Goal: Task Accomplishment & Management: Manage account settings

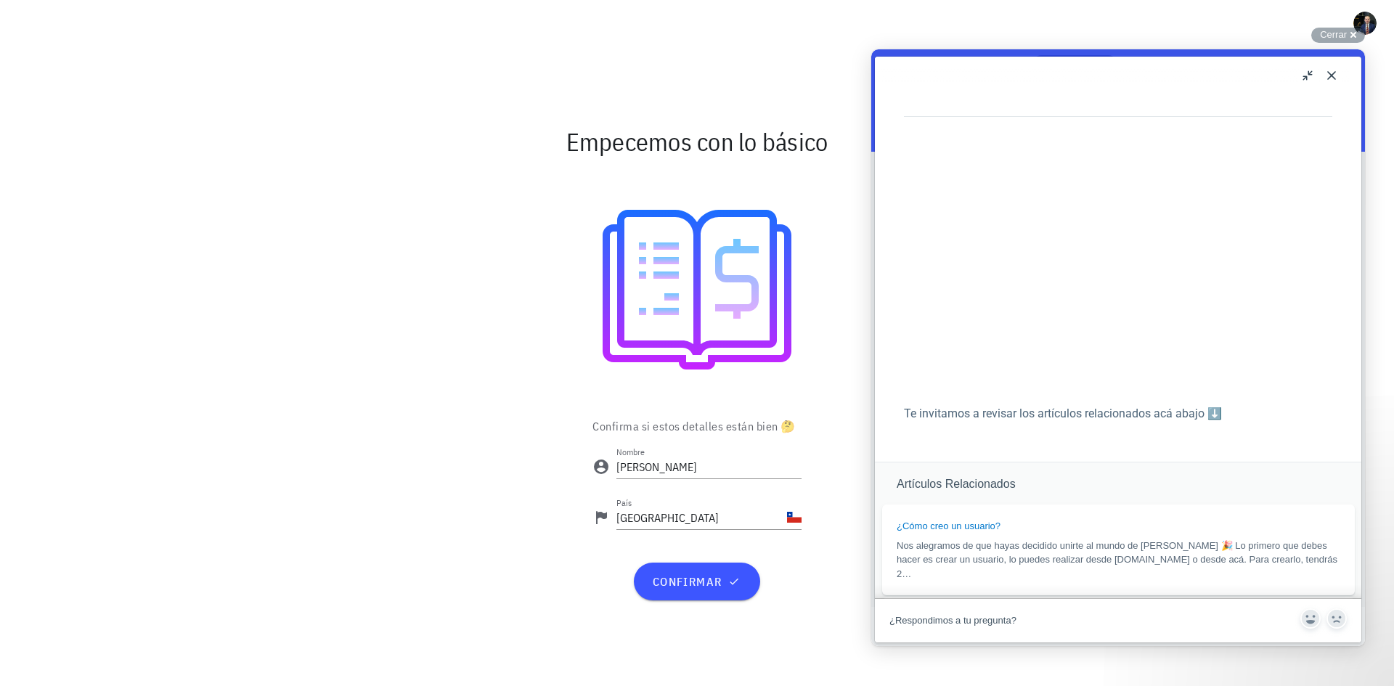
scroll to position [878, 0]
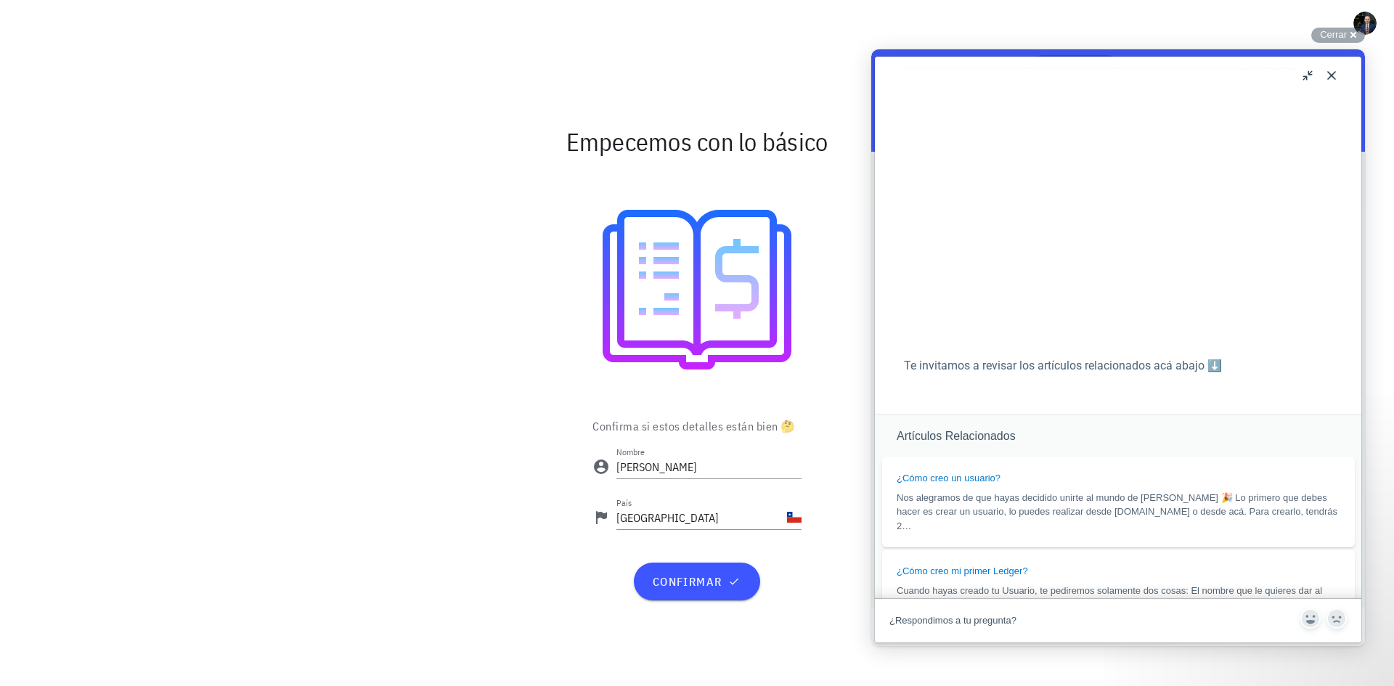
click at [451, 400] on div at bounding box center [697, 289] width 843 height 232
click at [725, 584] on span "confirmar" at bounding box center [696, 581] width 91 height 15
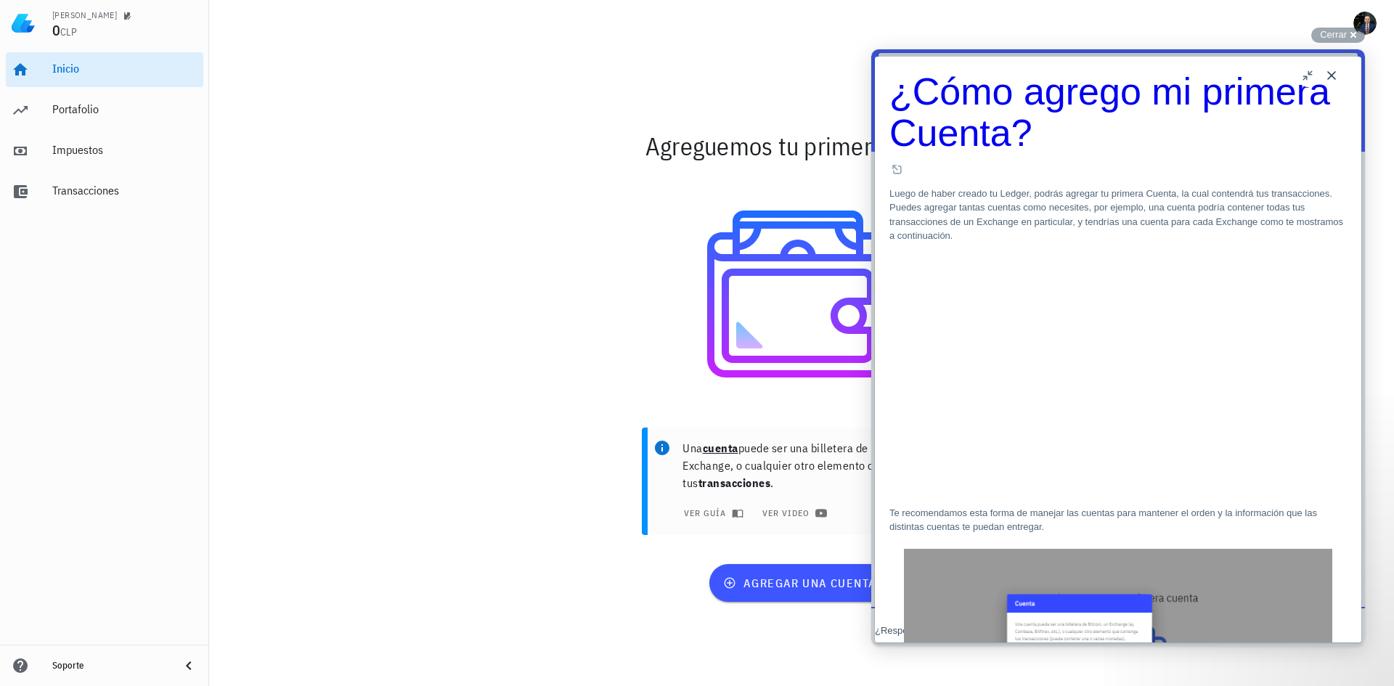
click at [1306, 78] on button "u" at bounding box center [1307, 75] width 23 height 23
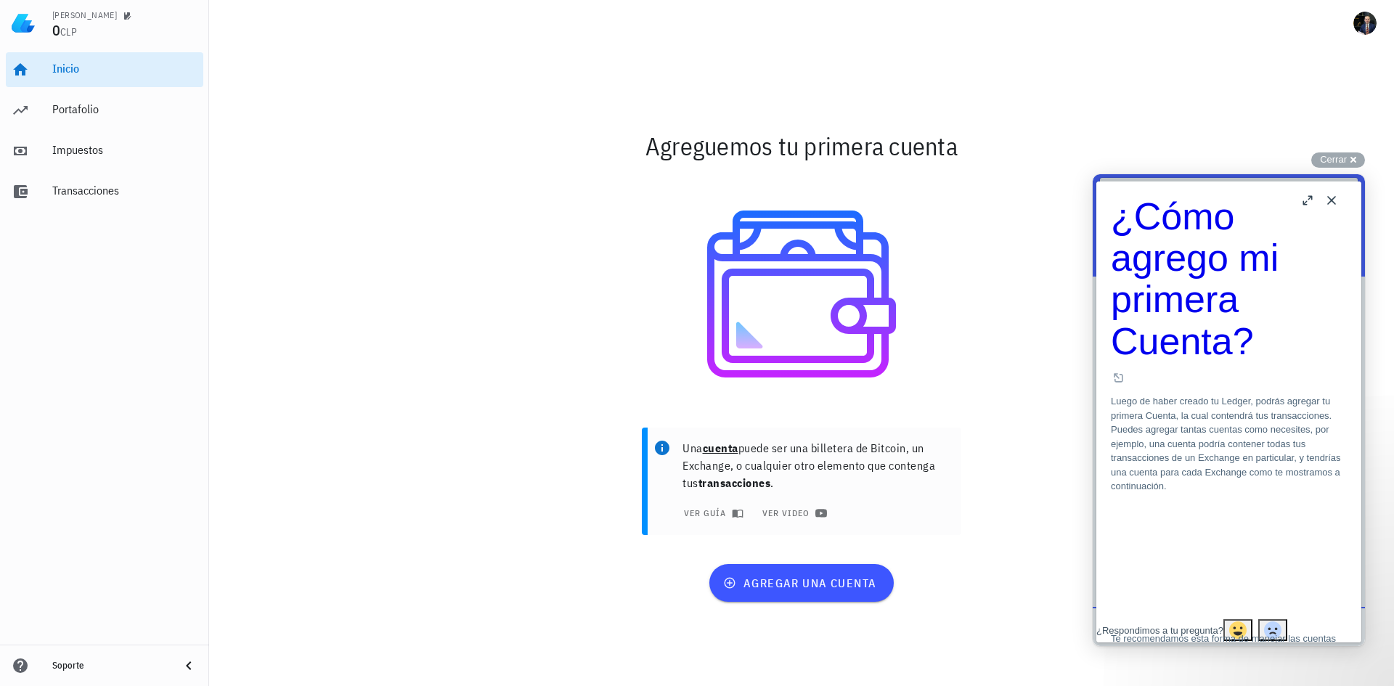
click at [613, 352] on div at bounding box center [801, 294] width 843 height 232
click at [846, 586] on span "agregar una cuenta" at bounding box center [801, 583] width 150 height 15
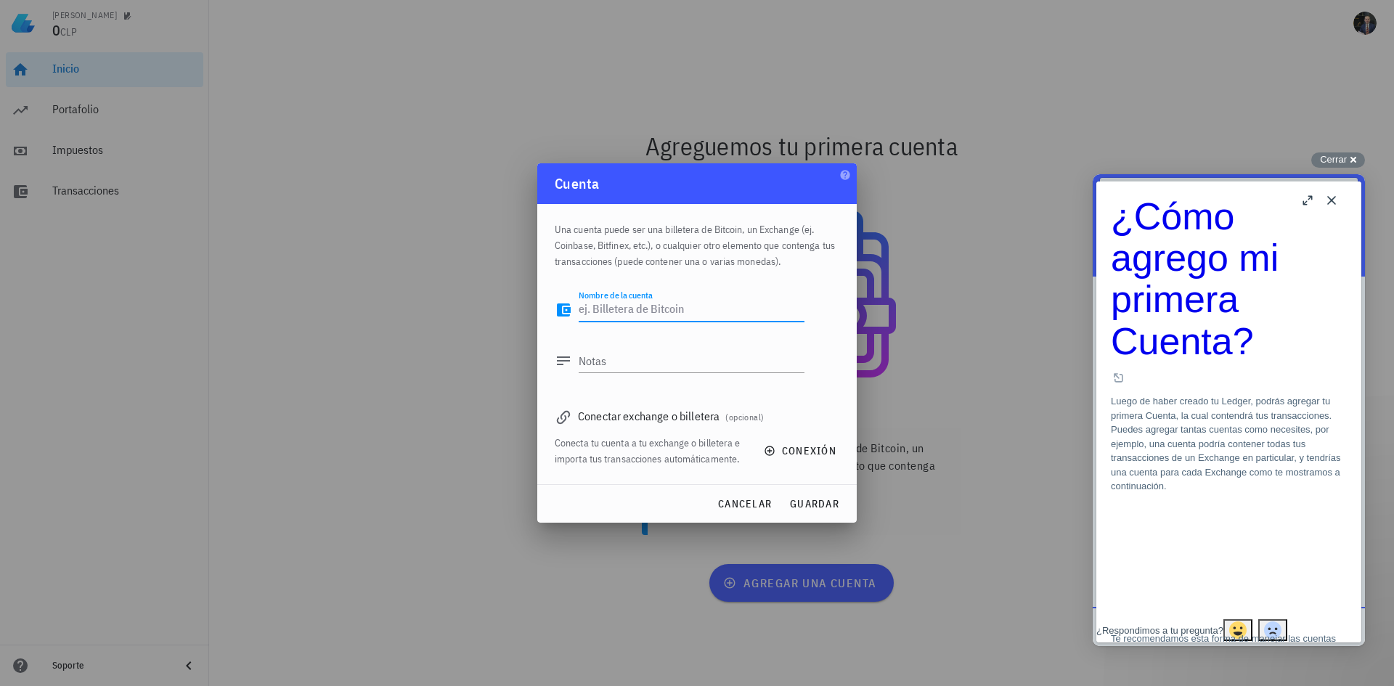
click at [738, 300] on textarea "Nombre de la cuenta" at bounding box center [691, 309] width 226 height 23
type textarea "BINANCE"
type textarea "57t8957TT+AUT+Correo"
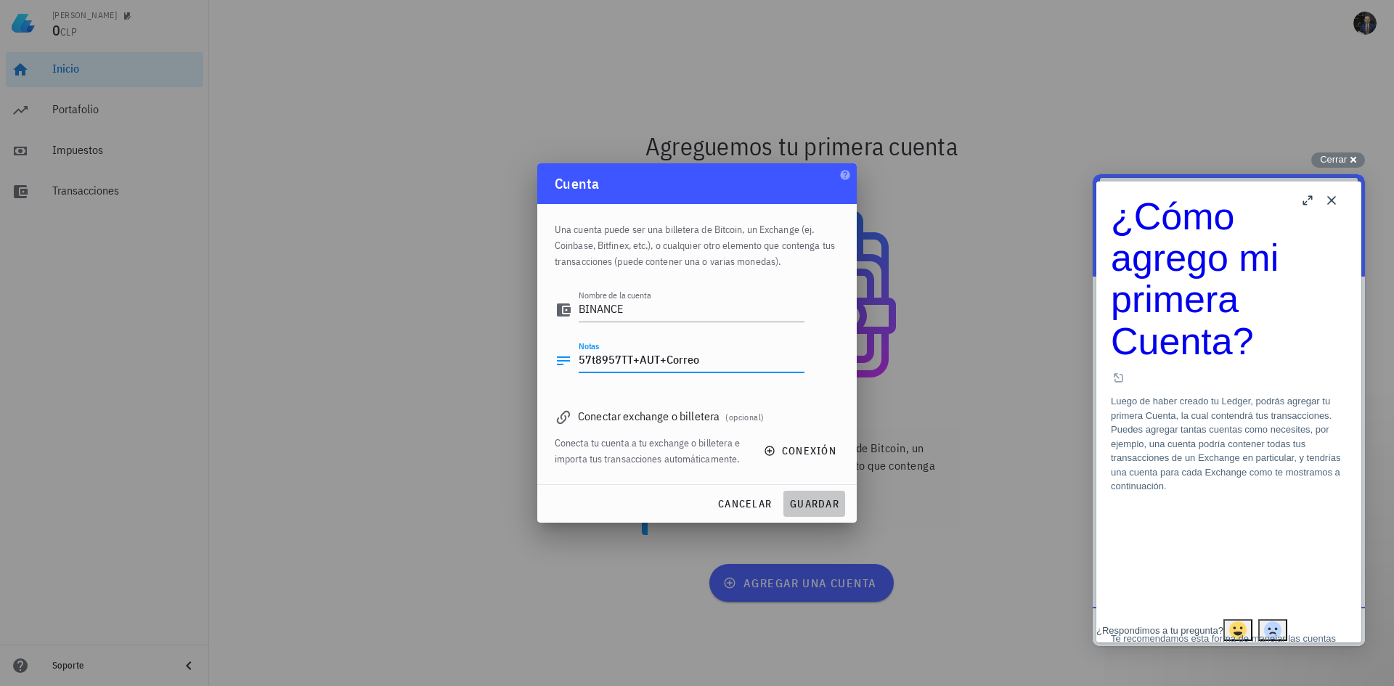
click at [830, 497] on span "guardar" at bounding box center [814, 503] width 50 height 13
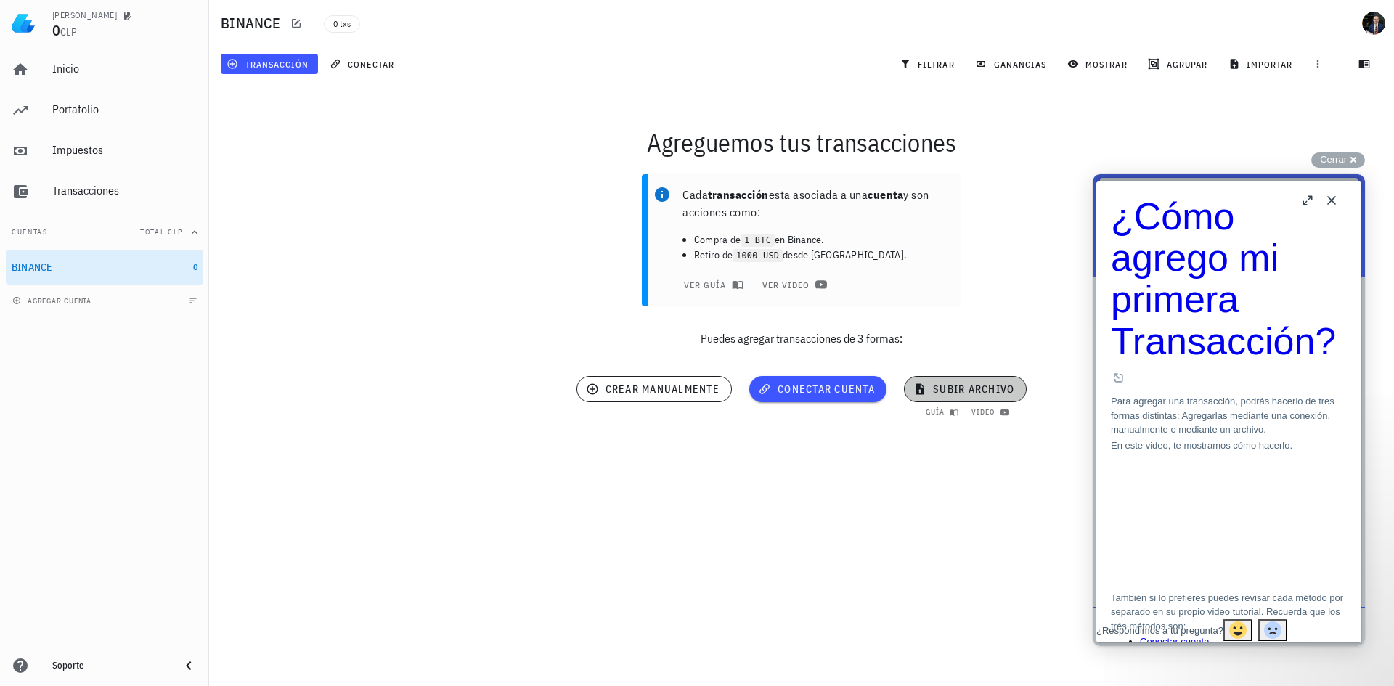
click at [971, 393] on span "subir archivo" at bounding box center [965, 389] width 98 height 13
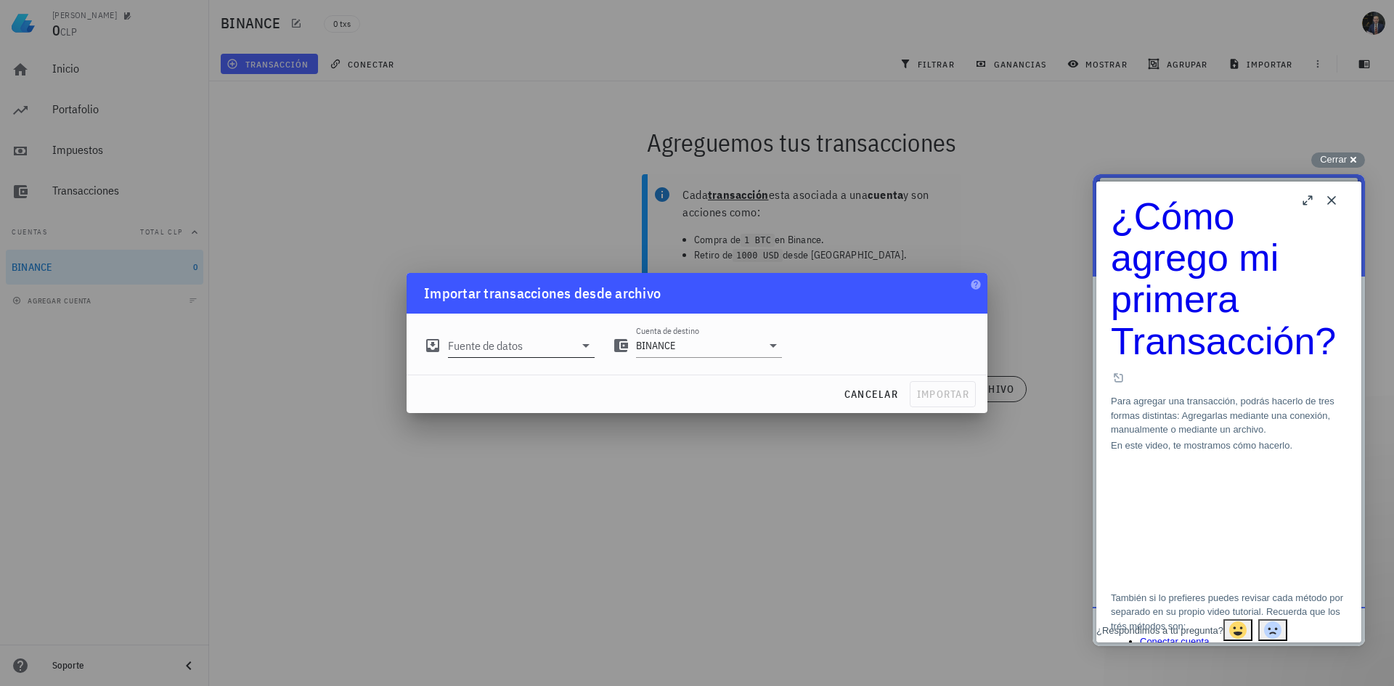
click at [538, 345] on input "Fuente de datos" at bounding box center [511, 345] width 126 height 23
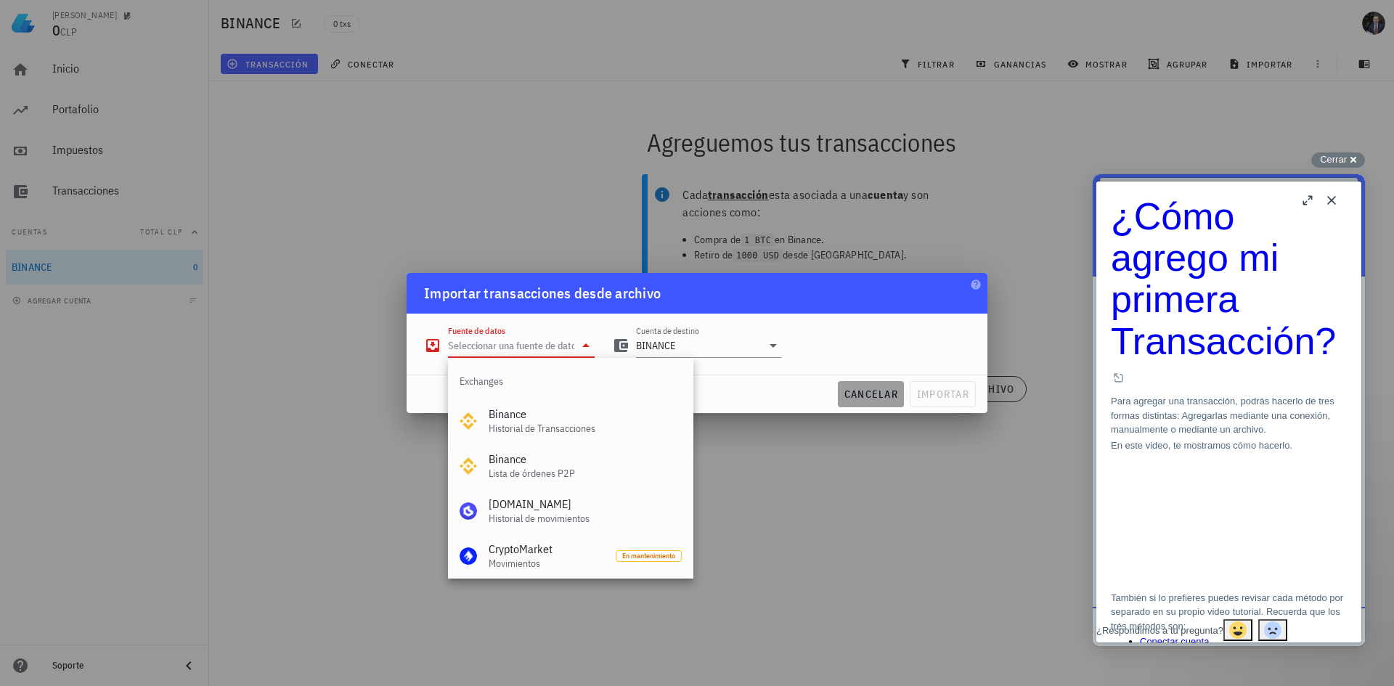
click at [867, 399] on span "cancelar" at bounding box center [870, 394] width 54 height 13
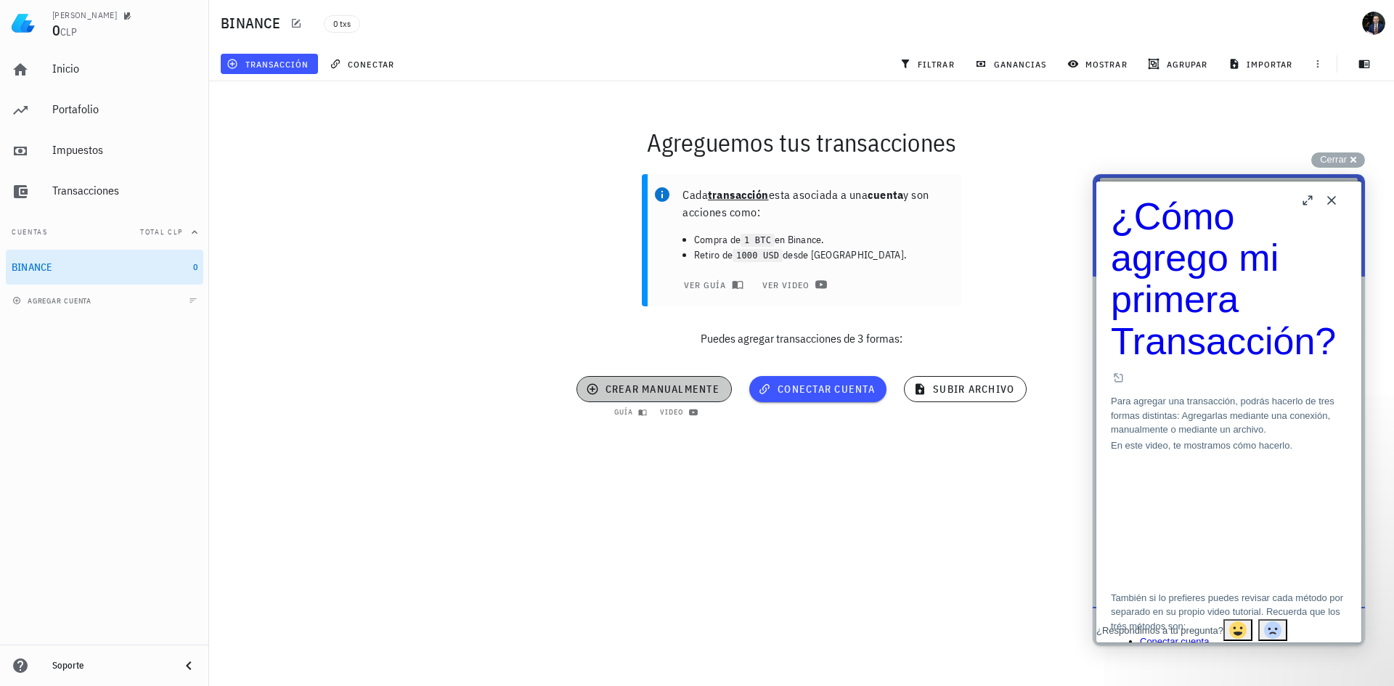
click at [672, 391] on span "crear manualmente" at bounding box center [654, 389] width 131 height 13
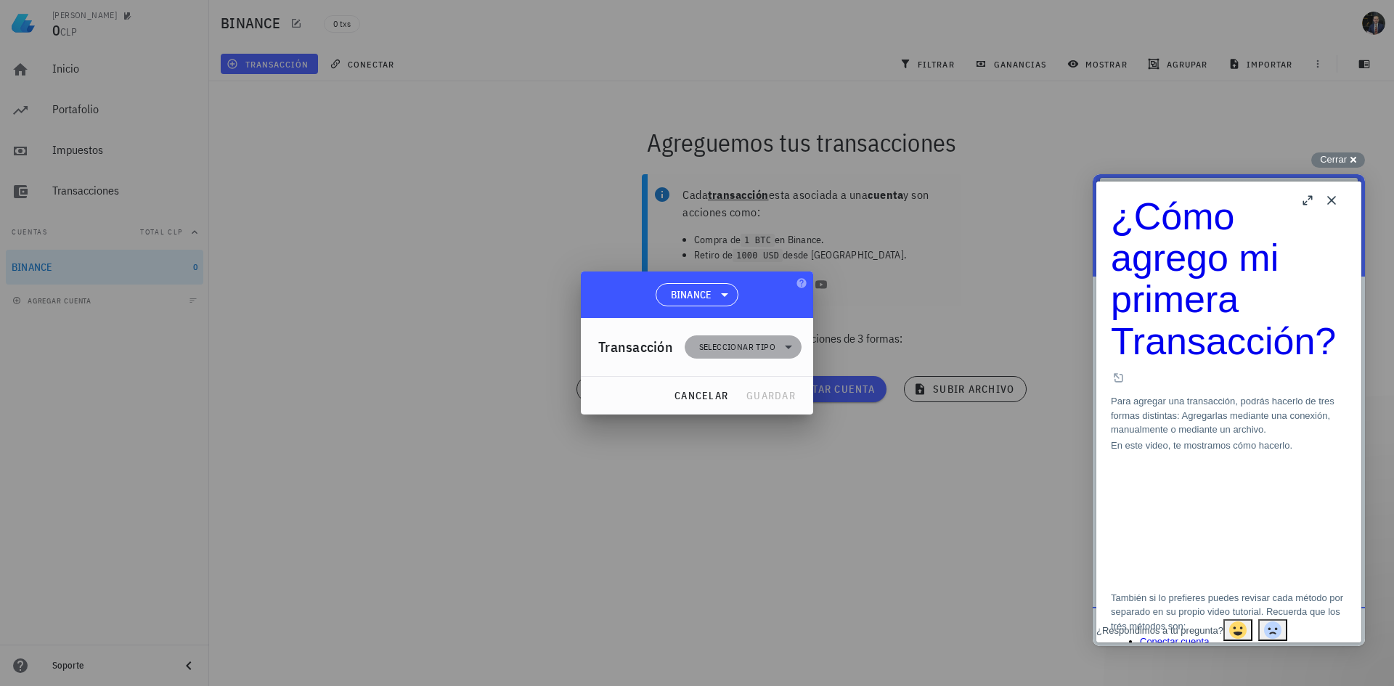
click at [766, 351] on span "Seleccionar tipo" at bounding box center [737, 347] width 76 height 15
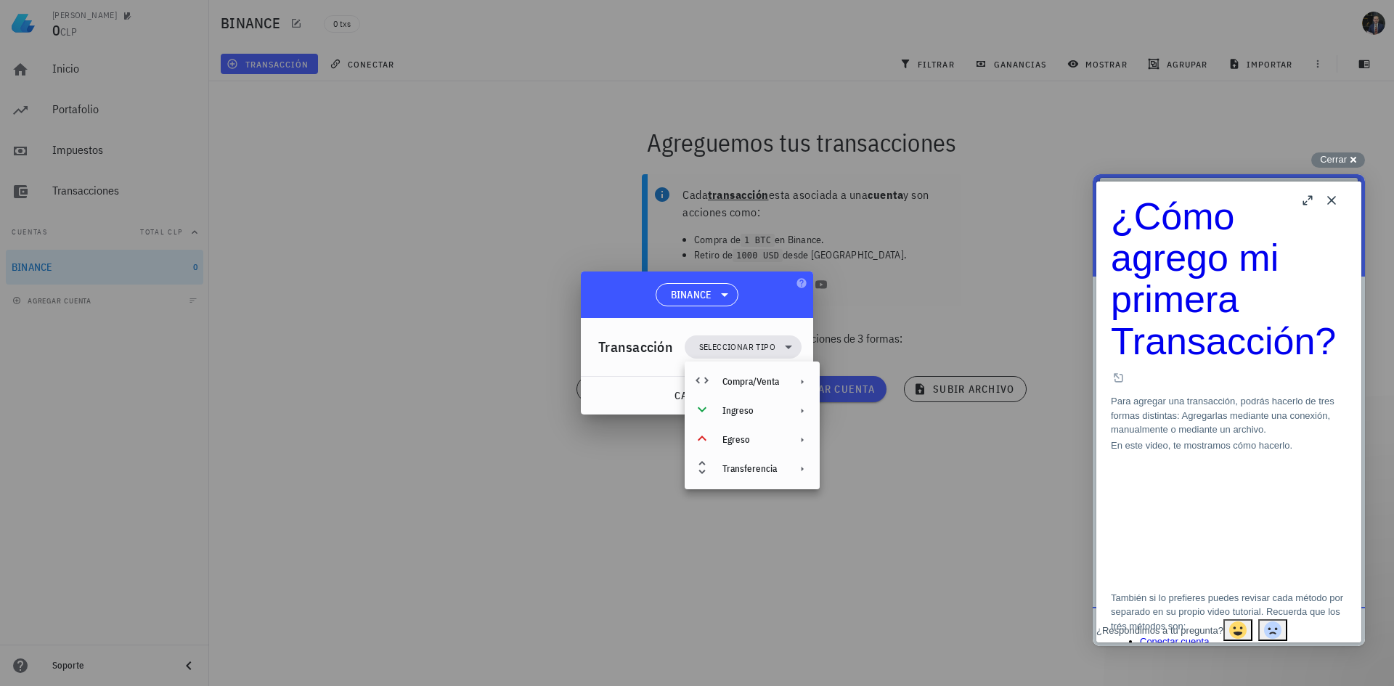
click at [663, 375] on div "Transacción Seleccionar tipo" at bounding box center [699, 347] width 203 height 58
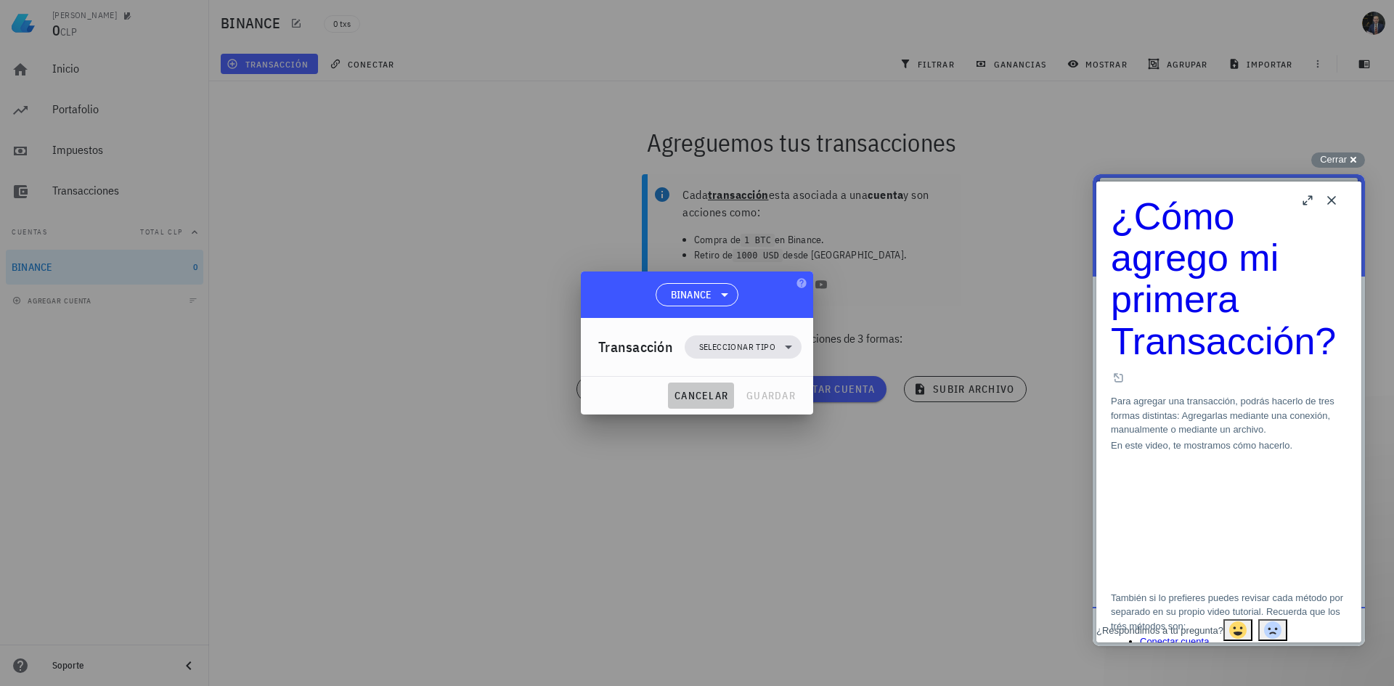
click at [692, 400] on span "cancelar" at bounding box center [701, 395] width 54 height 13
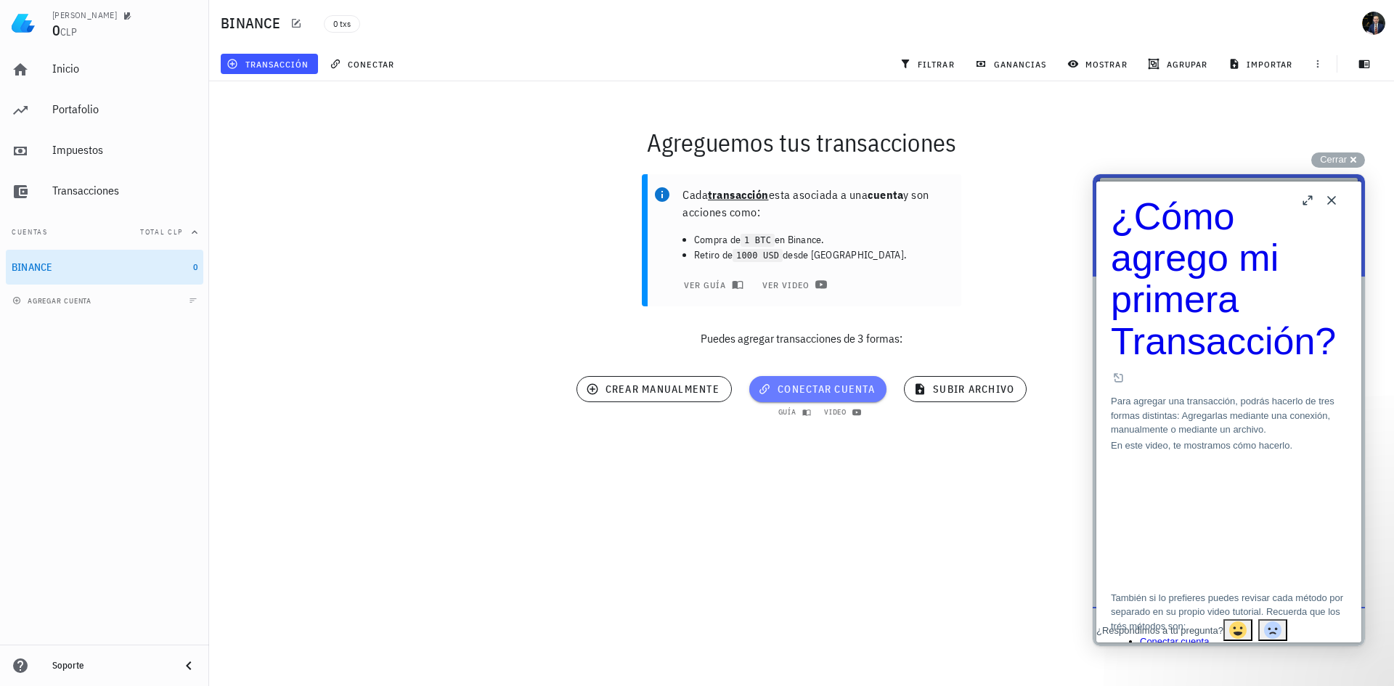
click at [791, 398] on button "conectar cuenta" at bounding box center [817, 389] width 137 height 26
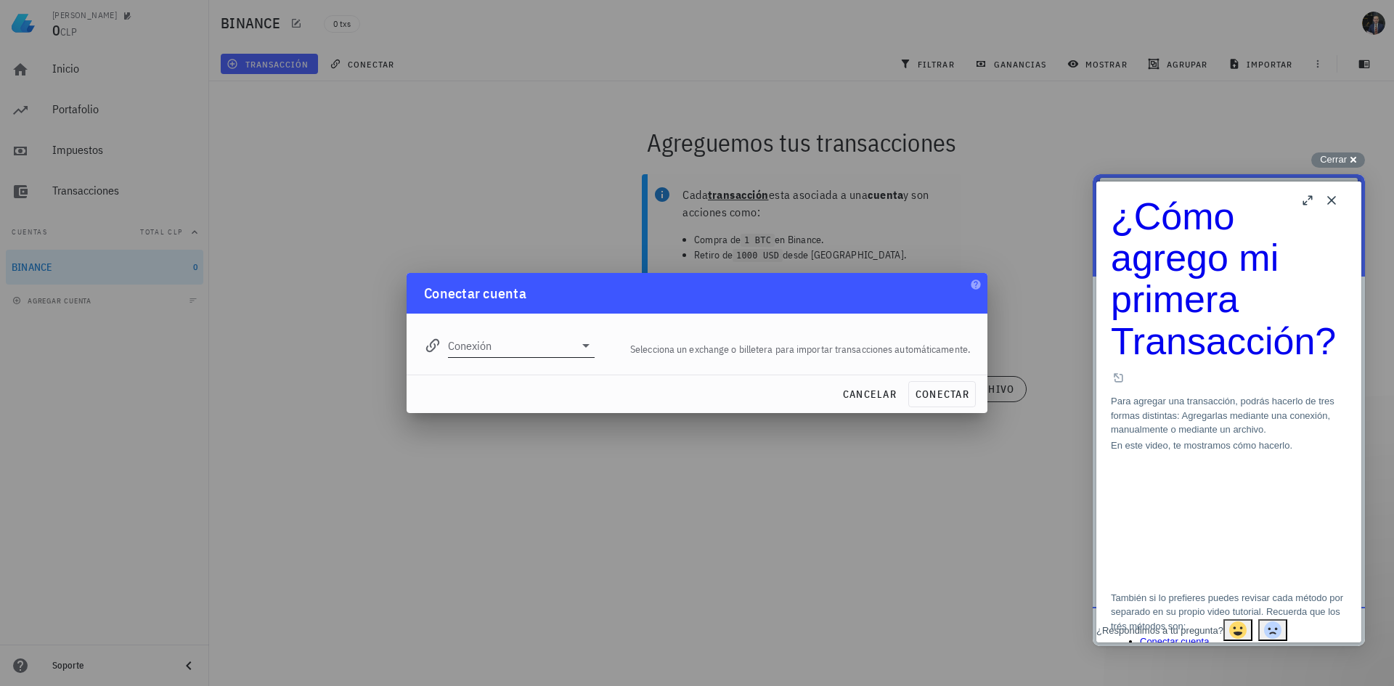
click at [581, 344] on icon at bounding box center [585, 345] width 17 height 17
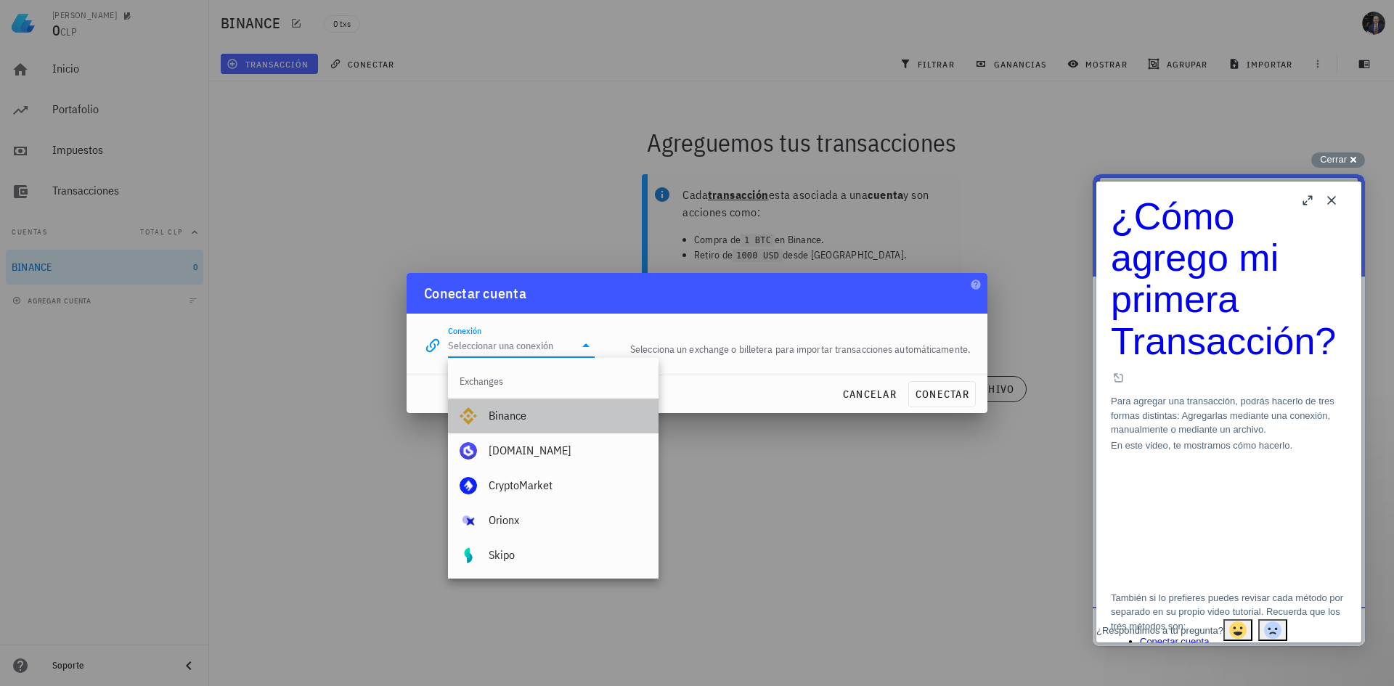
click at [532, 415] on div "Binance" at bounding box center [567, 416] width 158 height 14
type input "Binance"
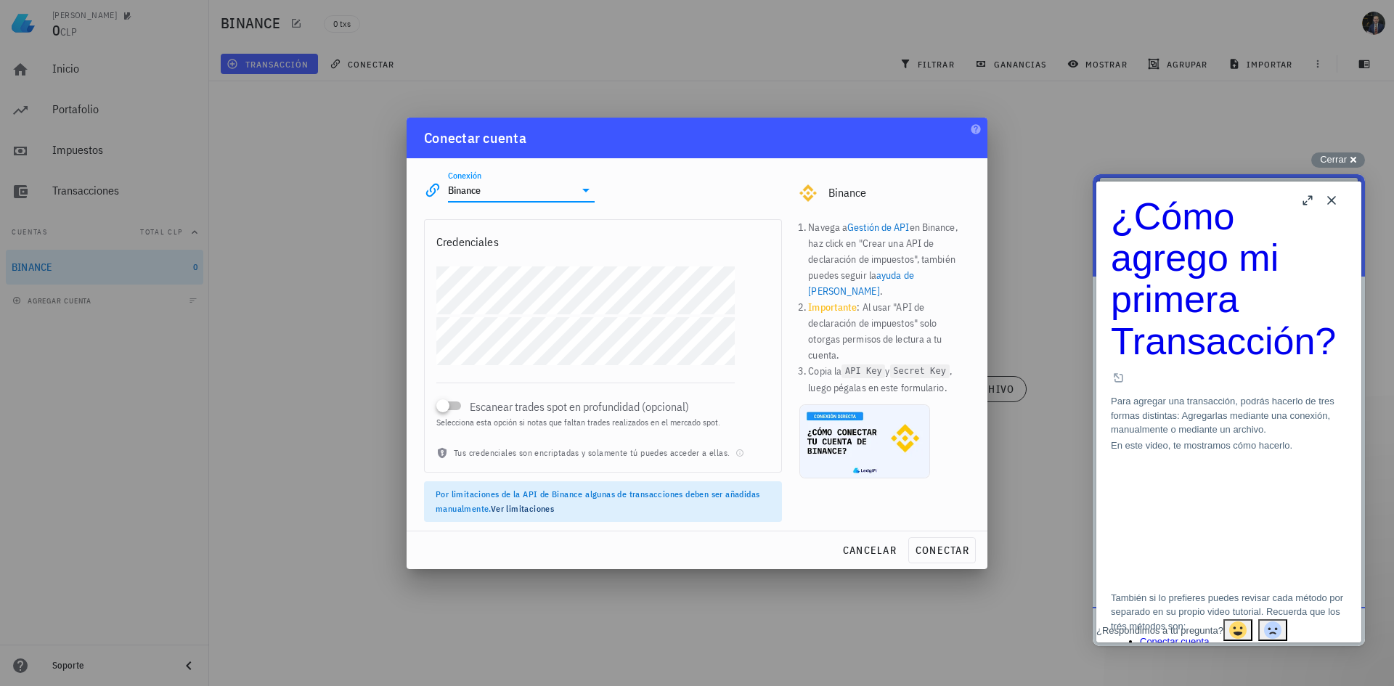
click at [897, 229] on link "Gestión de API" at bounding box center [878, 227] width 62 height 13
click at [942, 253] on li "Navega a Gestión de API en Binance, haz click en "Crear una API de declaración …" at bounding box center [889, 259] width 162 height 80
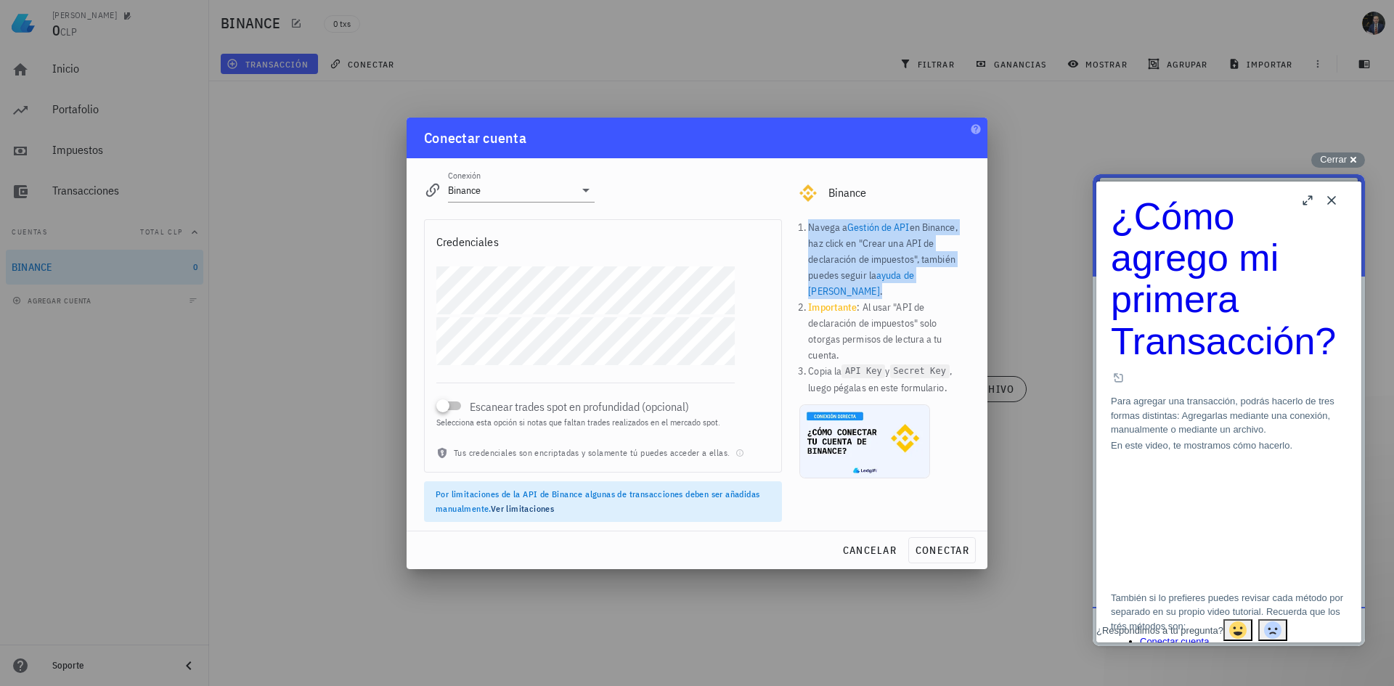
click at [942, 253] on li "Navega a Gestión de API en Binance, haz click en "Crear una API de declaración …" at bounding box center [889, 259] width 162 height 80
click at [919, 257] on li "Navega a Gestión de API en Binance, haz click en "Crear una API de declaración …" at bounding box center [889, 259] width 162 height 80
click at [904, 241] on li "Navega a Gestión de API en Binance, haz click en "Crear una API de declaración …" at bounding box center [889, 259] width 162 height 80
click at [872, 224] on link "Gestión de API" at bounding box center [878, 227] width 62 height 13
click at [867, 311] on li "Importante : Al usar "API de declaración de impuestos" solo otorgas permisos de…" at bounding box center [889, 331] width 162 height 64
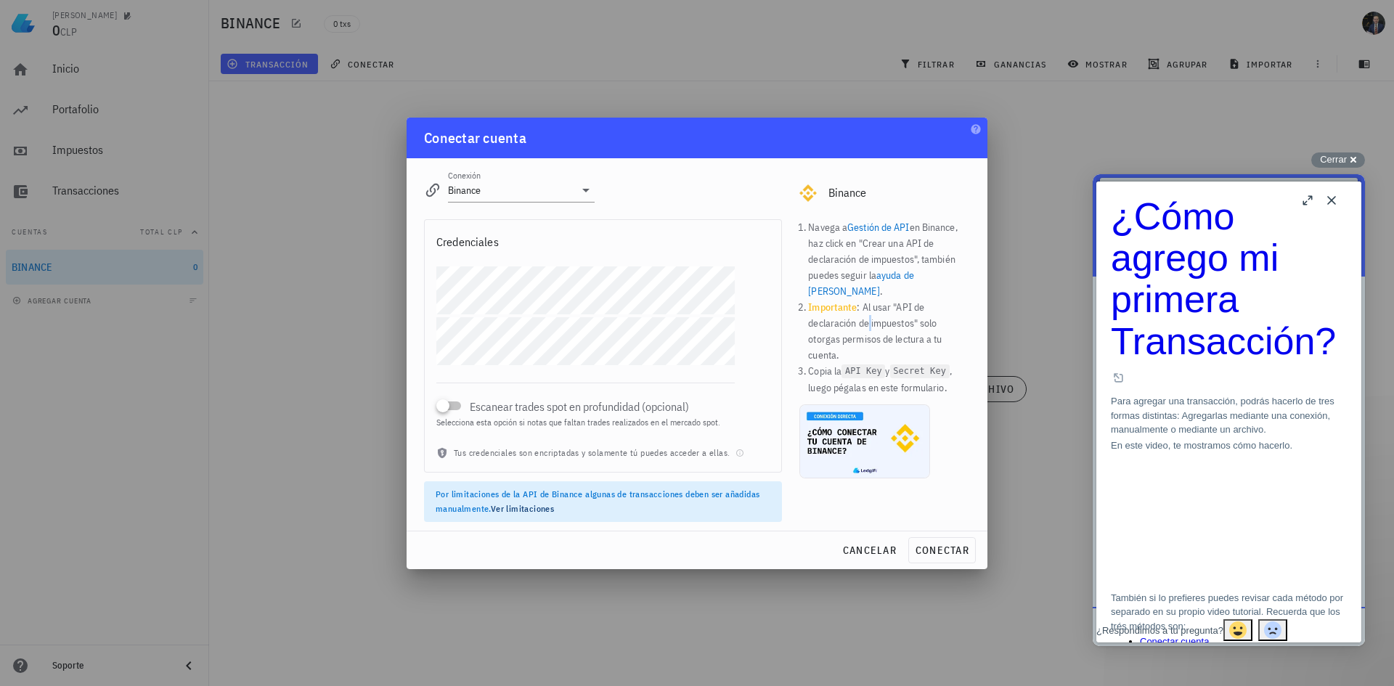
click at [867, 311] on li "Importante : Al usar "API de declaración de impuestos" solo otorgas permisos de…" at bounding box center [889, 331] width 162 height 64
click at [954, 550] on span "conectar" at bounding box center [942, 550] width 54 height 13
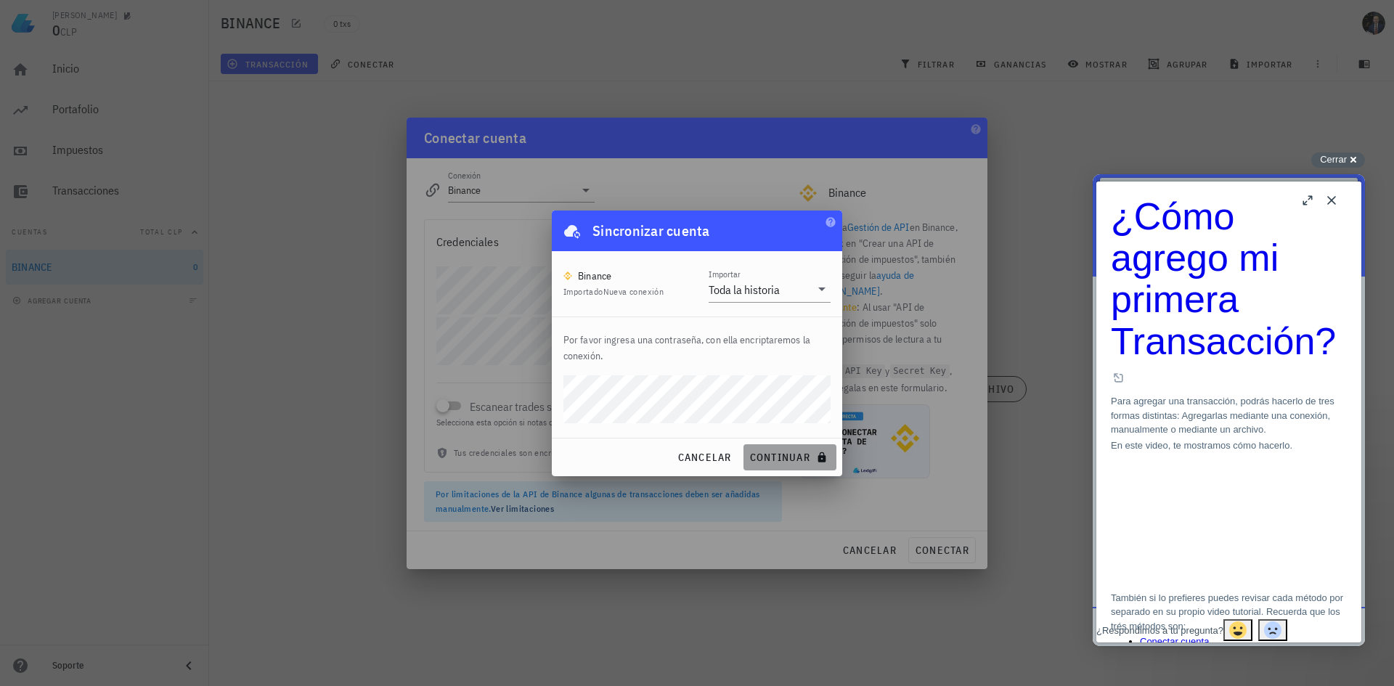
click at [775, 457] on span "continuar" at bounding box center [789, 457] width 81 height 13
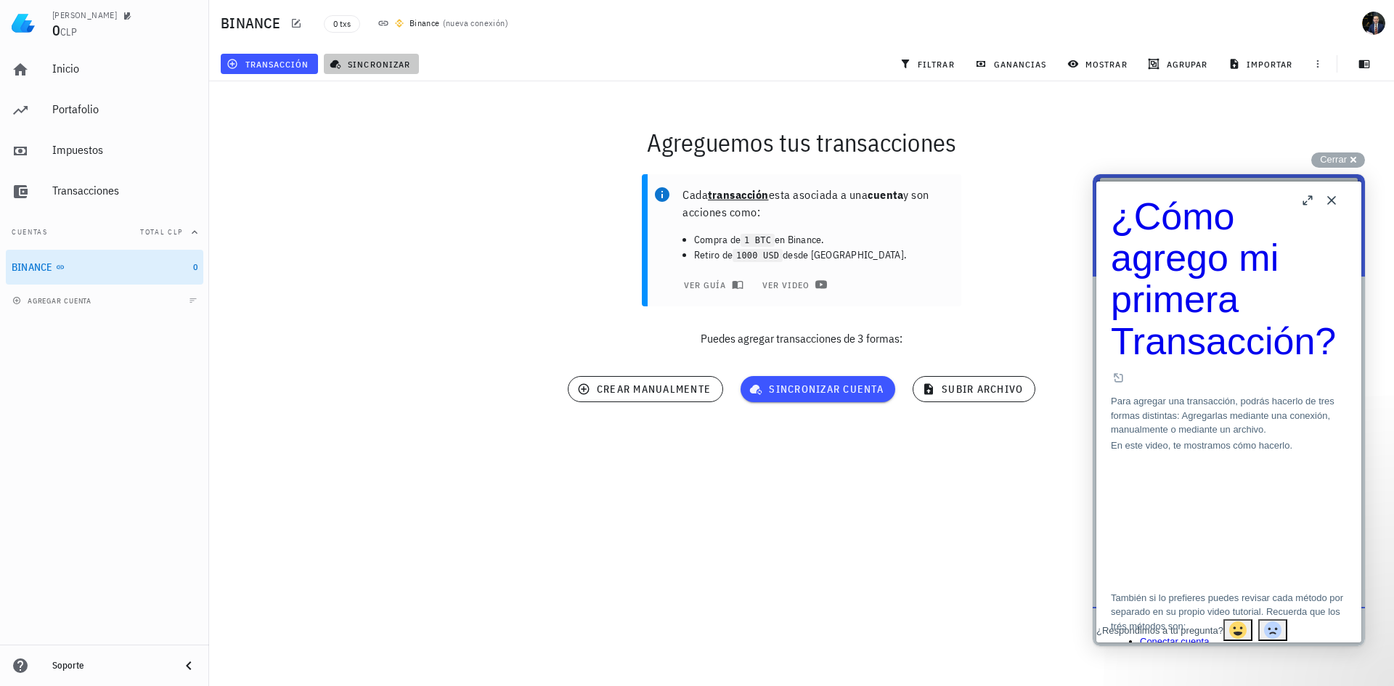
click at [401, 68] on span "sincronizar" at bounding box center [371, 64] width 78 height 12
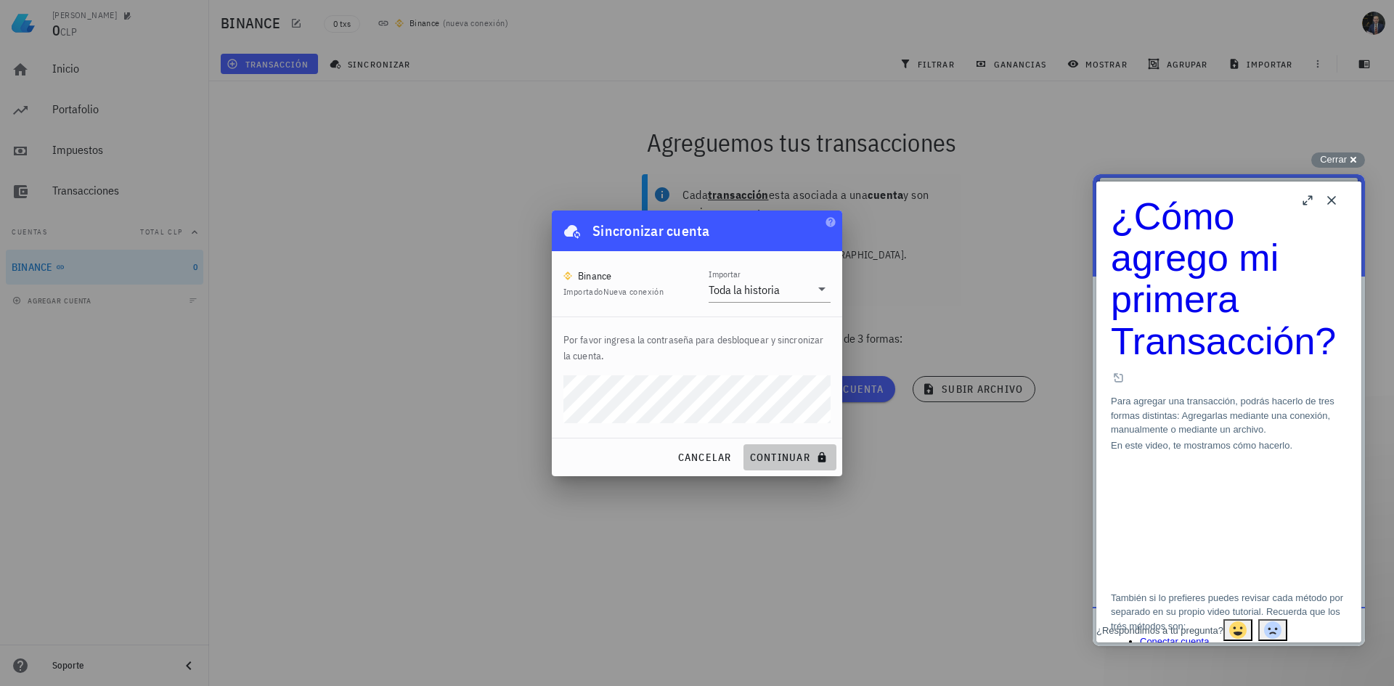
click at [761, 451] on span "continuar" at bounding box center [789, 457] width 81 height 13
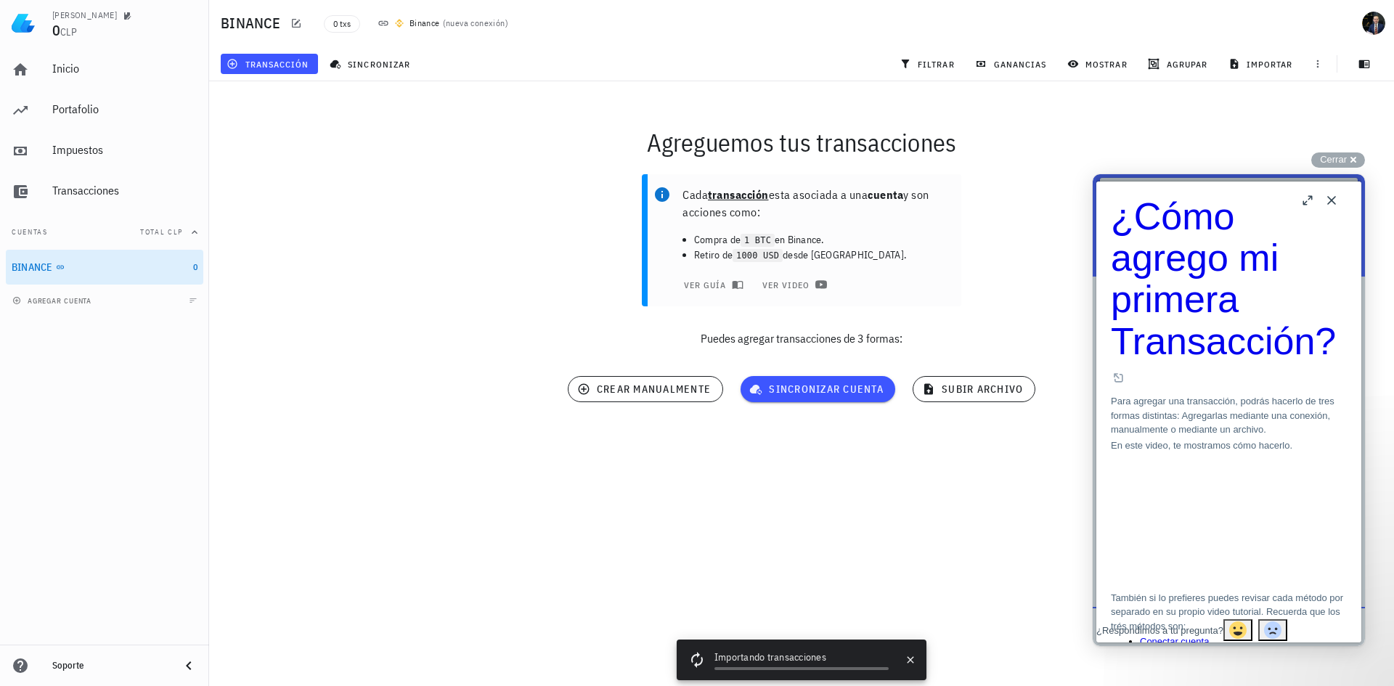
click at [1336, 202] on button "Close" at bounding box center [1331, 200] width 23 height 23
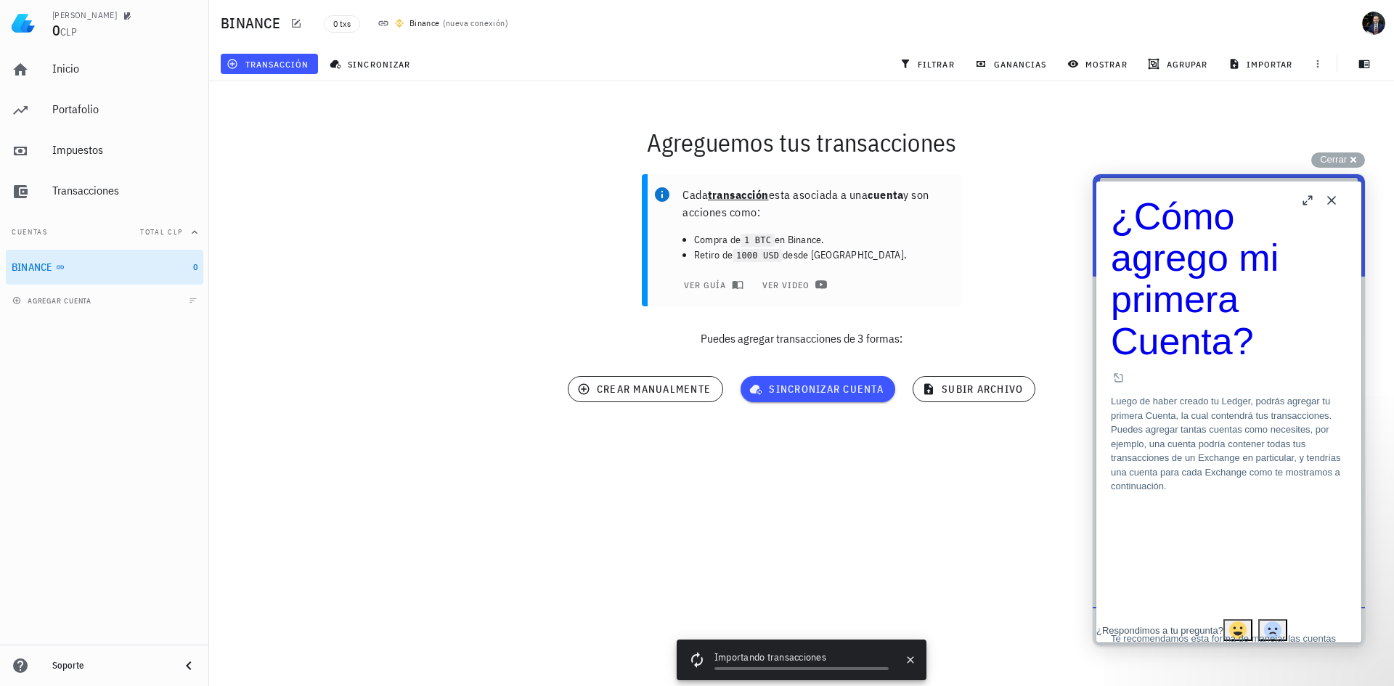
click at [1331, 201] on button "Close" at bounding box center [1331, 200] width 23 height 23
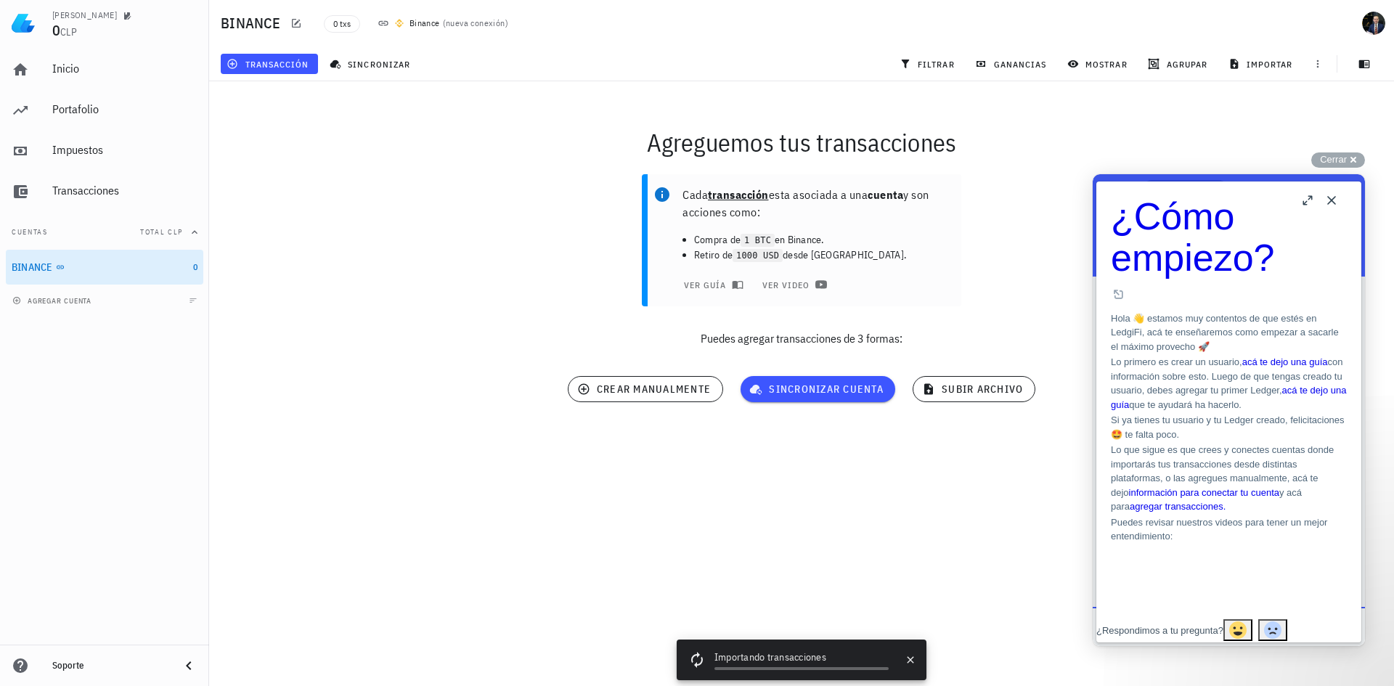
click at [1336, 200] on button "Close" at bounding box center [1331, 200] width 23 height 23
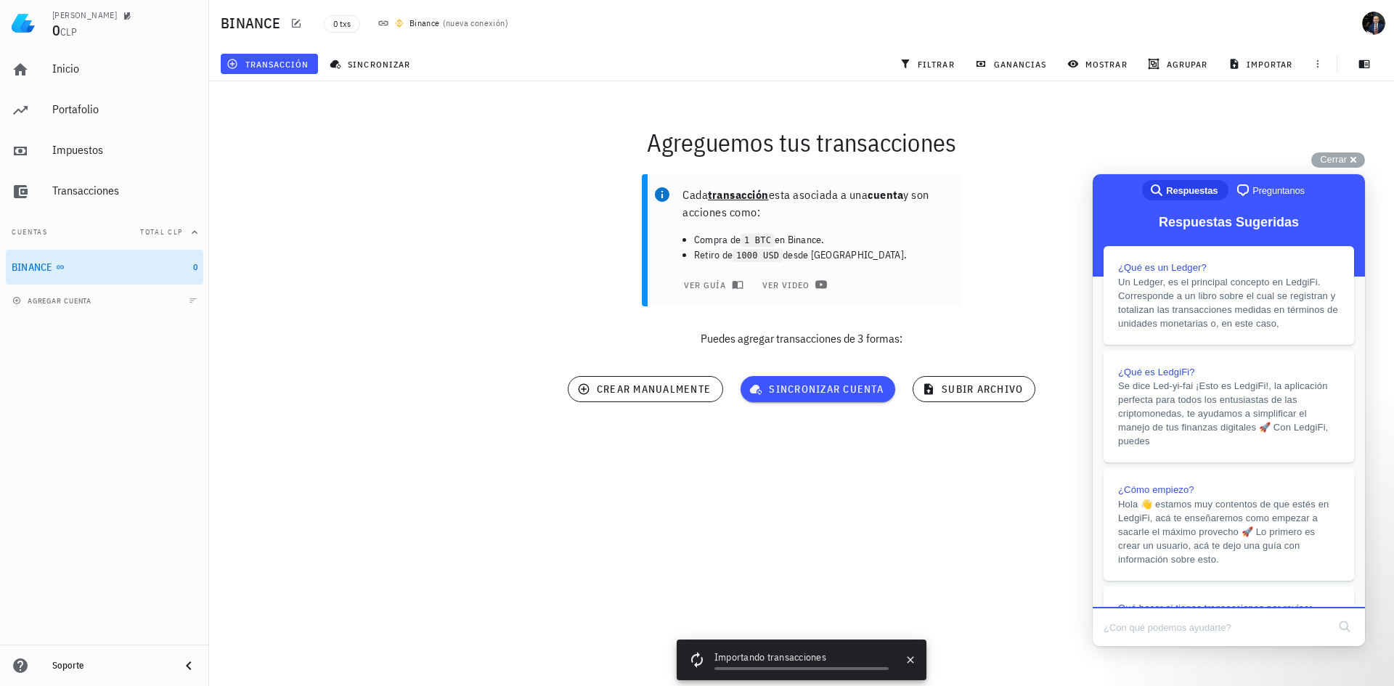
click at [1359, 149] on div "Agreguemos tus transacciones" at bounding box center [801, 142] width 1202 height 46
click at [1358, 157] on div "Cerrar cross-small" at bounding box center [1338, 159] width 54 height 15
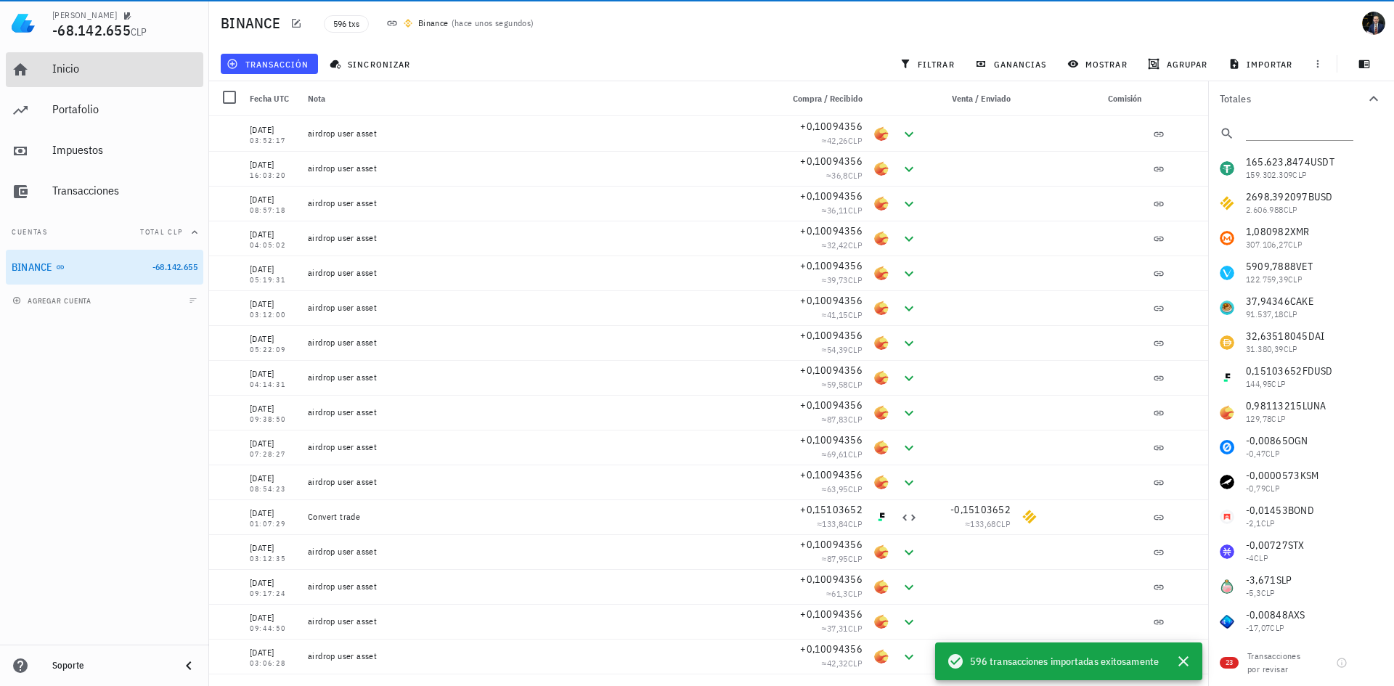
click at [80, 65] on div "Inicio" at bounding box center [124, 69] width 145 height 14
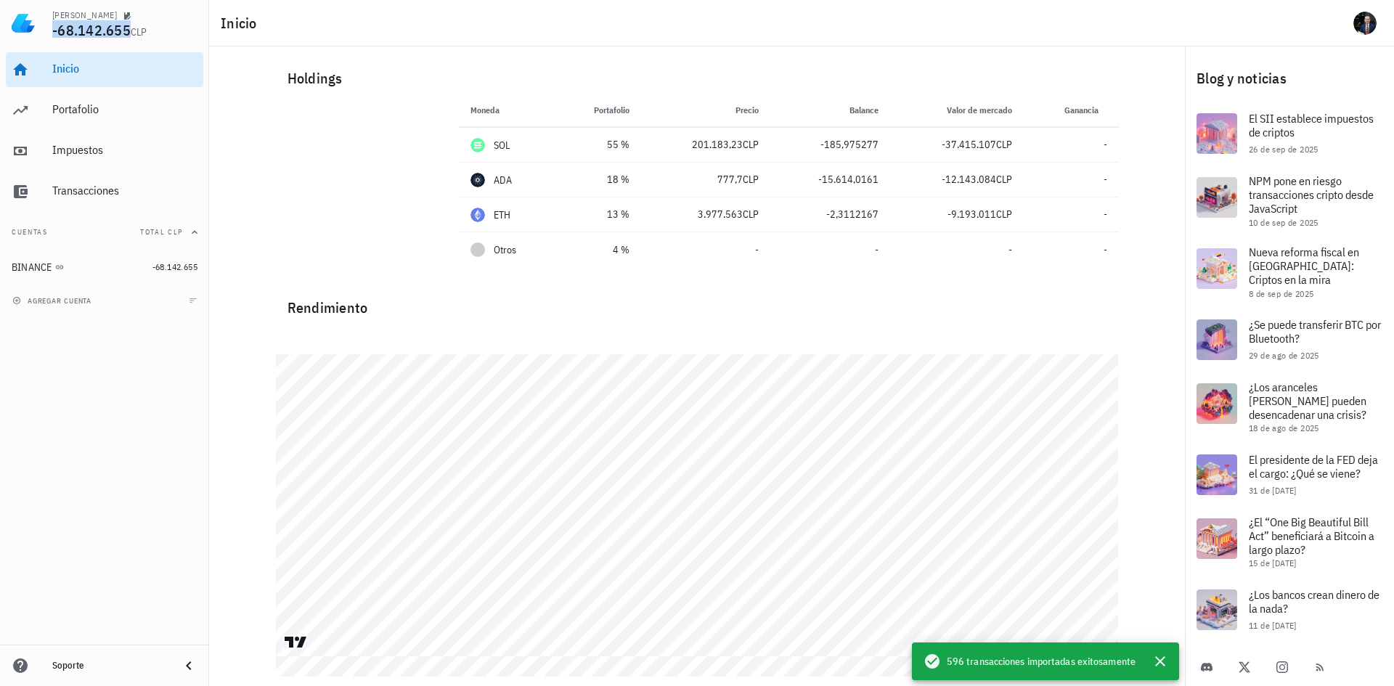
click at [93, 30] on span "-68.142.655" at bounding box center [91, 30] width 78 height 20
click at [104, 111] on div "Portafolio" at bounding box center [124, 109] width 145 height 14
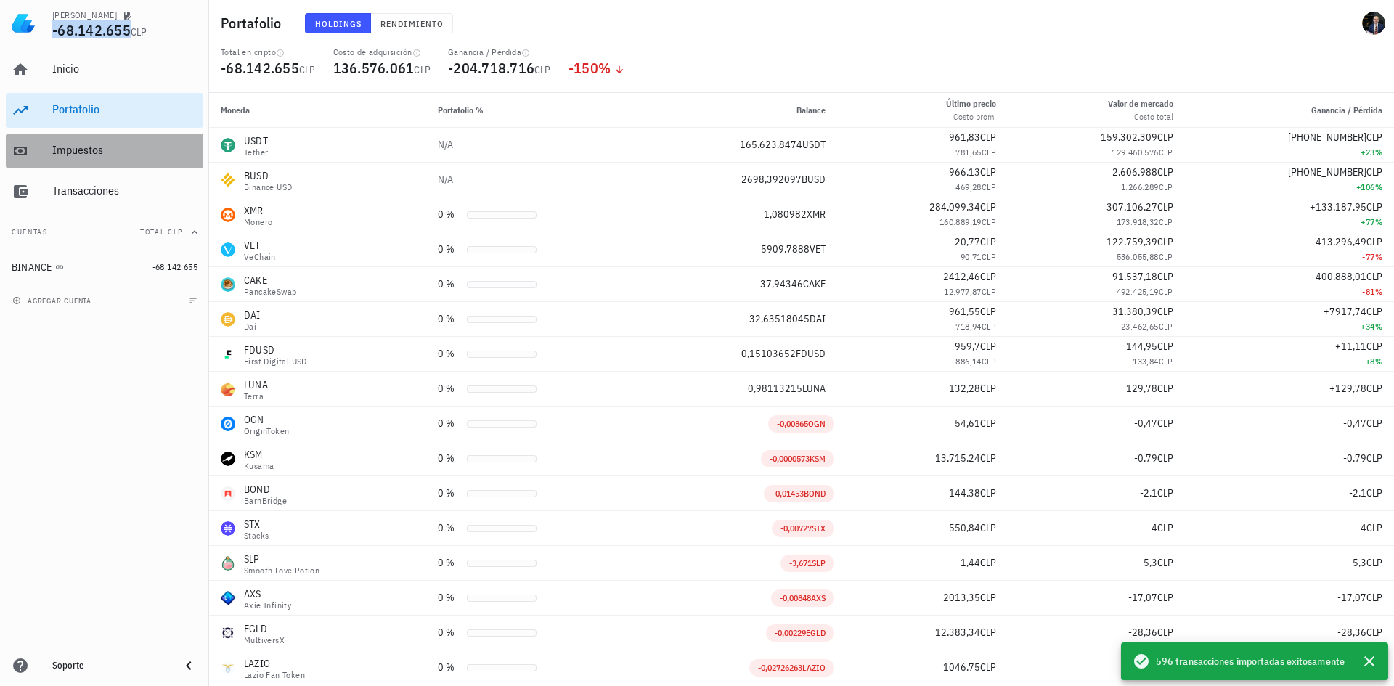
click at [55, 153] on div "Impuestos" at bounding box center [124, 150] width 145 height 14
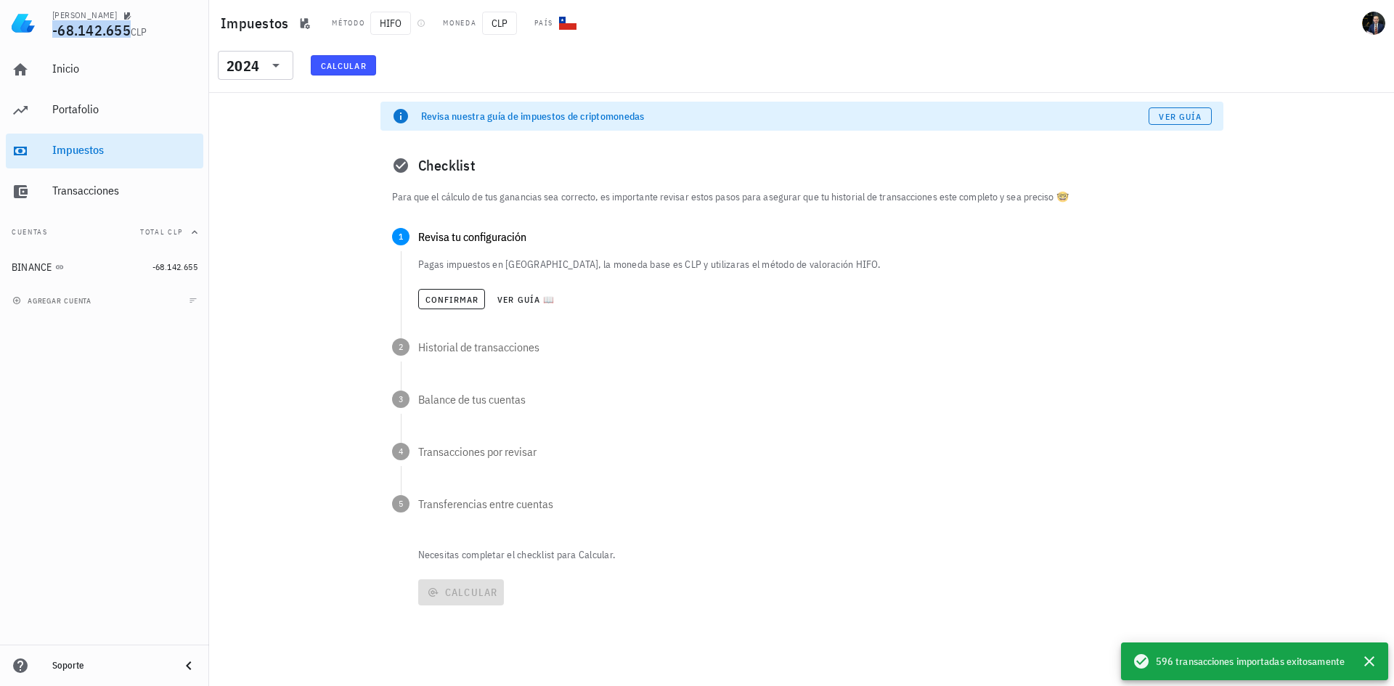
click at [20, 23] on img at bounding box center [23, 23] width 23 height 23
click at [144, 81] on div "Inicio" at bounding box center [124, 69] width 145 height 33
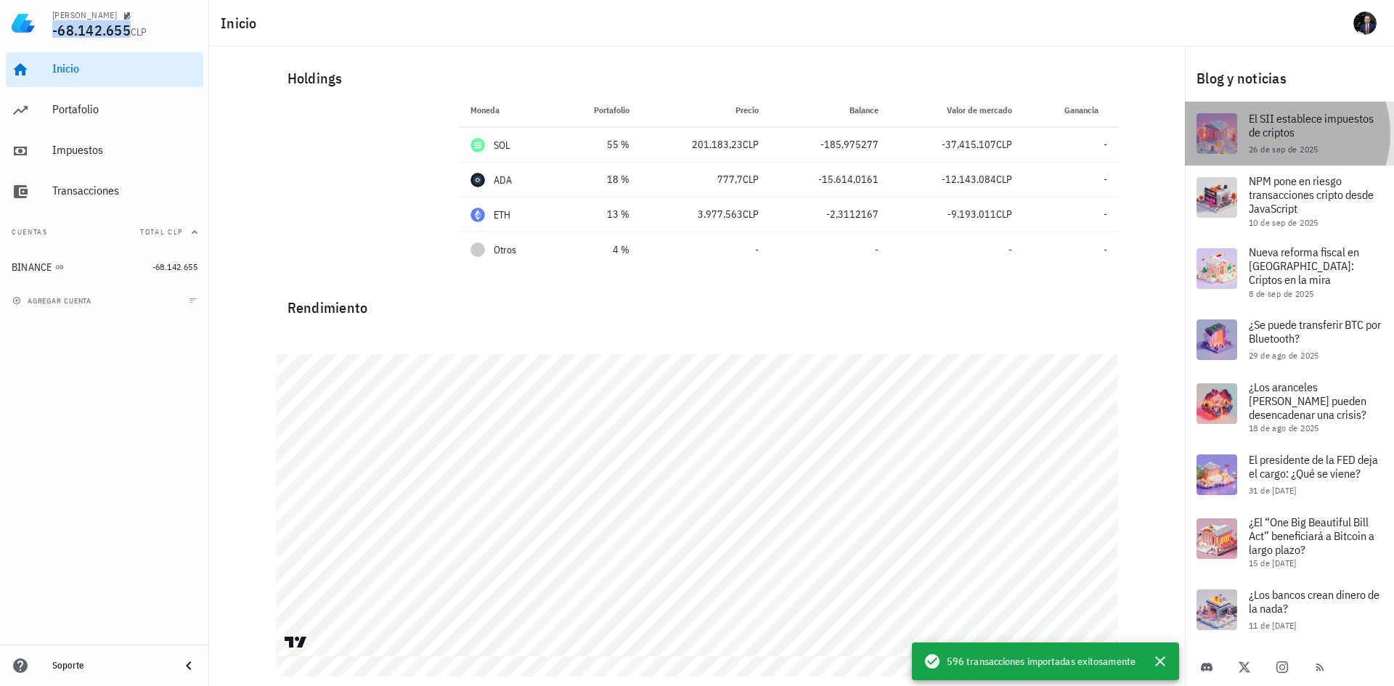
click at [1316, 135] on span "El SII establece impuestos de criptos" at bounding box center [1310, 125] width 125 height 28
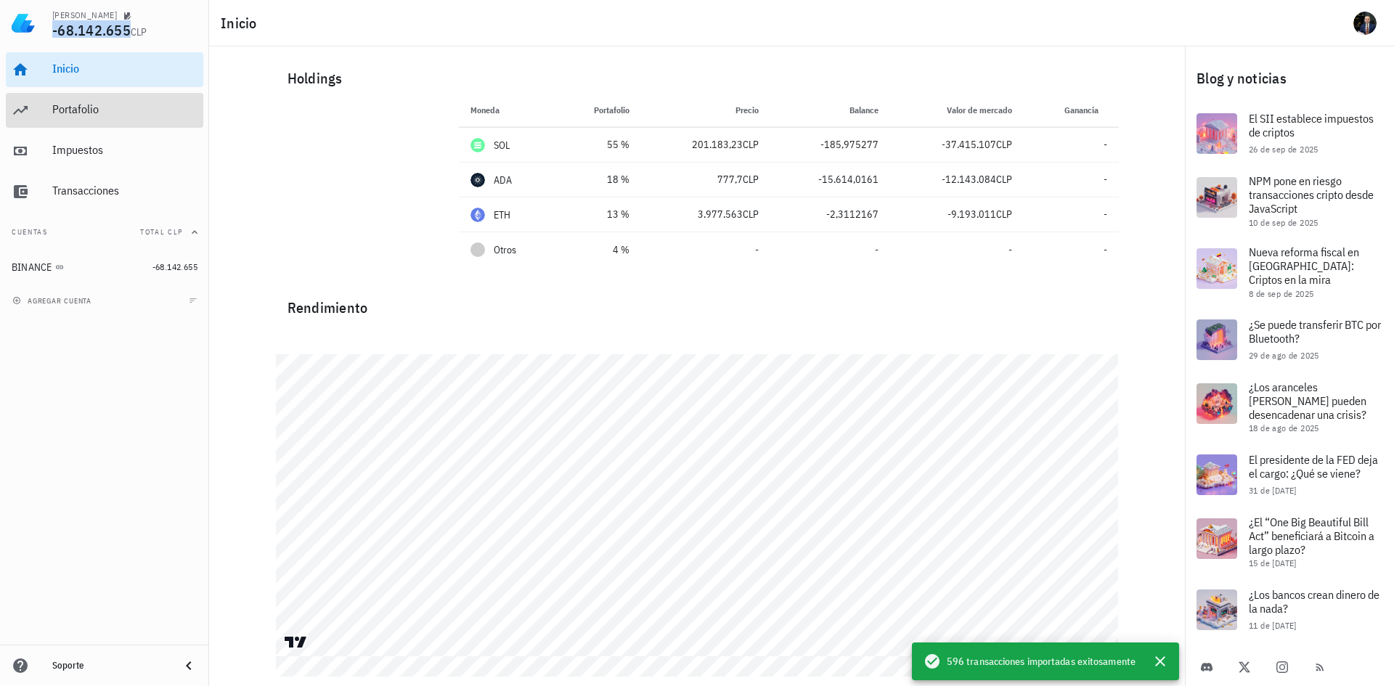
click at [105, 103] on div "Portafolio" at bounding box center [124, 109] width 145 height 14
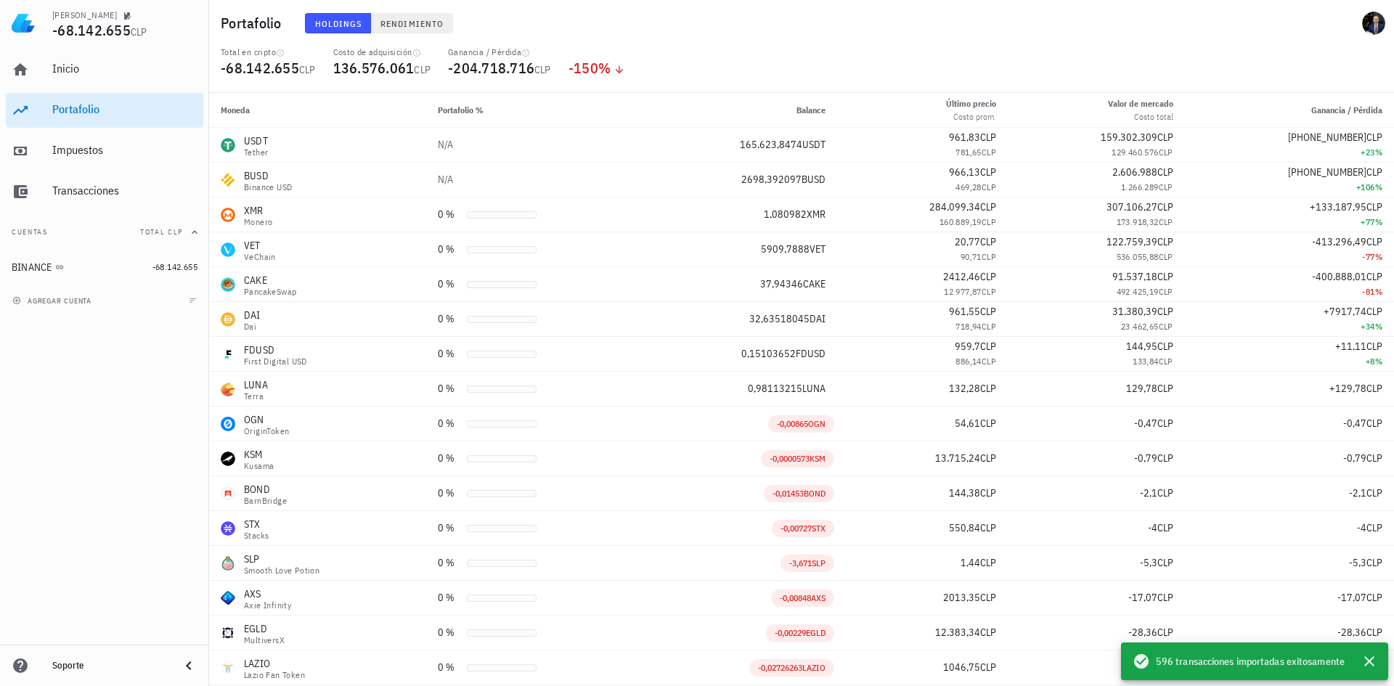
drag, startPoint x: 386, startPoint y: 10, endPoint x: 394, endPoint y: 20, distance: 12.9
click at [388, 10] on div "Holdings Rendimiento" at bounding box center [605, 23] width 618 height 38
click at [396, 25] on span "Rendimiento" at bounding box center [412, 23] width 64 height 11
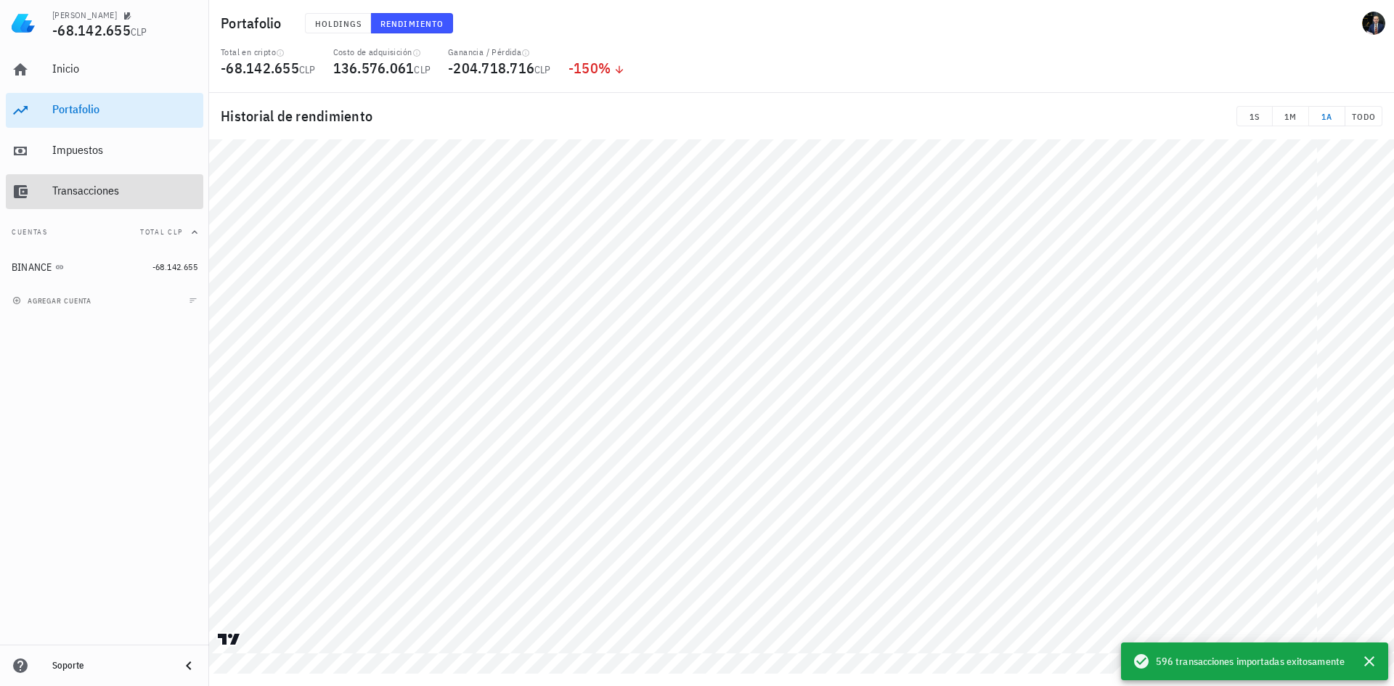
click at [102, 195] on div "Transacciones" at bounding box center [124, 191] width 145 height 14
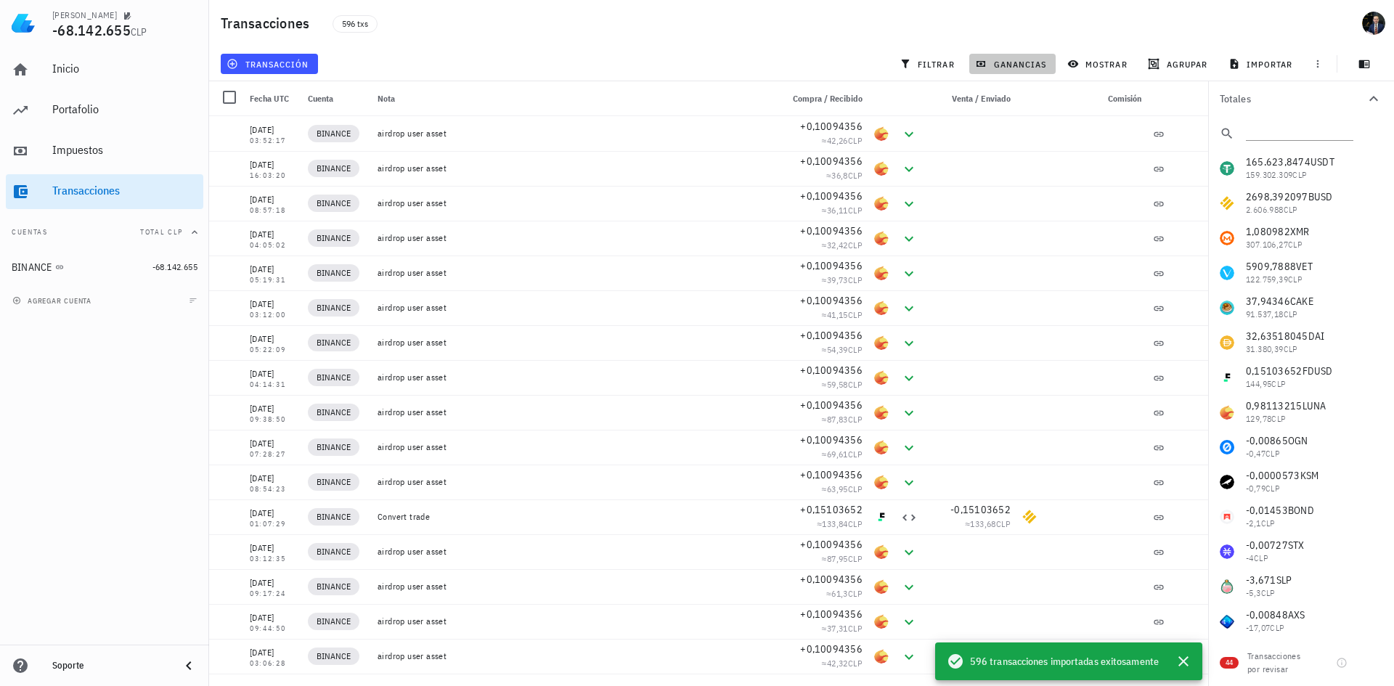
click at [998, 63] on span "ganancias" at bounding box center [1012, 64] width 68 height 12
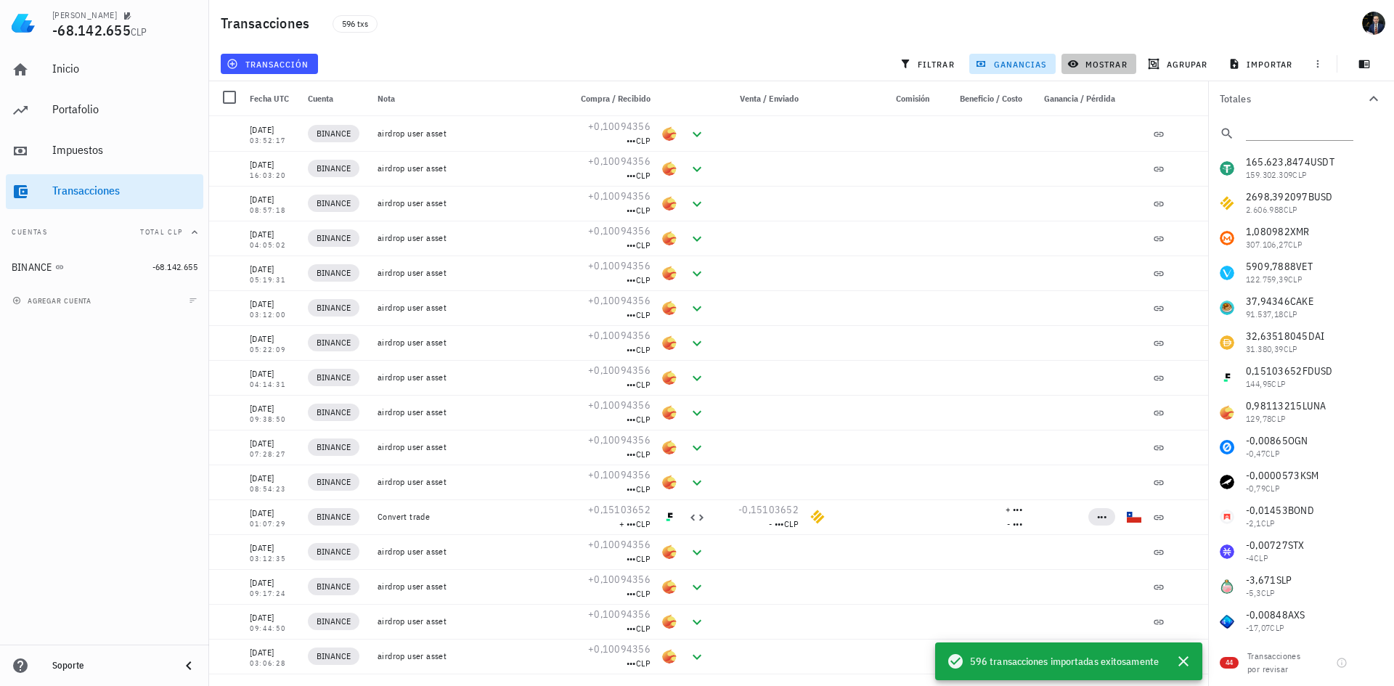
click at [1108, 69] on span "mostrar" at bounding box center [1098, 64] width 57 height 12
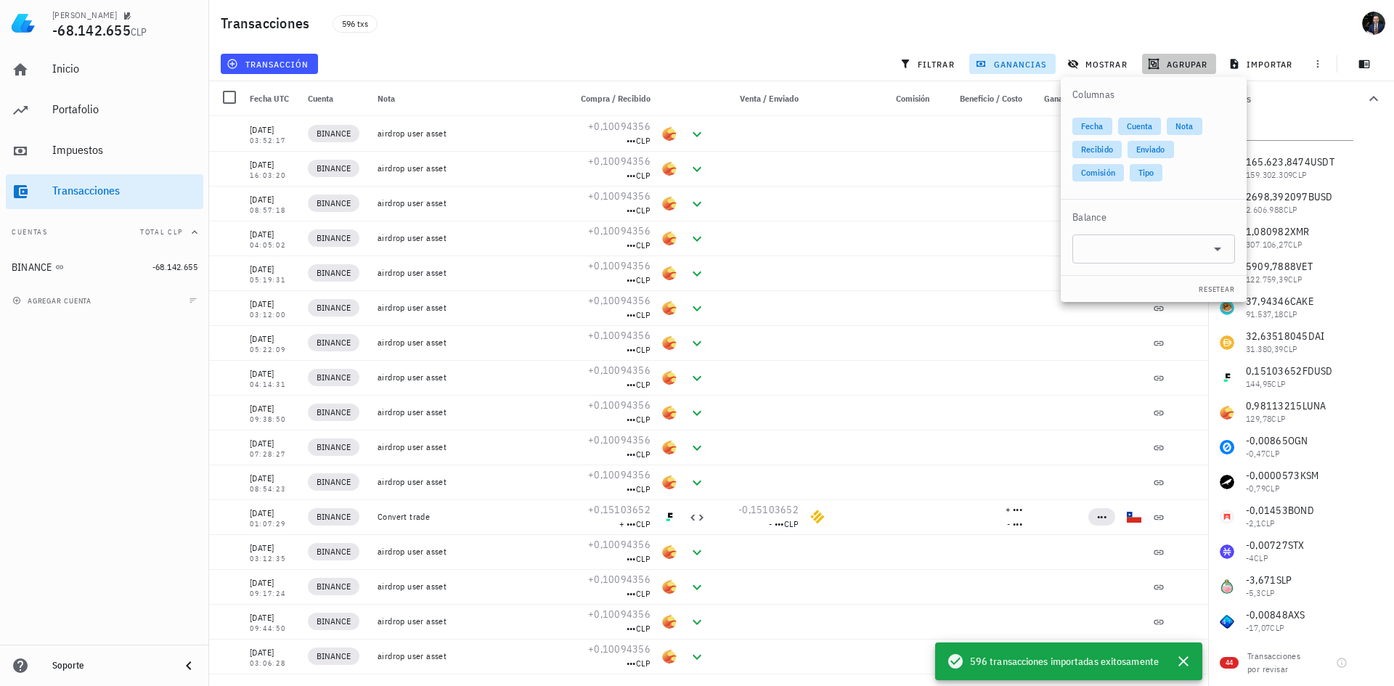
click at [1188, 62] on span "agrupar" at bounding box center [1178, 64] width 57 height 12
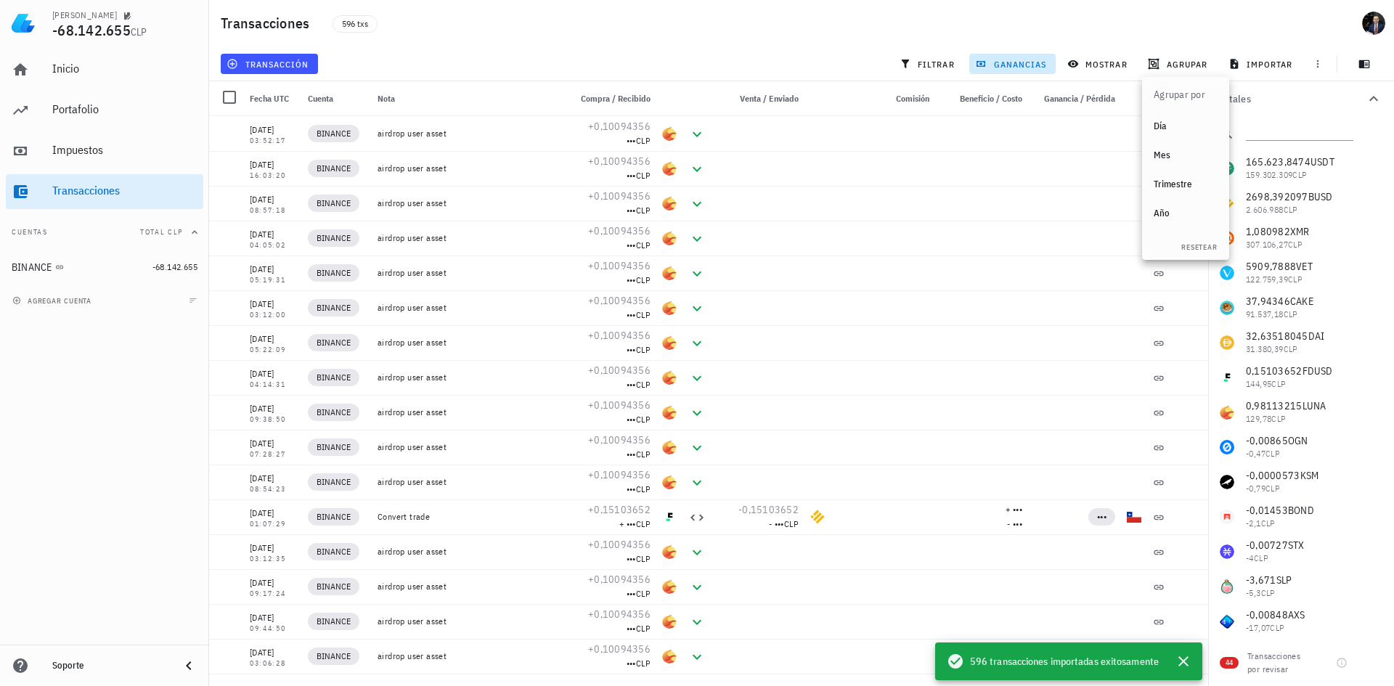
click at [1164, 205] on div "Año" at bounding box center [1185, 213] width 64 height 23
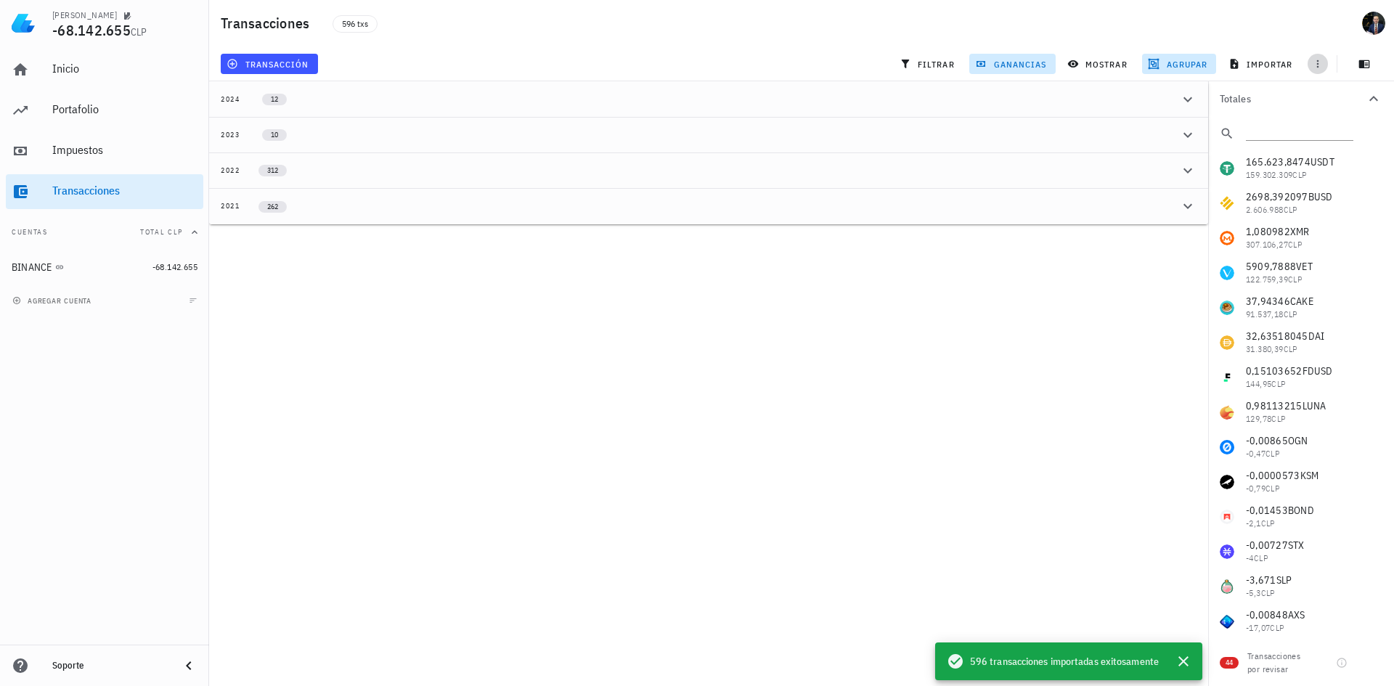
click at [1322, 62] on icon "button" at bounding box center [1318, 64] width 12 height 12
click at [925, 60] on span "filtrar" at bounding box center [928, 64] width 52 height 12
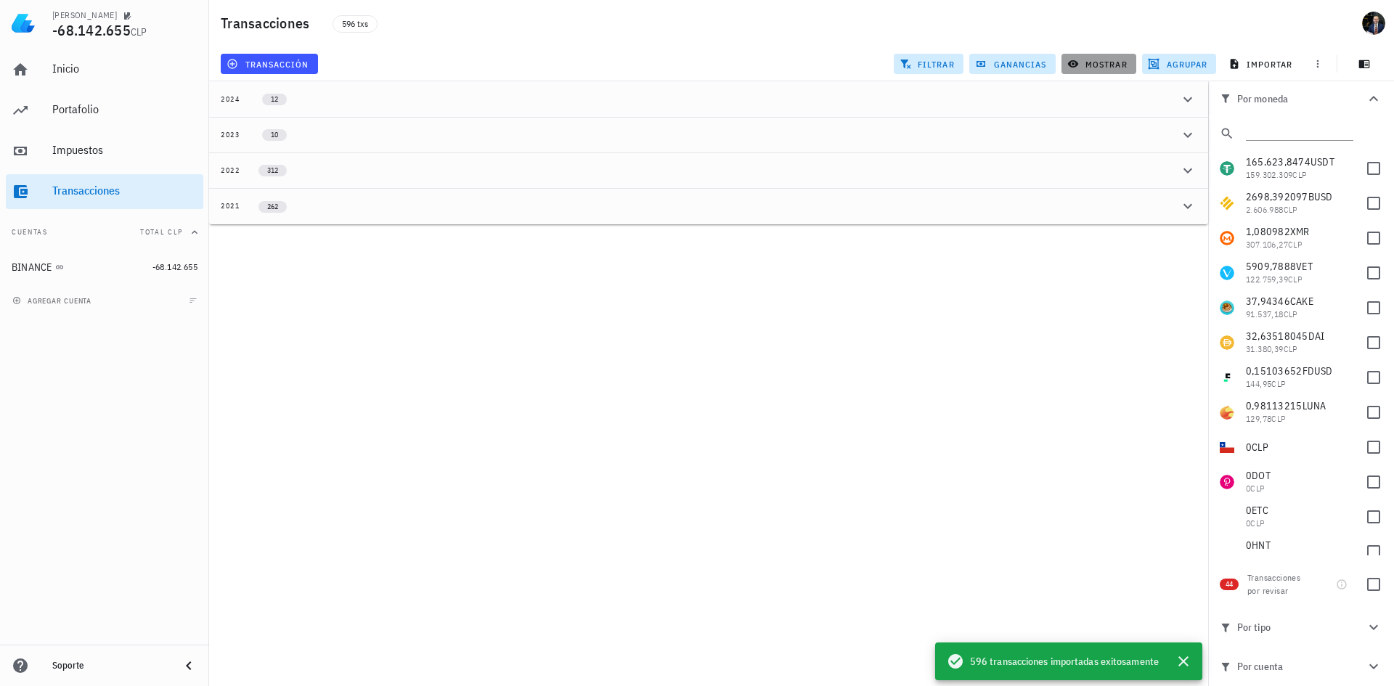
click at [1096, 55] on button "mostrar" at bounding box center [1098, 64] width 75 height 20
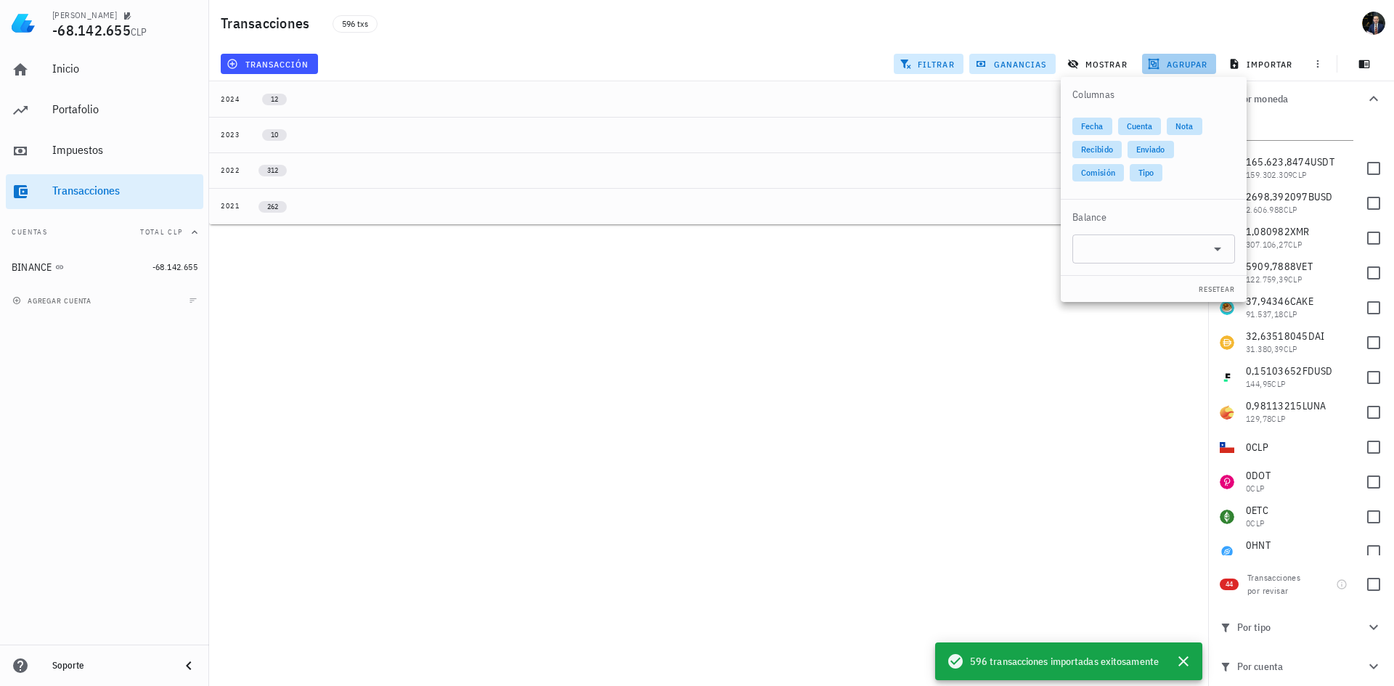
click at [1177, 57] on button "agrupar" at bounding box center [1179, 64] width 74 height 20
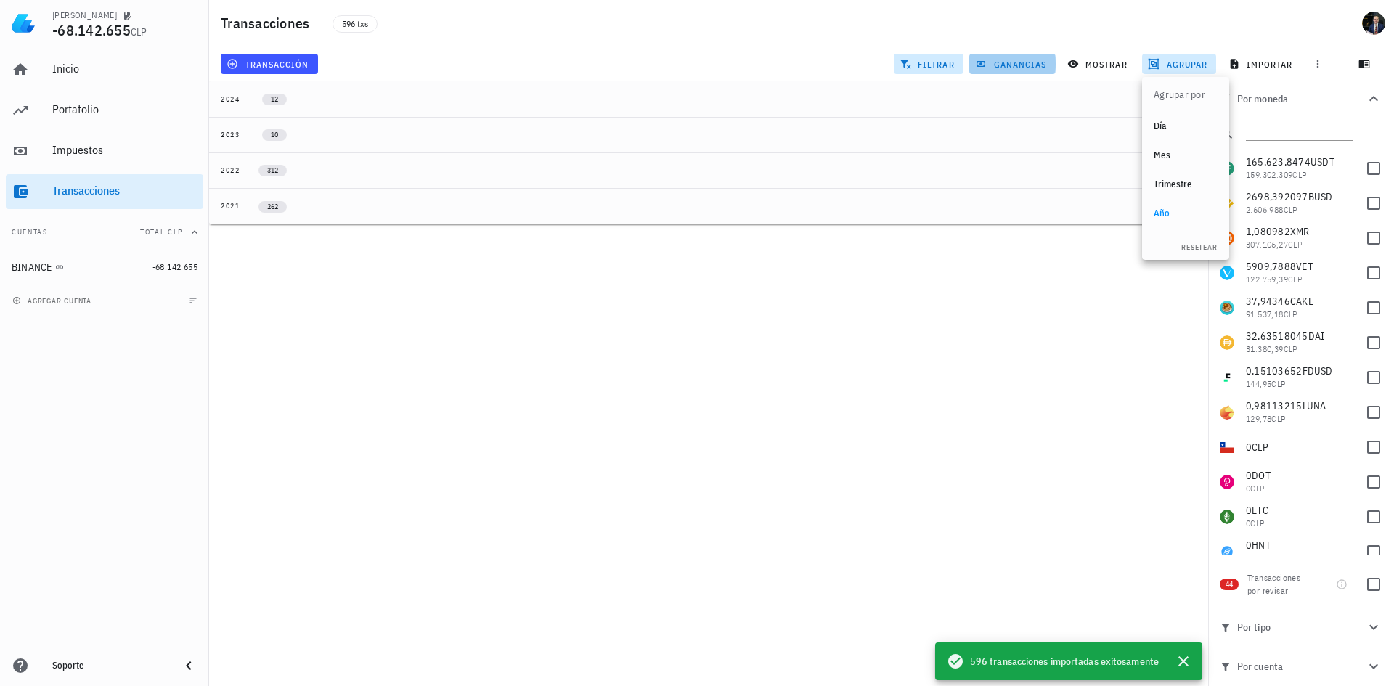
click at [1012, 63] on span "ganancias" at bounding box center [1012, 64] width 68 height 12
drag, startPoint x: 932, startPoint y: 58, endPoint x: 966, endPoint y: 239, distance: 183.9
click at [932, 59] on span "filtrar" at bounding box center [928, 64] width 52 height 12
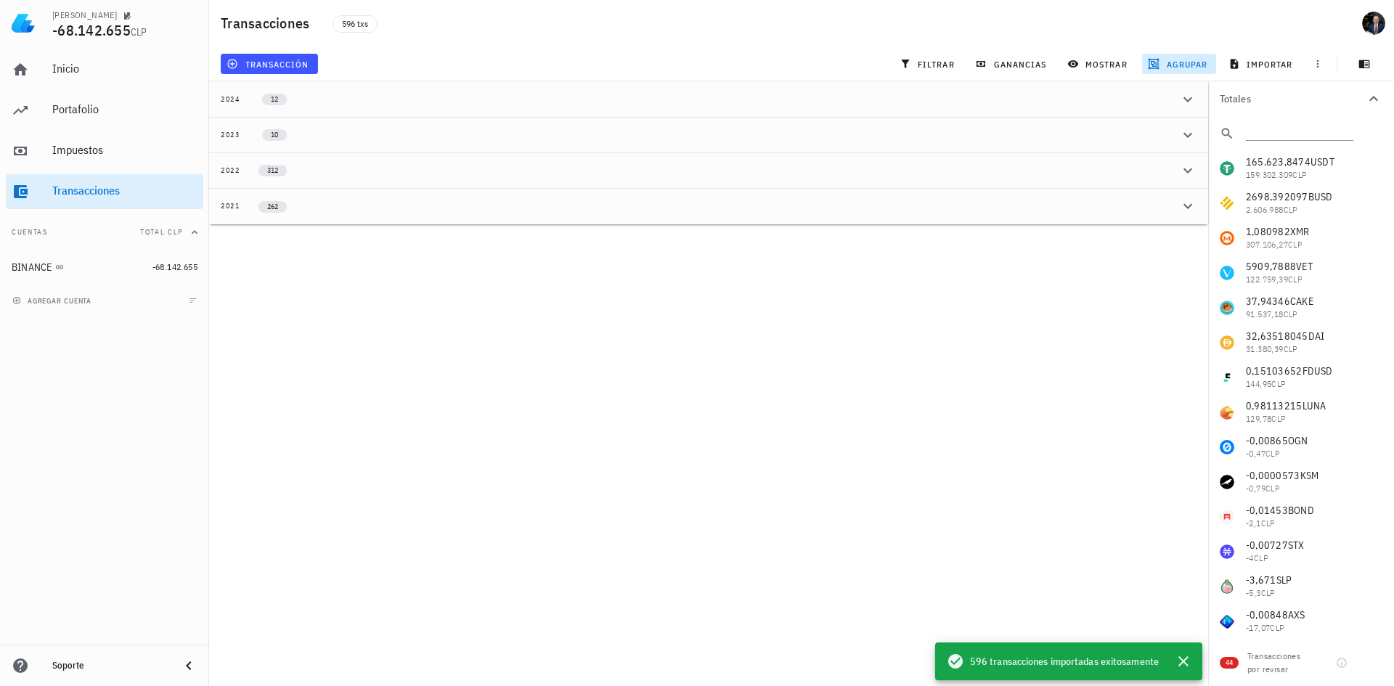
click at [1197, 62] on span "agrupar" at bounding box center [1178, 64] width 57 height 12
click at [1193, 97] on div "Agrupar por" at bounding box center [1179, 94] width 75 height 35
click at [1187, 68] on span "agrupar" at bounding box center [1178, 64] width 57 height 12
click at [1196, 242] on button "resetear" at bounding box center [1198, 247] width 49 height 15
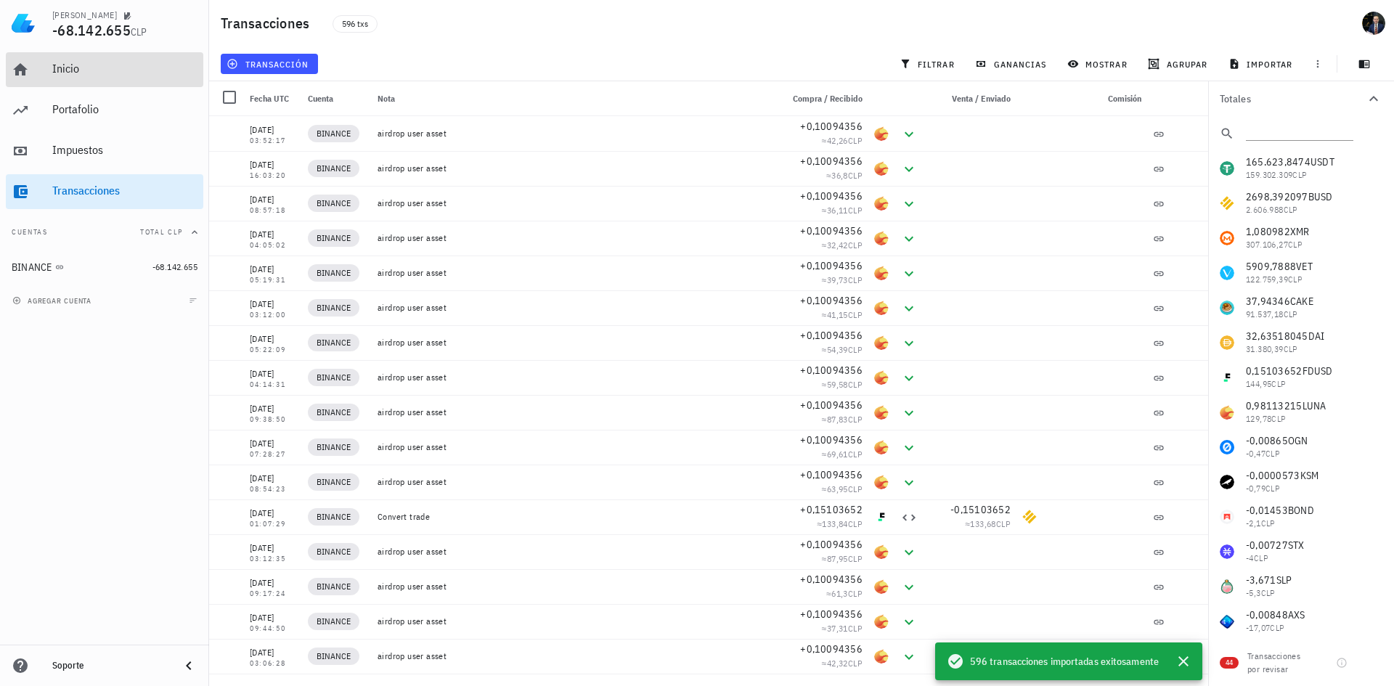
click at [70, 66] on div "Inicio" at bounding box center [124, 69] width 145 height 14
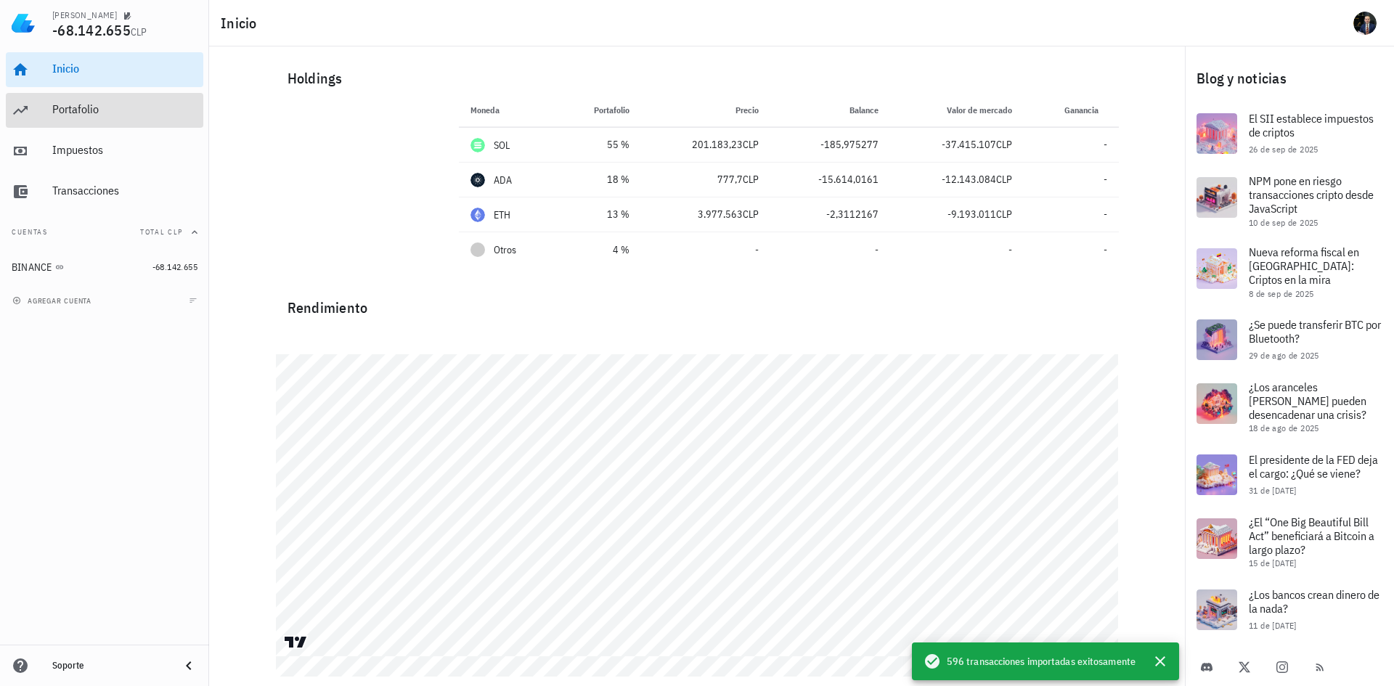
click at [110, 105] on div "Portafolio" at bounding box center [124, 109] width 145 height 14
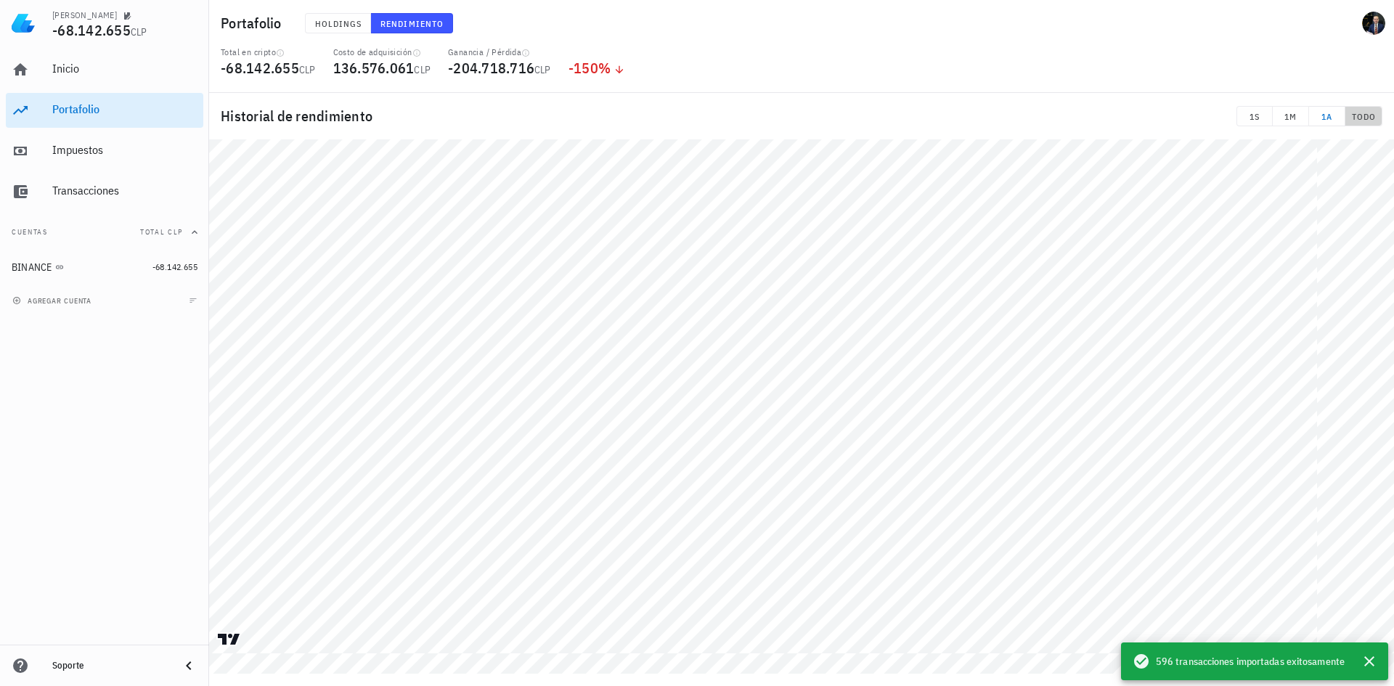
click at [1349, 110] on button "TODO" at bounding box center [1363, 116] width 37 height 20
click at [81, 155] on div "Impuestos" at bounding box center [124, 150] width 145 height 14
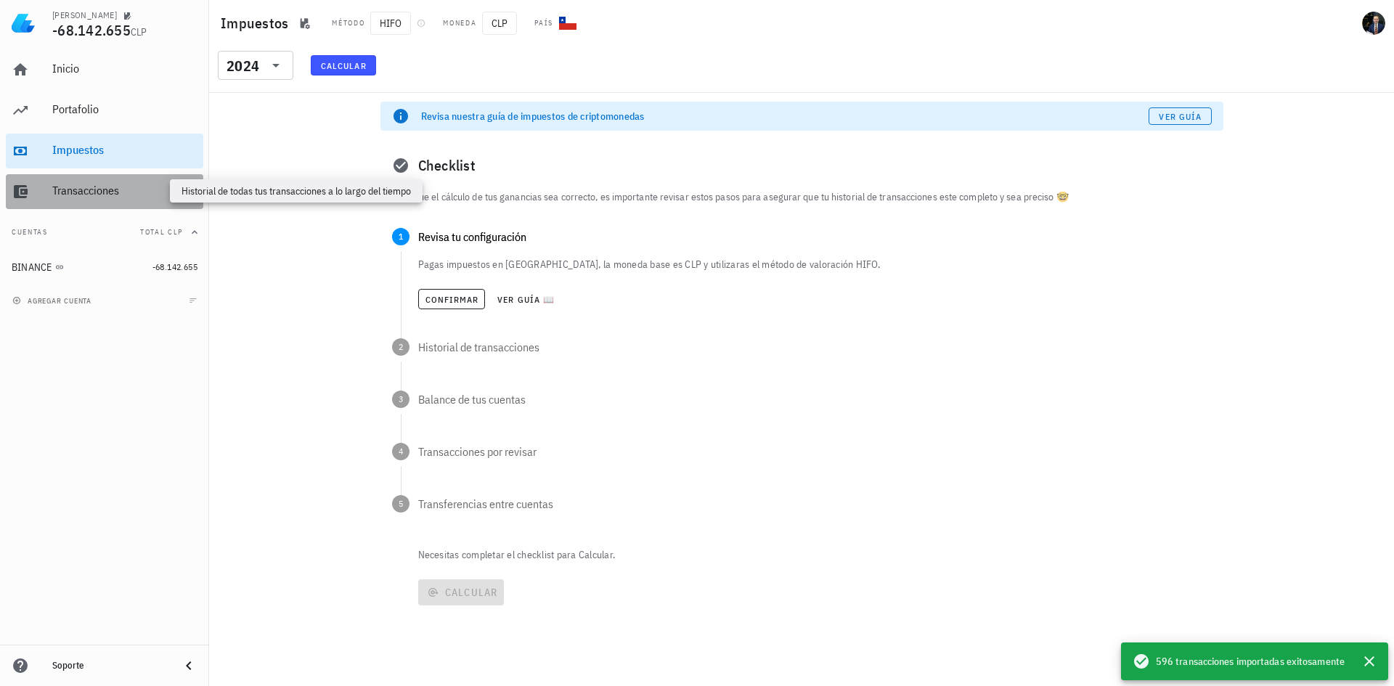
click at [115, 195] on div "Transacciones" at bounding box center [124, 191] width 145 height 14
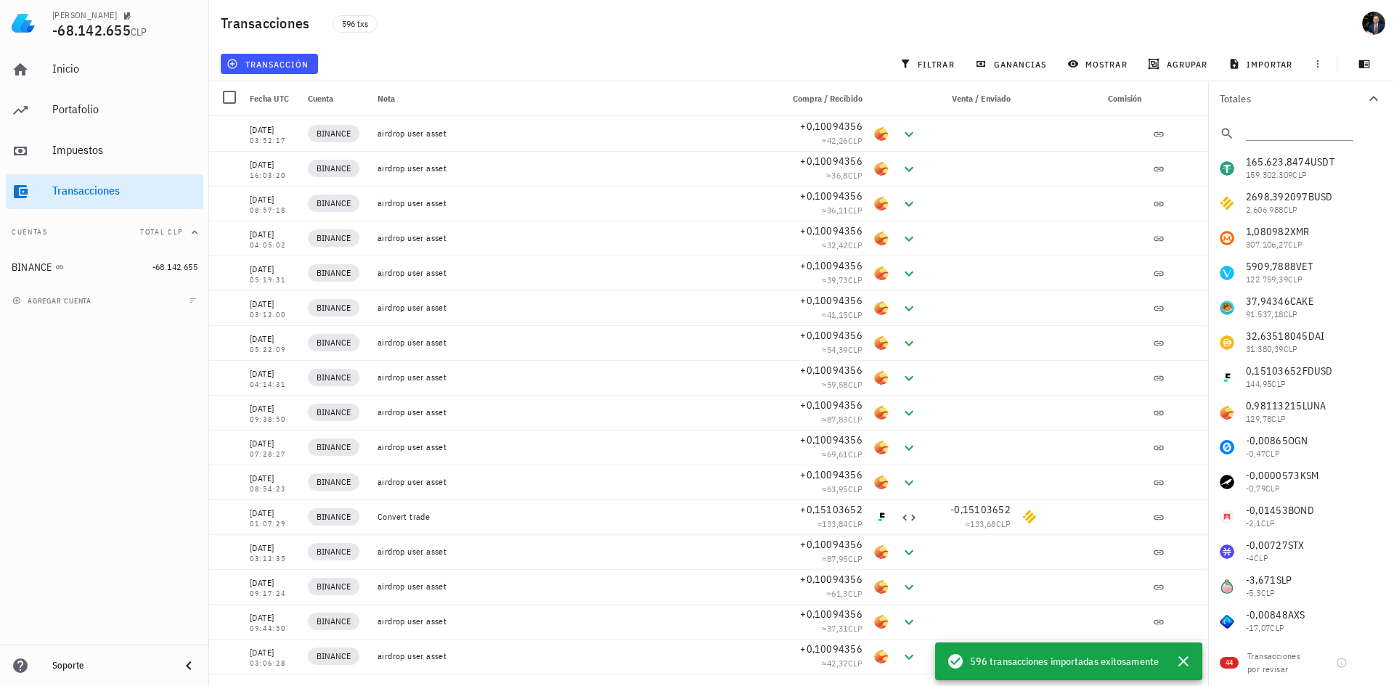
click at [110, 232] on button "Cuentas Total CLP" at bounding box center [104, 232] width 197 height 35
click at [110, 232] on button "Cuentas" at bounding box center [104, 232] width 197 height 35
click at [362, 23] on span "596 txs" at bounding box center [355, 24] width 26 height 16
click at [83, 72] on div "Inicio" at bounding box center [124, 69] width 145 height 14
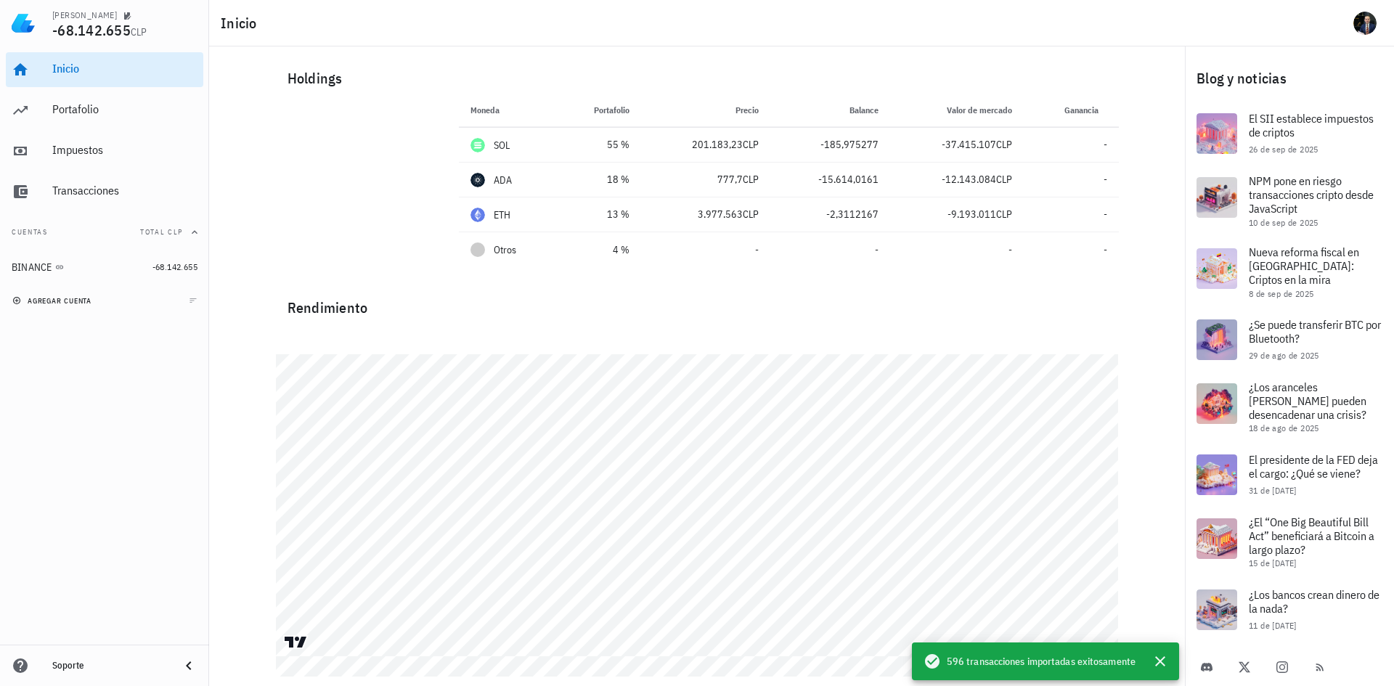
click at [80, 298] on span "agregar cuenta" at bounding box center [53, 300] width 76 height 9
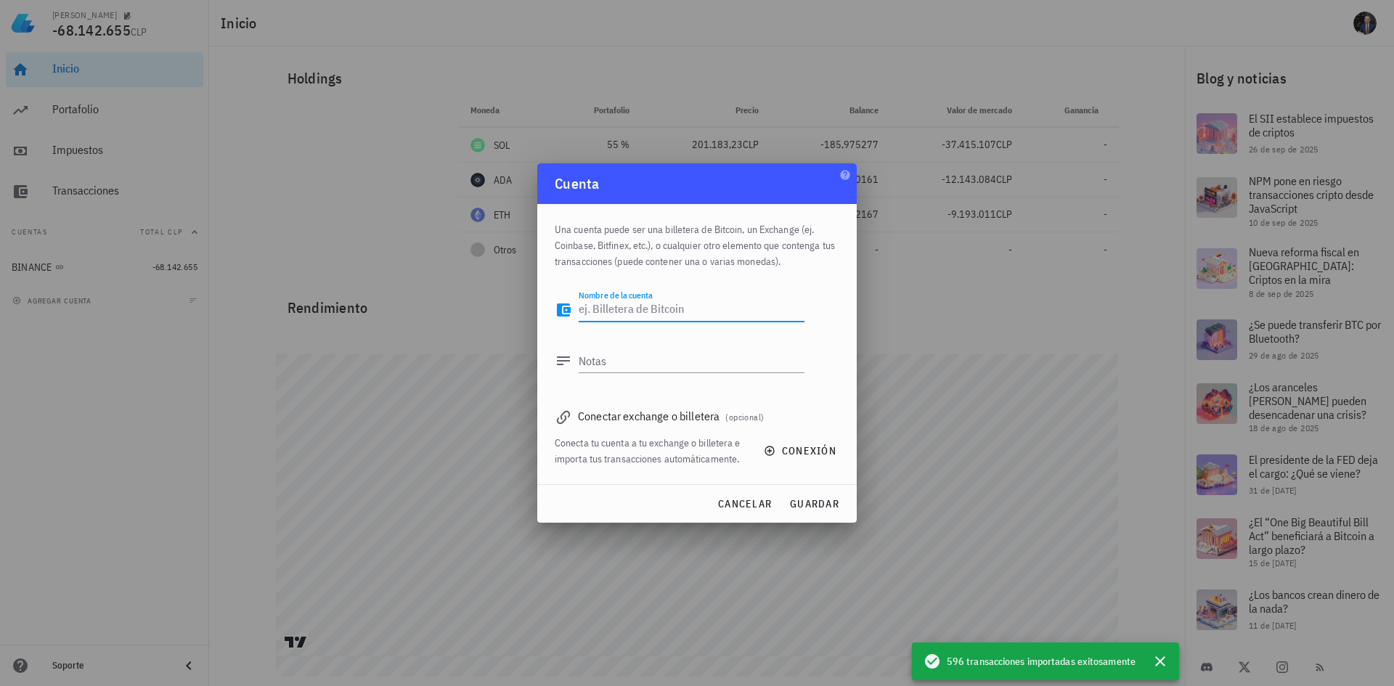
click at [673, 316] on textarea "Nombre de la cuenta" at bounding box center [691, 309] width 226 height 23
type textarea "Coinbase"
click at [810, 497] on span "guardar" at bounding box center [814, 503] width 50 height 13
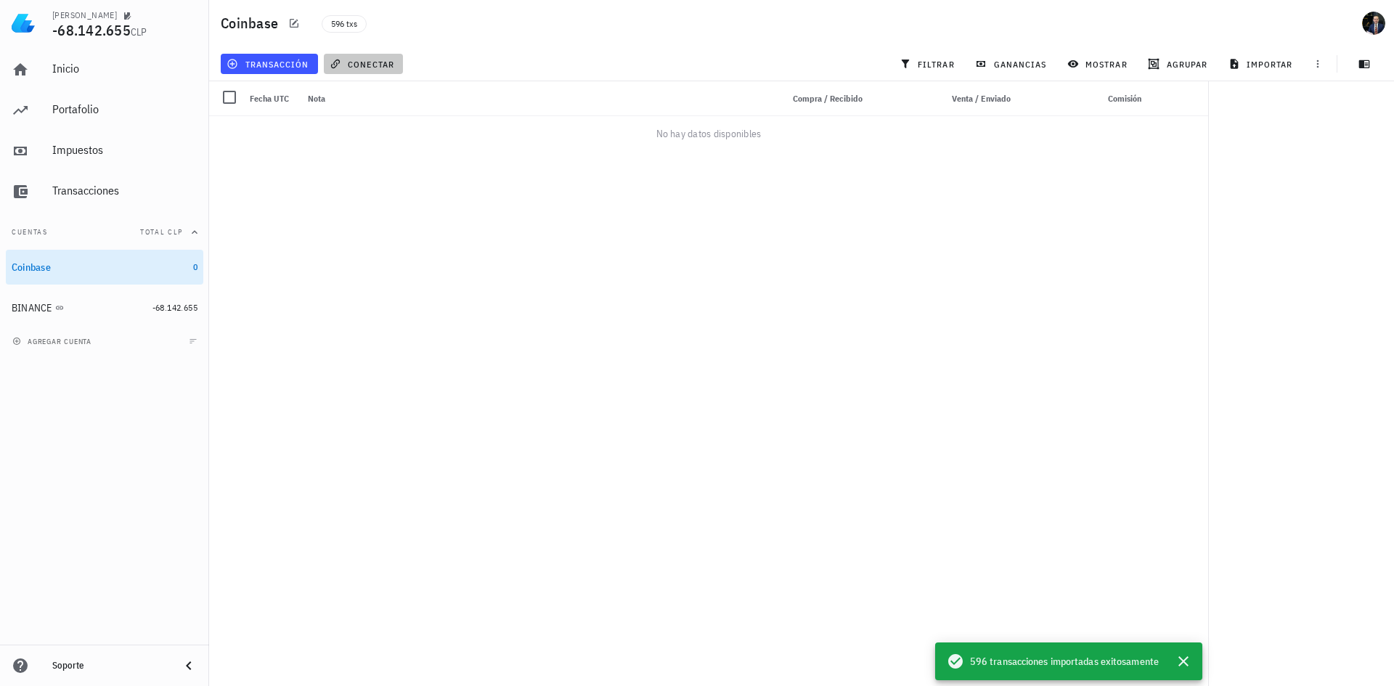
click at [382, 71] on button "conectar" at bounding box center [364, 64] width 80 height 20
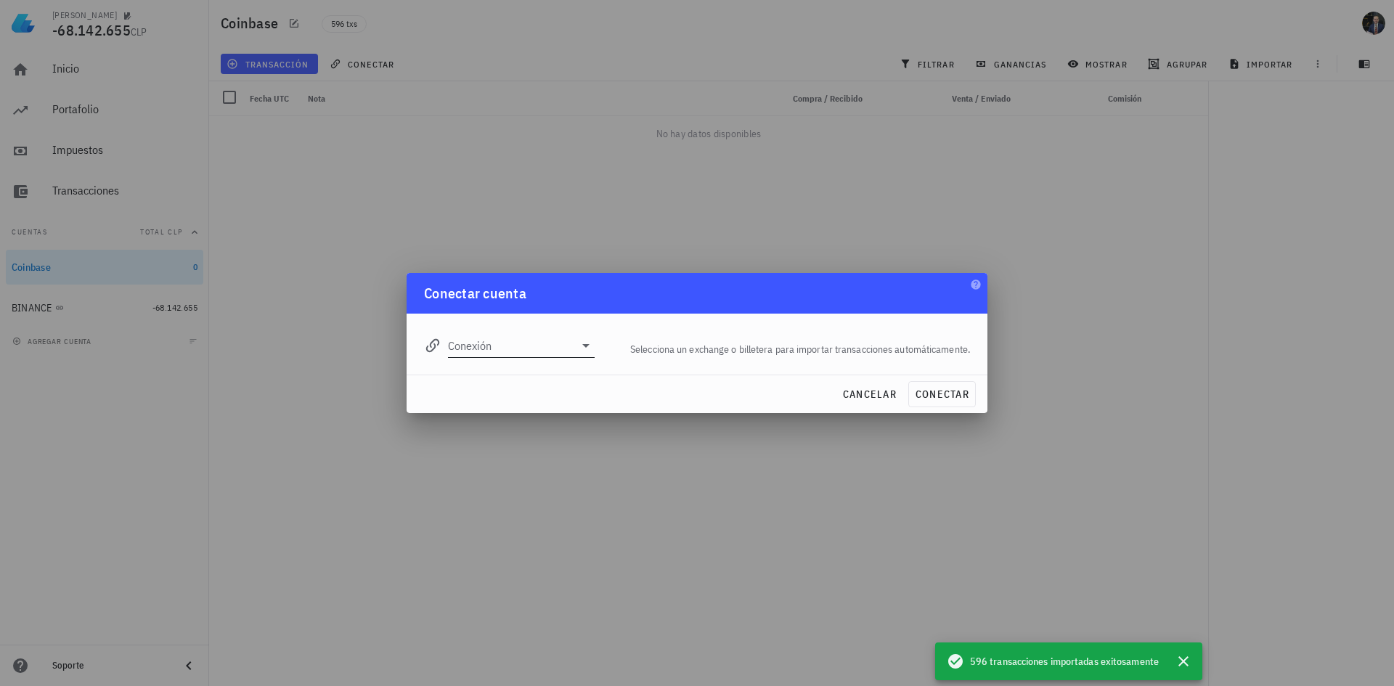
click at [578, 353] on icon at bounding box center [585, 345] width 17 height 17
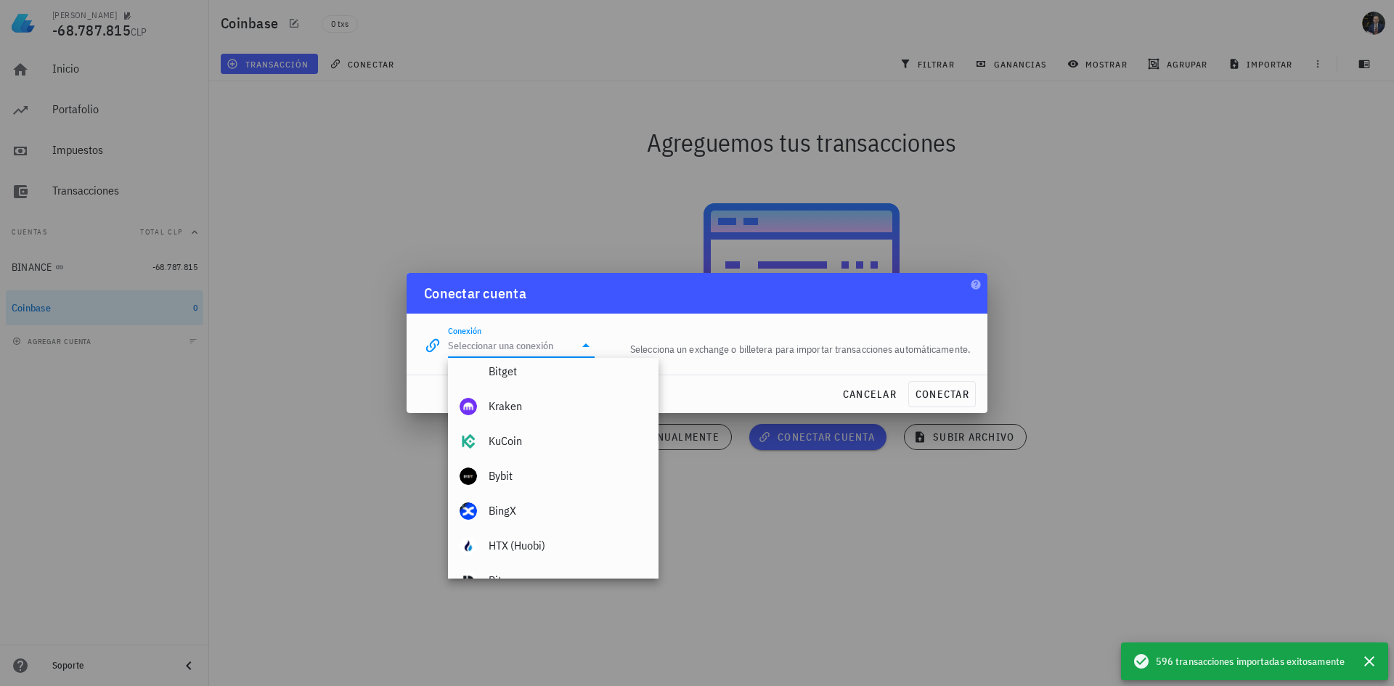
scroll to position [218, 0]
click at [541, 414] on div "Kraken" at bounding box center [567, 407] width 158 height 14
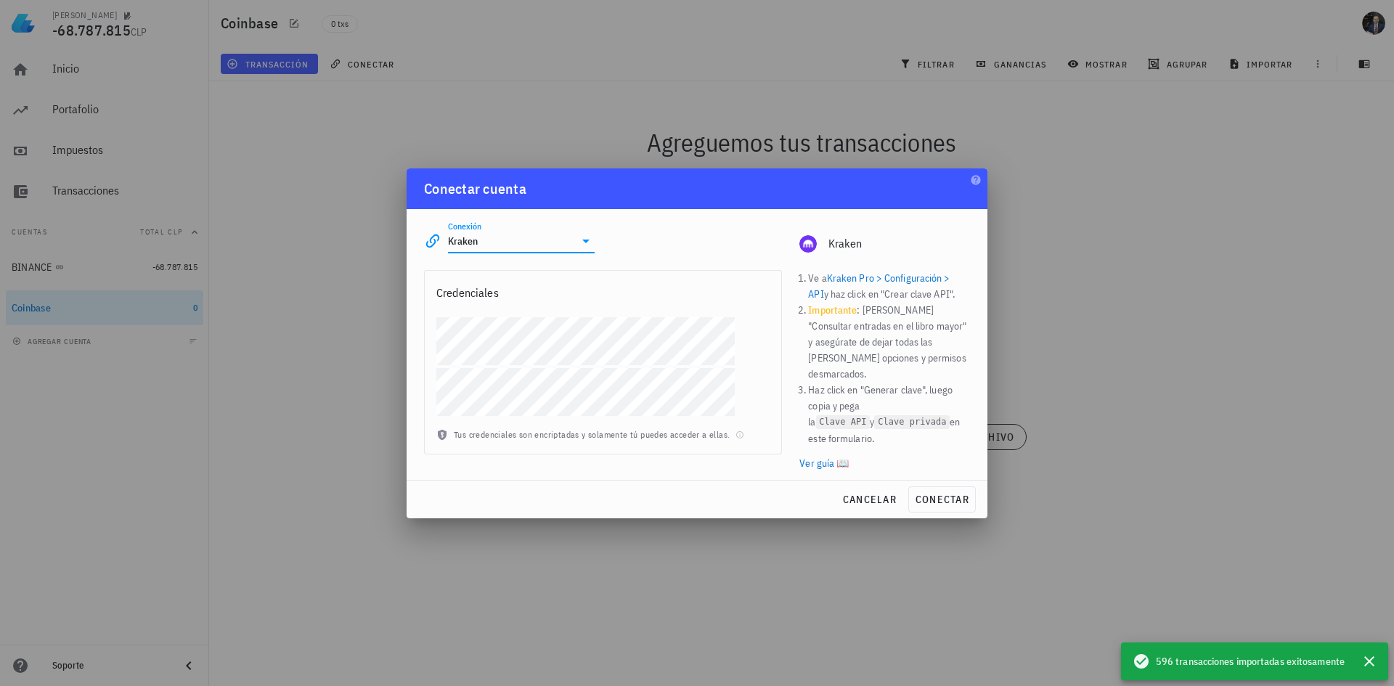
click at [583, 250] on icon at bounding box center [585, 240] width 17 height 17
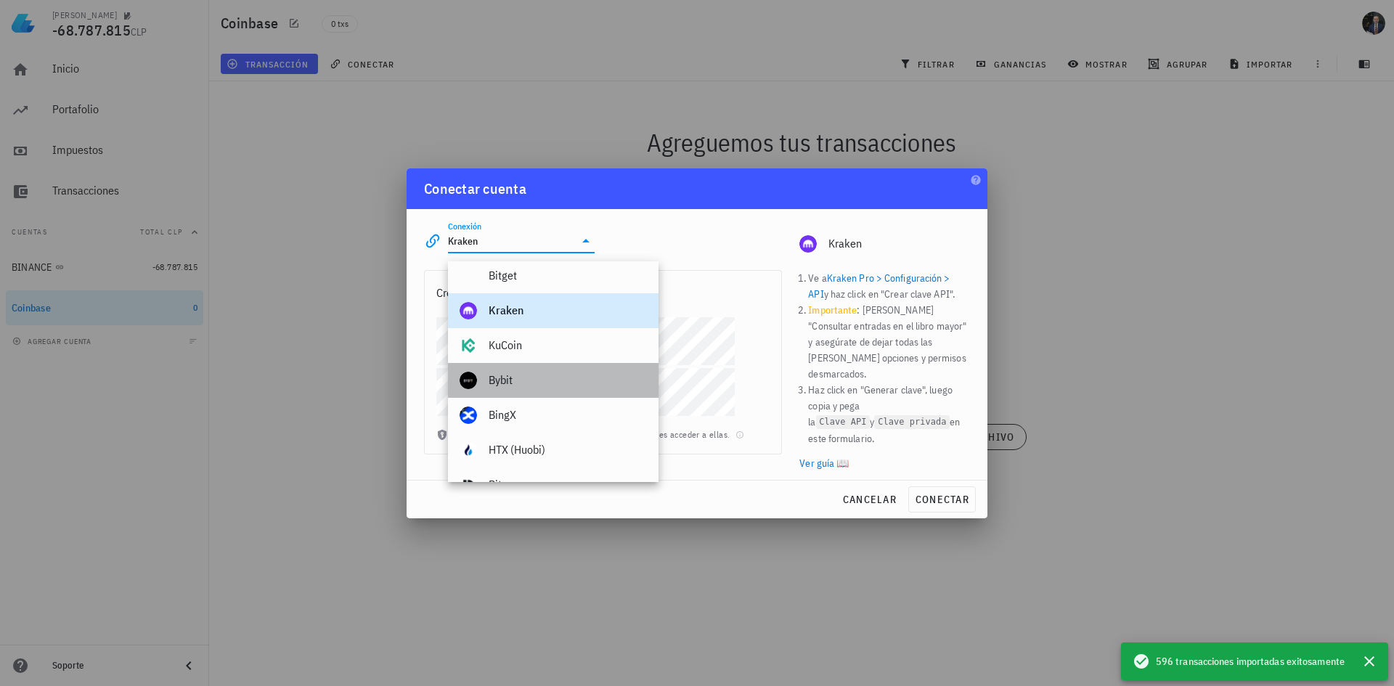
click at [523, 376] on div "Bybit" at bounding box center [567, 380] width 158 height 14
type input "Bybit"
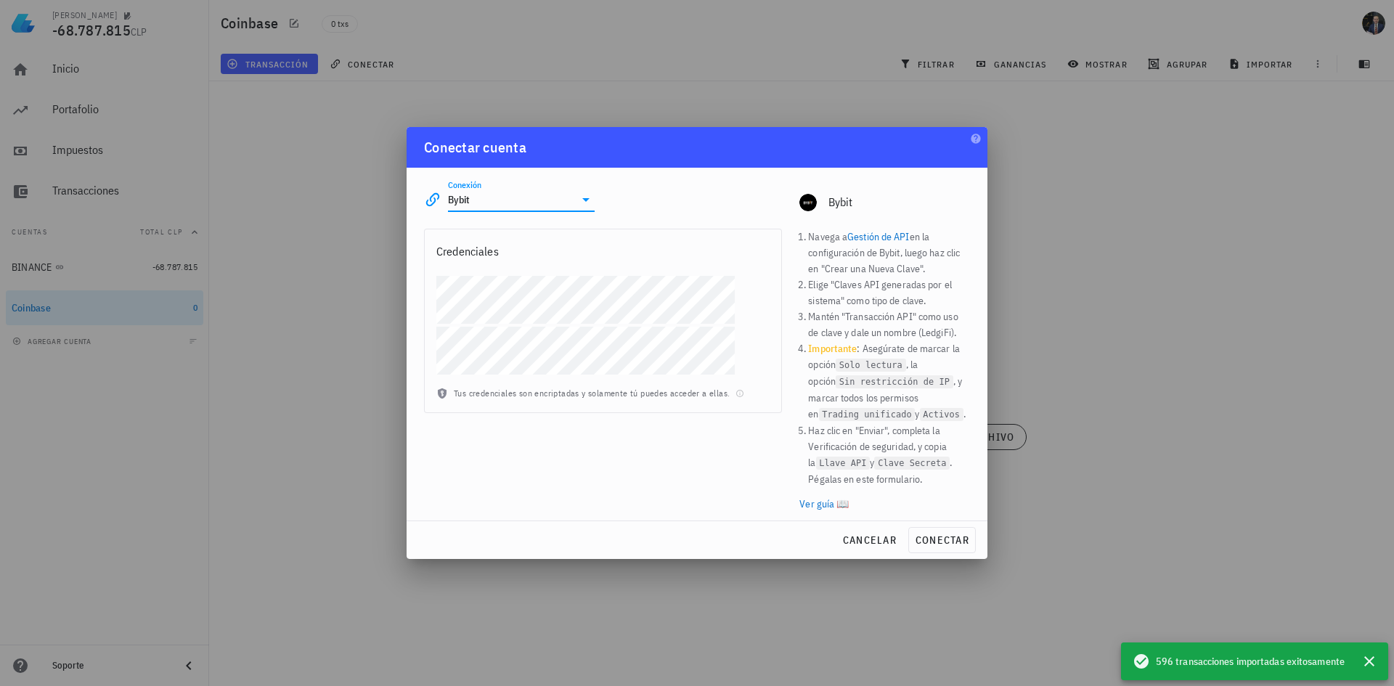
click at [888, 235] on link "Gestión de API" at bounding box center [878, 236] width 62 height 13
click at [897, 293] on li "Elige "Claves API generadas por el sistema" como tipo de clave." at bounding box center [889, 293] width 162 height 32
click at [895, 233] on link "Gestión de API" at bounding box center [878, 236] width 62 height 13
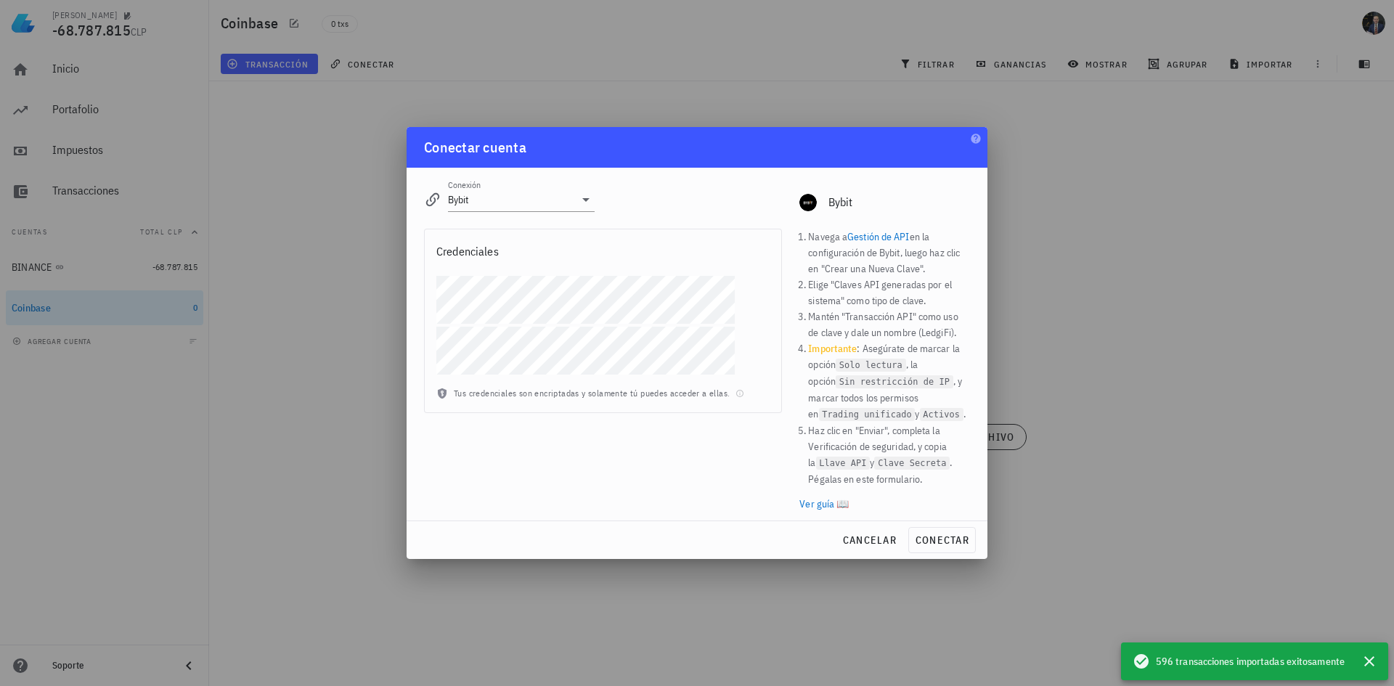
click at [939, 332] on li "Mantén "Transacción API" como uso de clave y dale un nombre (LedgiFi)." at bounding box center [889, 324] width 162 height 32
copy li "LedgiFi"
click at [933, 361] on li "Importante : Asegúrate de marcar la opción Solo lectura , la opción Sin restric…" at bounding box center [889, 381] width 162 height 82
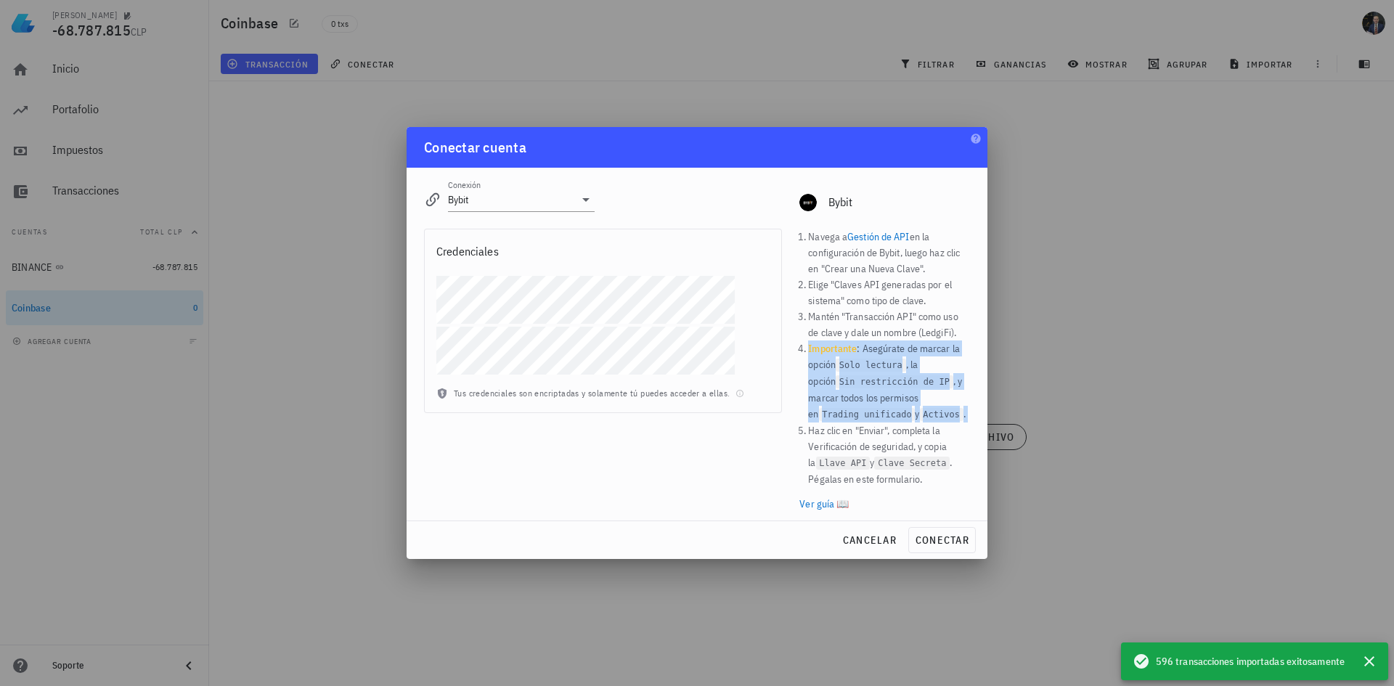
click at [933, 361] on li "Importante : Asegúrate de marcar la opción Solo lectura , la opción Sin restric…" at bounding box center [889, 381] width 162 height 82
click at [939, 362] on li "Importante : Asegúrate de marcar la opción Solo lectura , la opción Sin restric…" at bounding box center [889, 381] width 162 height 82
click at [941, 362] on li "Importante : Asegúrate de marcar la opción Solo lectura , la opción Sin restric…" at bounding box center [889, 381] width 162 height 82
click at [934, 370] on li "Importante : Asegúrate de marcar la opción Solo lectura , la opción Sin restric…" at bounding box center [889, 381] width 162 height 82
click at [917, 377] on li "Importante : Asegúrate de marcar la opción Solo lectura , la opción Sin restric…" at bounding box center [889, 381] width 162 height 82
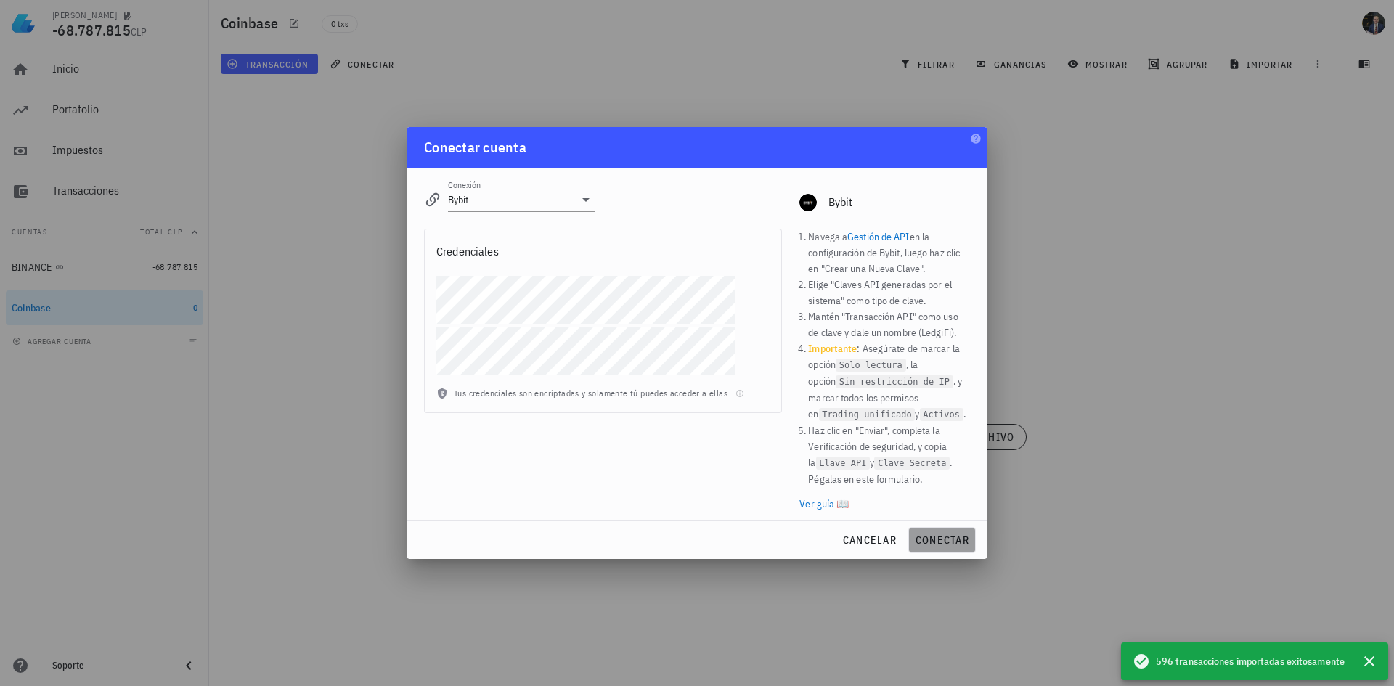
click at [949, 533] on button "conectar" at bounding box center [942, 540] width 68 height 26
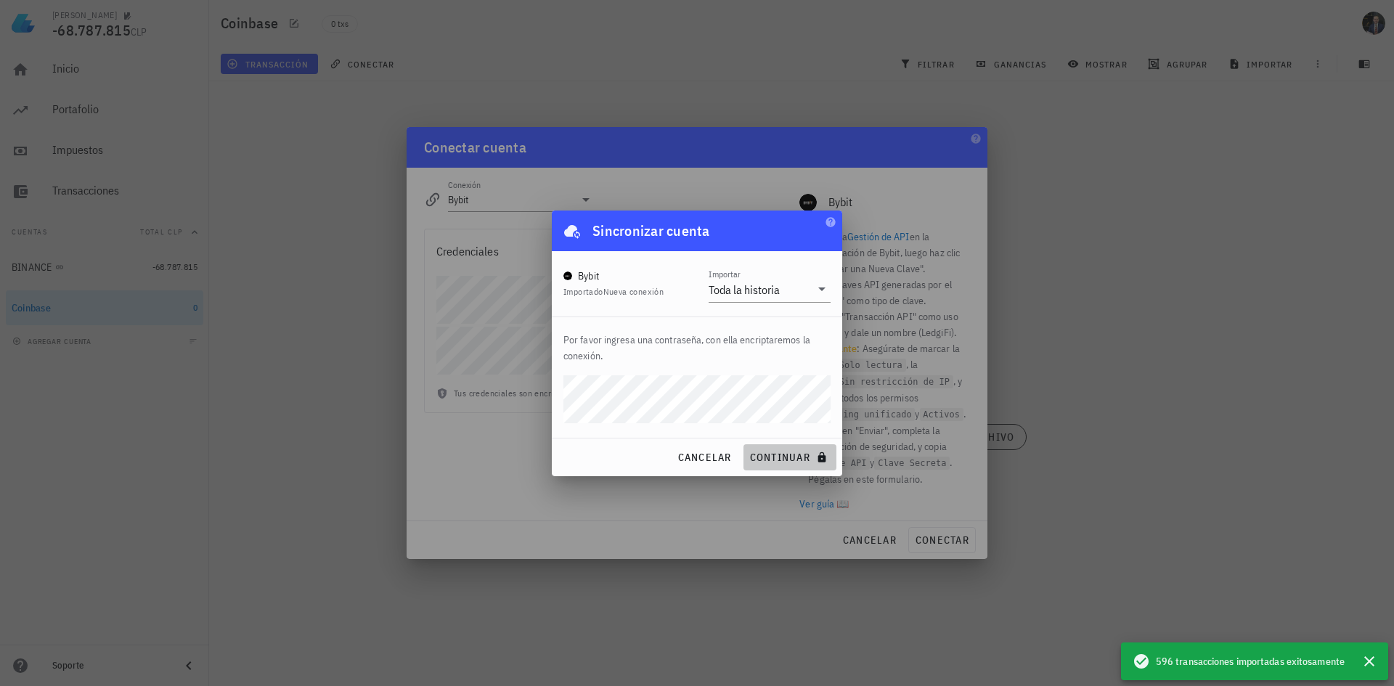
click at [753, 458] on span "continuar" at bounding box center [789, 457] width 81 height 13
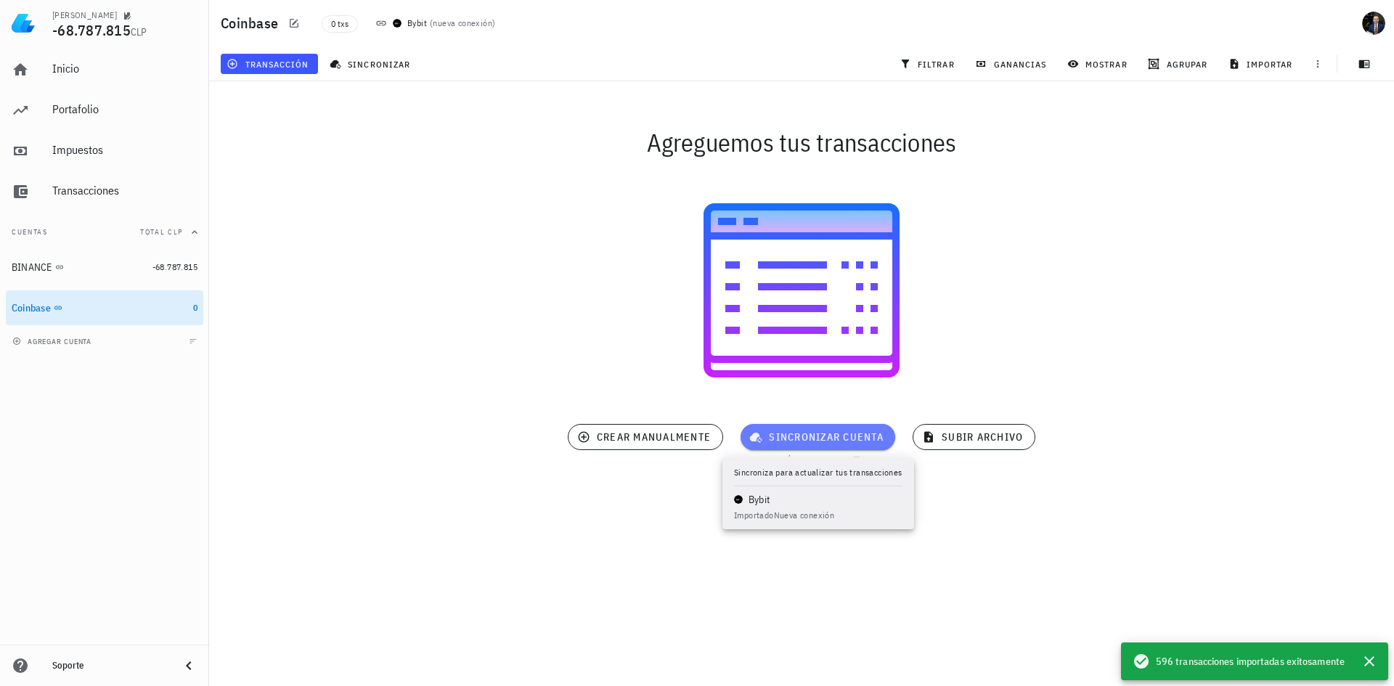
click at [827, 449] on button "sincronizar cuenta" at bounding box center [817, 437] width 155 height 26
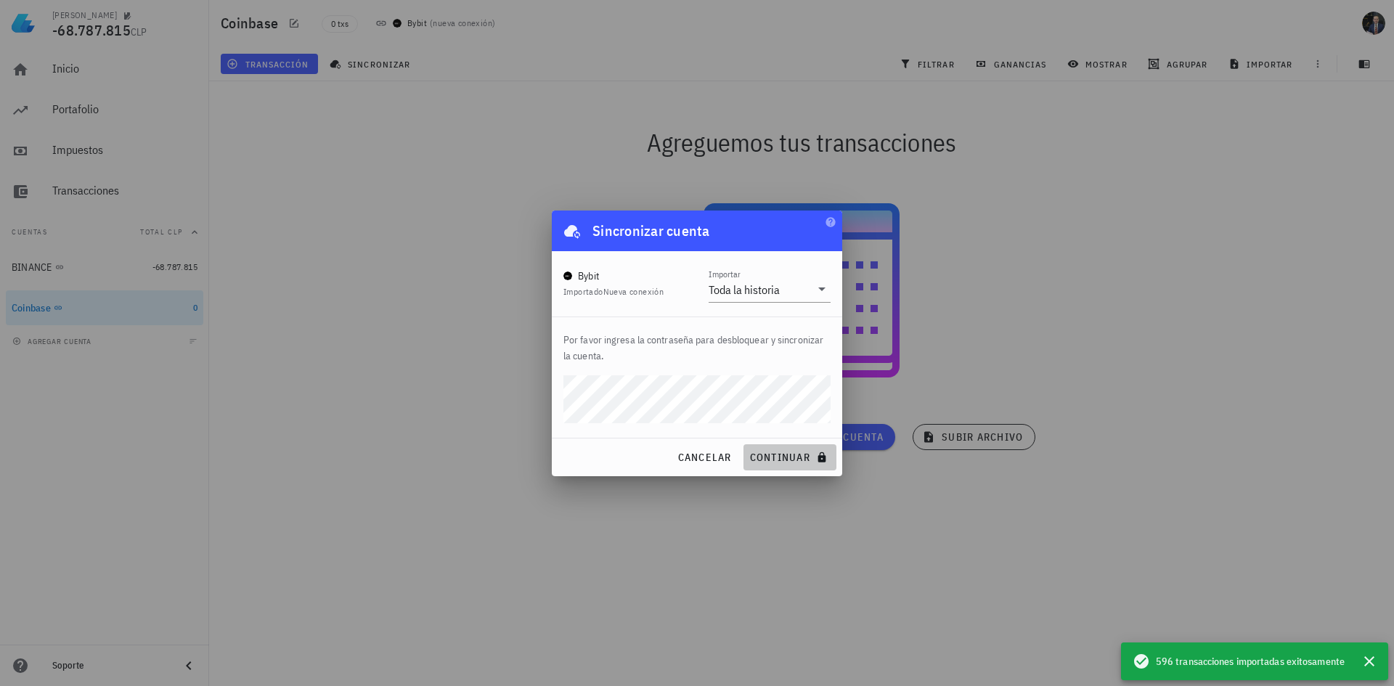
click at [801, 460] on span "continuar" at bounding box center [789, 457] width 81 height 13
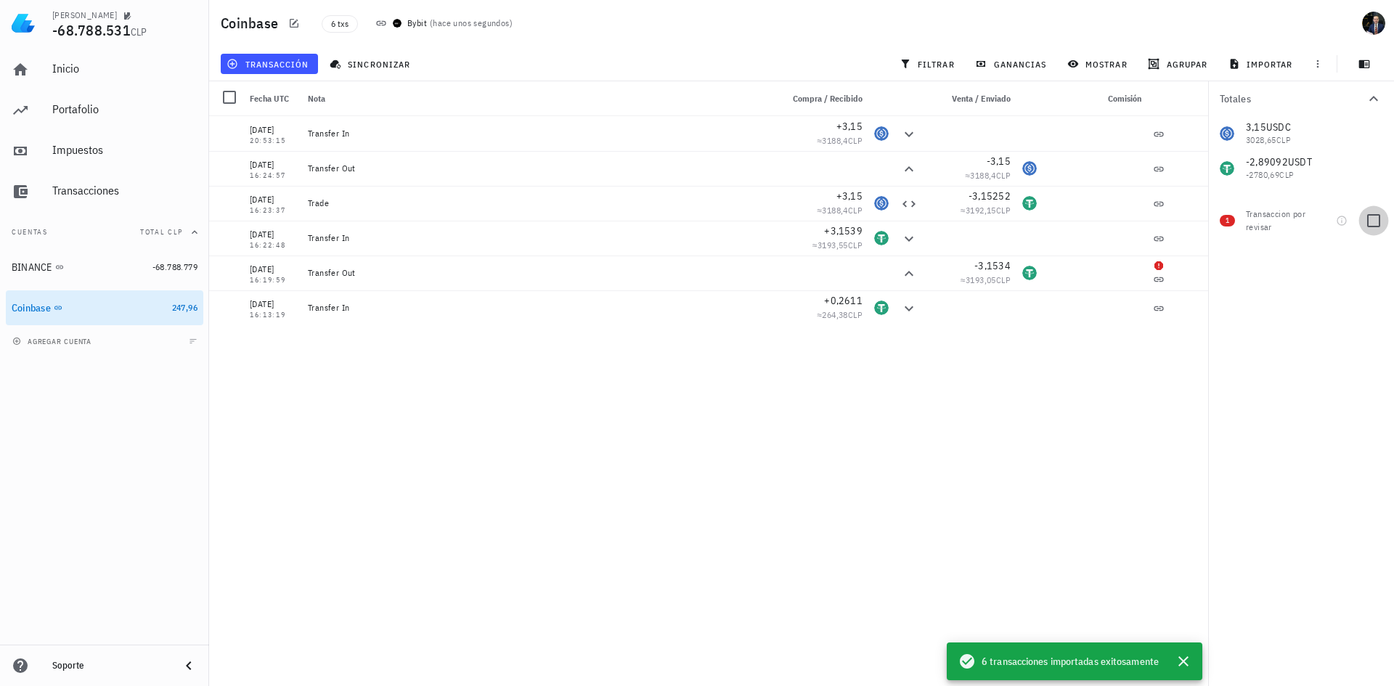
click at [1373, 222] on div at bounding box center [1373, 220] width 25 height 25
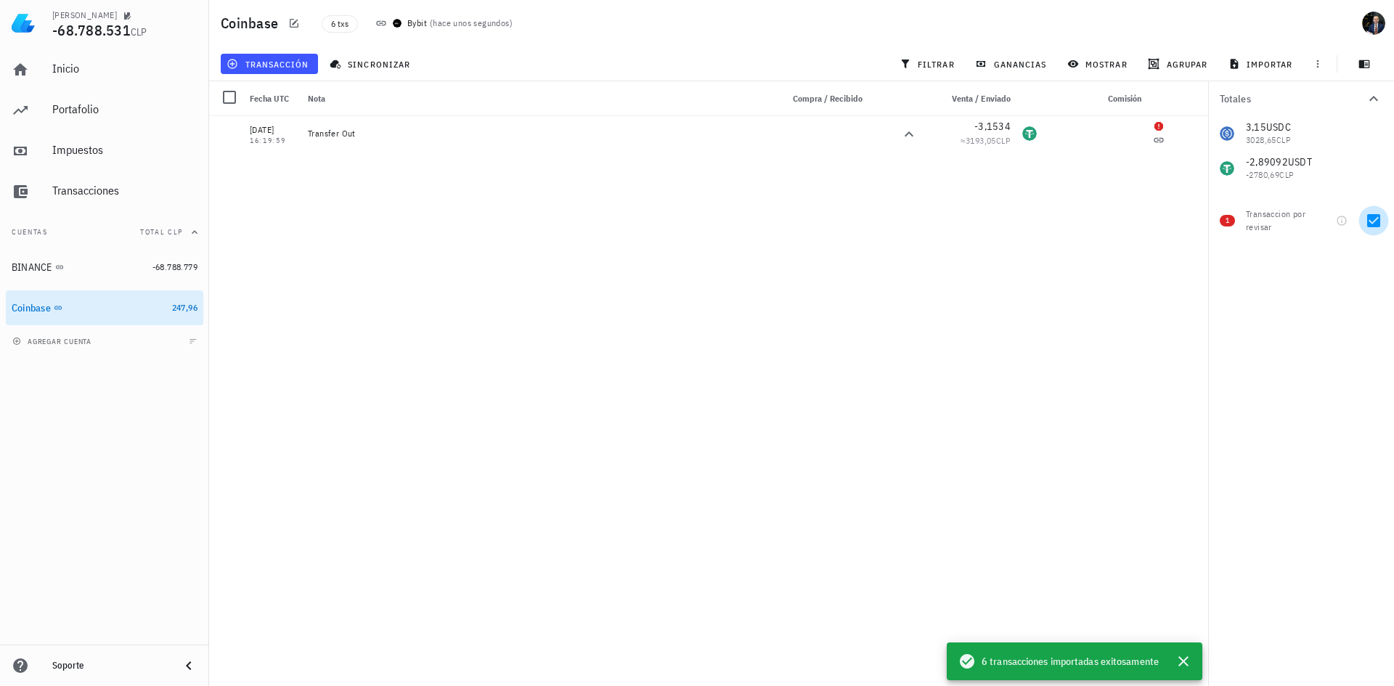
click at [1373, 222] on div at bounding box center [1373, 220] width 25 height 25
checkbox input "false"
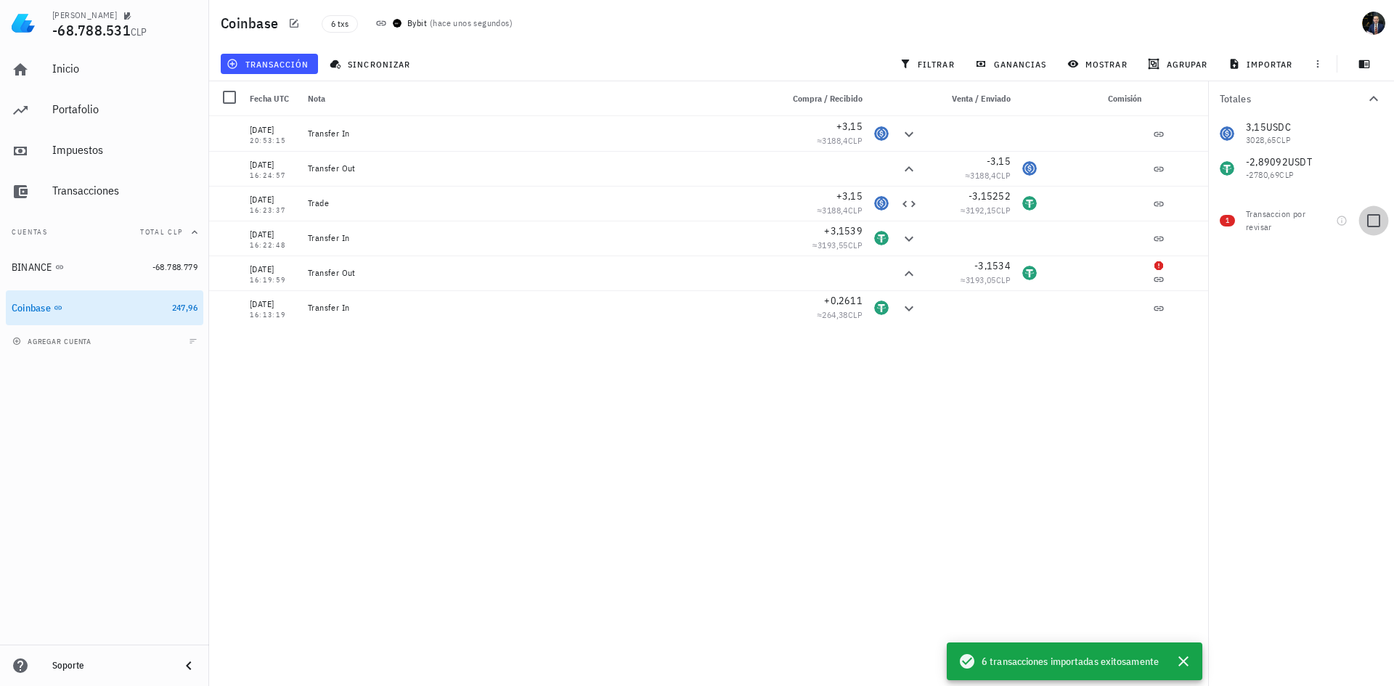
click at [1380, 219] on div at bounding box center [1373, 220] width 25 height 25
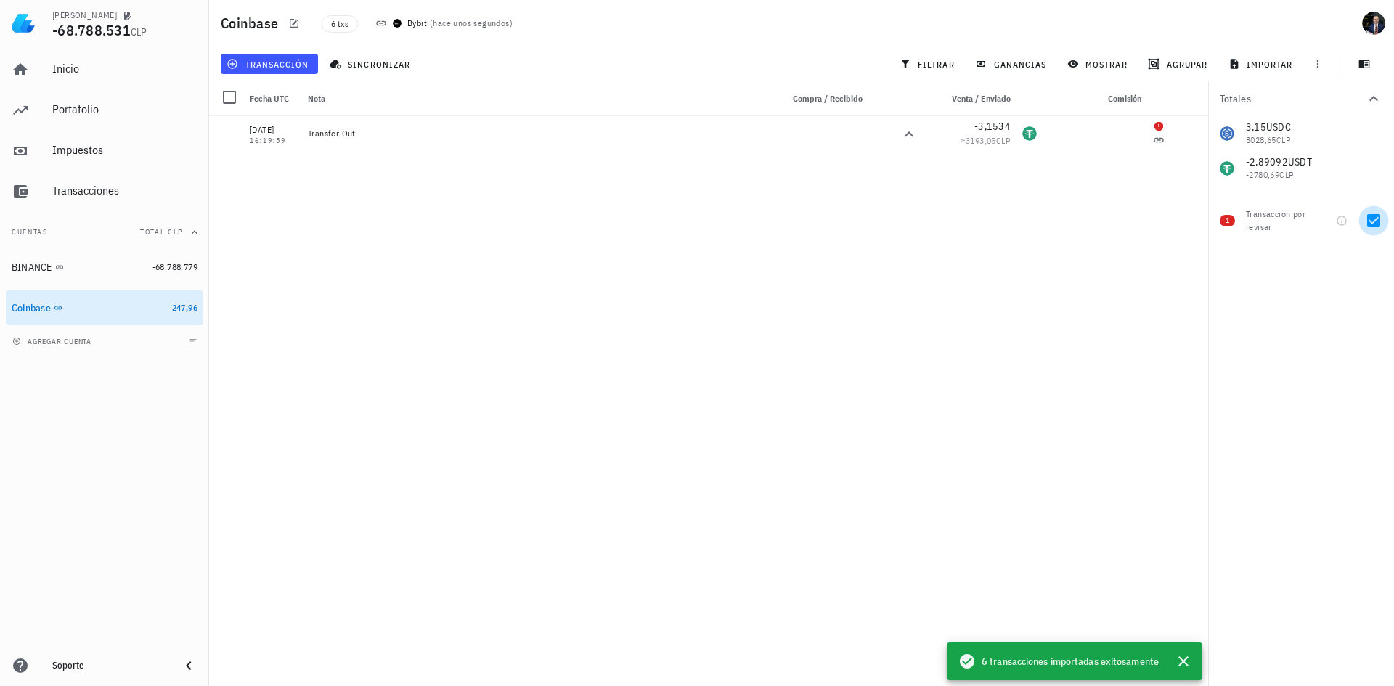
click at [1379, 219] on div at bounding box center [1373, 220] width 25 height 25
checkbox input "false"
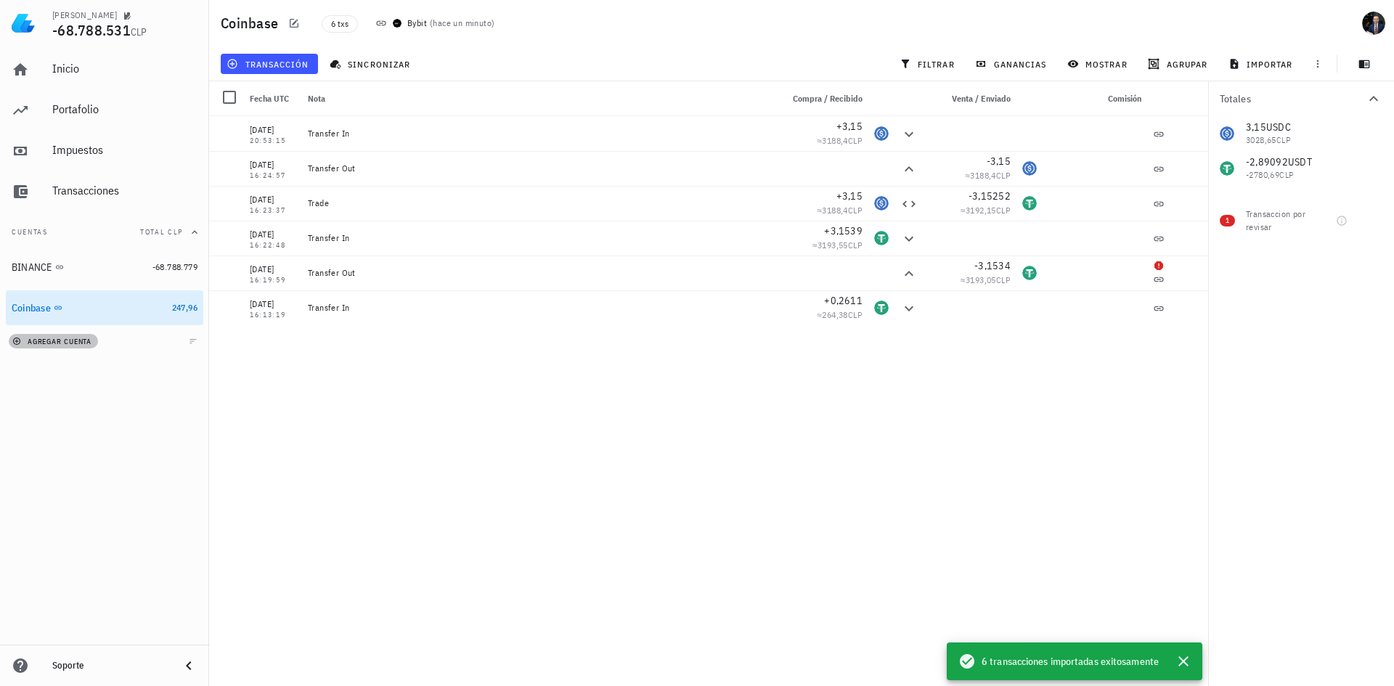
click at [97, 344] on button "agregar cuenta" at bounding box center [53, 341] width 89 height 15
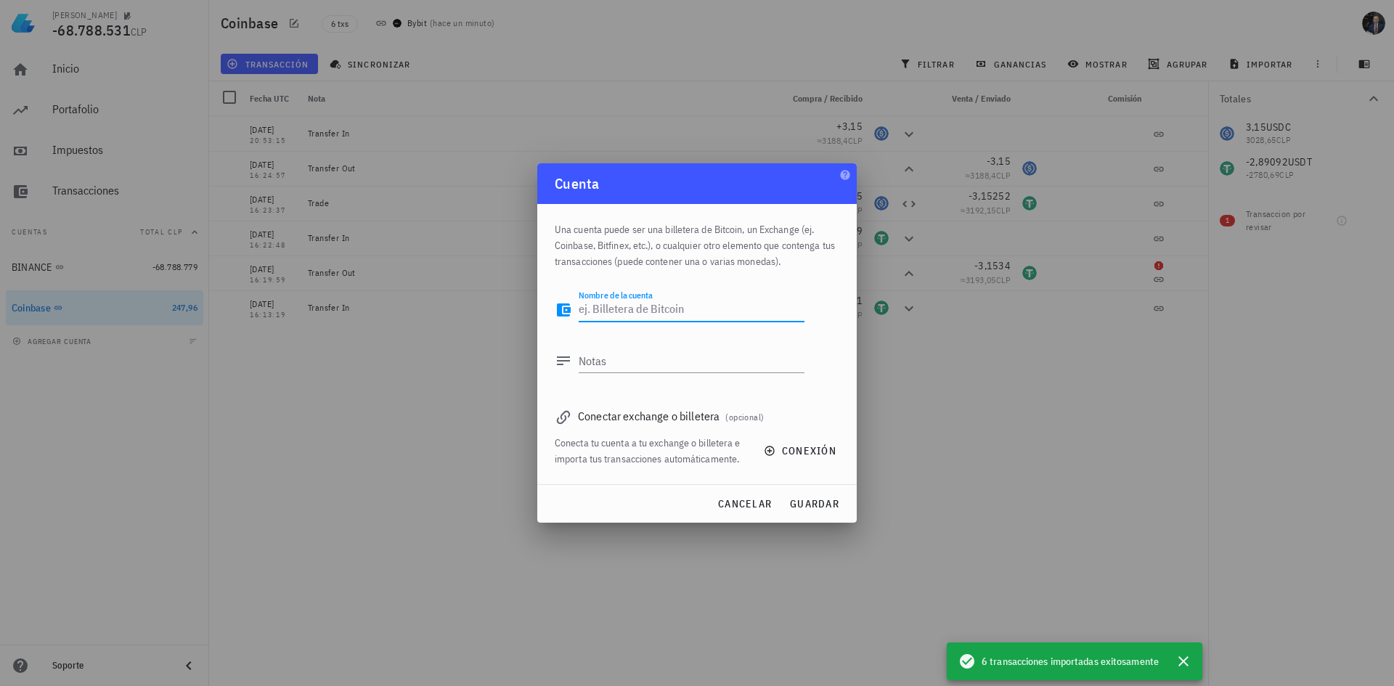
click at [736, 319] on textarea "Nombre de la cuenta" at bounding box center [691, 309] width 226 height 23
type textarea "Test"
click at [816, 500] on span "guardar" at bounding box center [814, 503] width 50 height 13
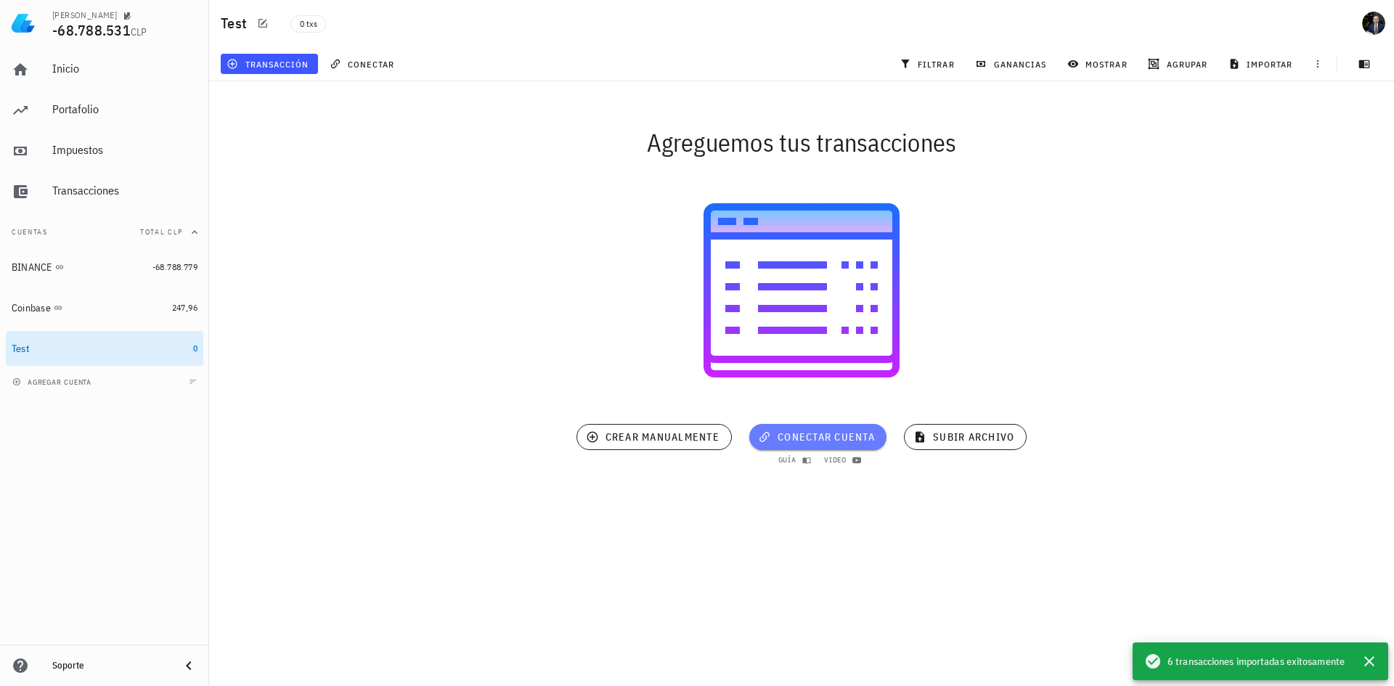
click at [825, 448] on button "conectar cuenta" at bounding box center [817, 437] width 137 height 26
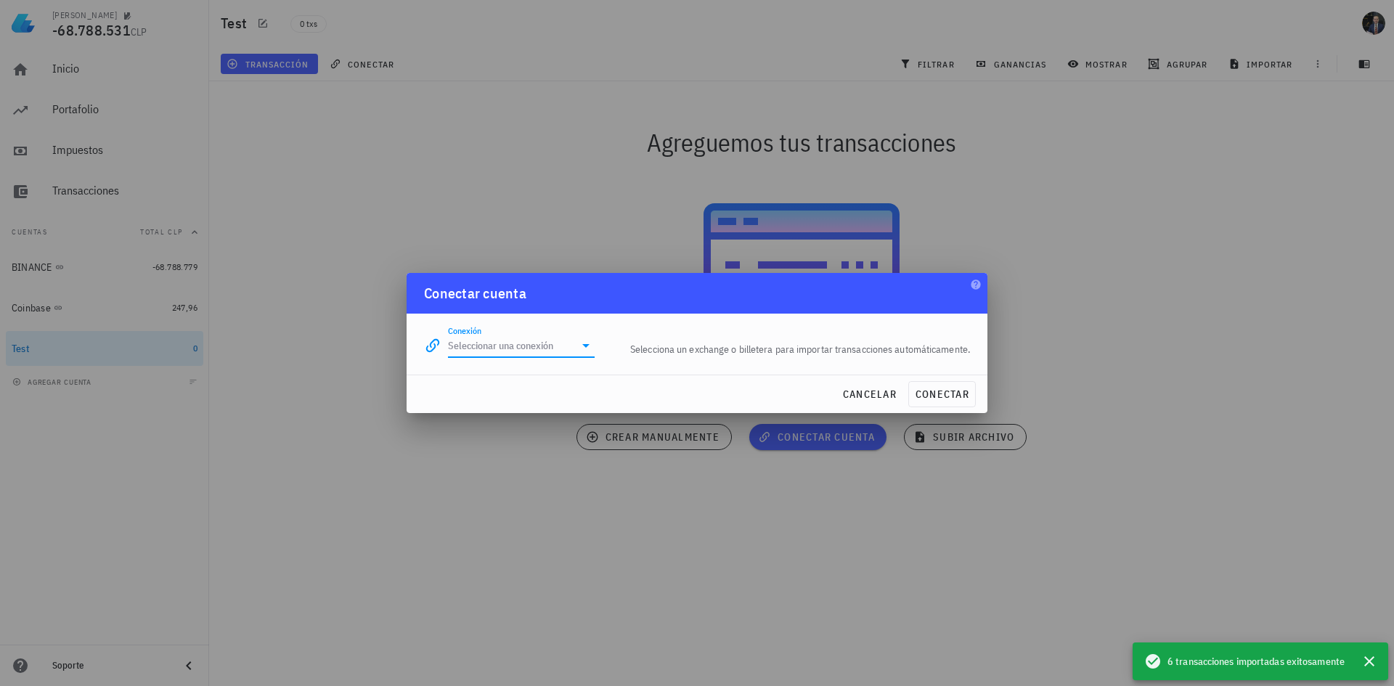
drag, startPoint x: 545, startPoint y: 351, endPoint x: 553, endPoint y: 356, distance: 9.5
click at [547, 352] on input "Conexión" at bounding box center [511, 345] width 126 height 23
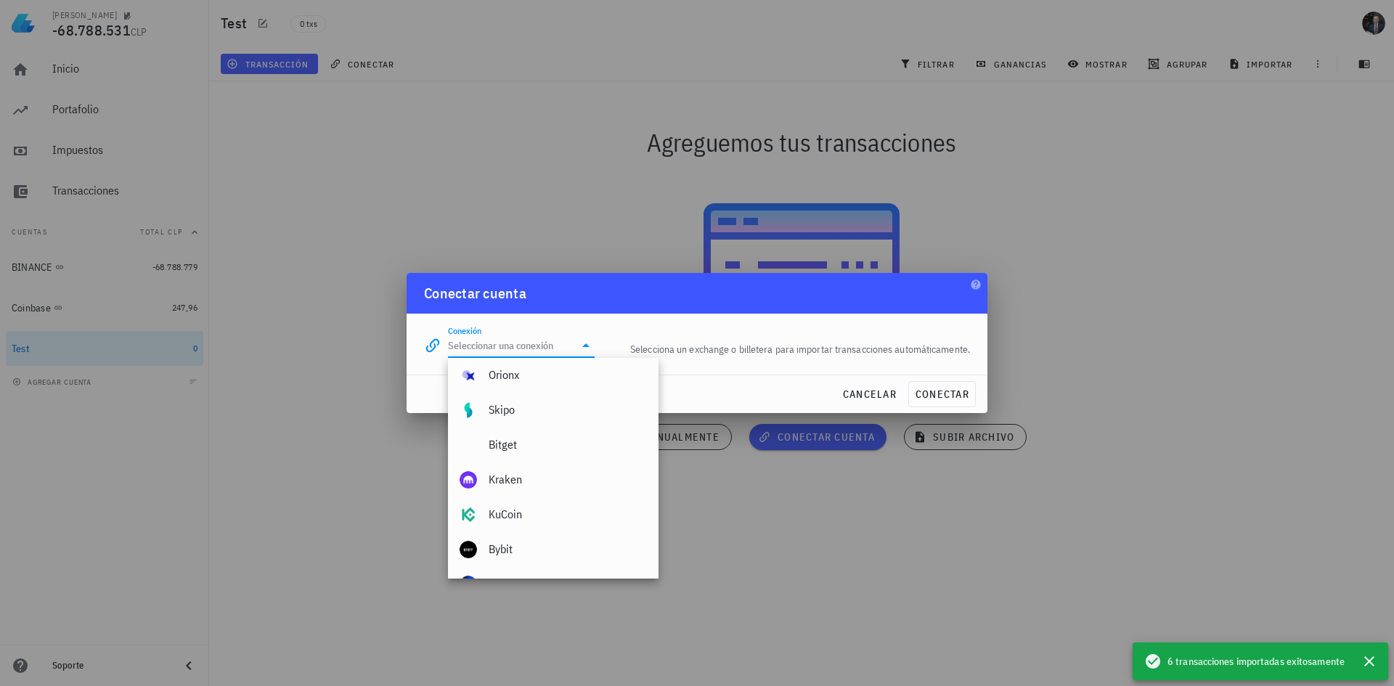
scroll to position [218, 0]
click at [878, 398] on span "cancelar" at bounding box center [869, 394] width 54 height 13
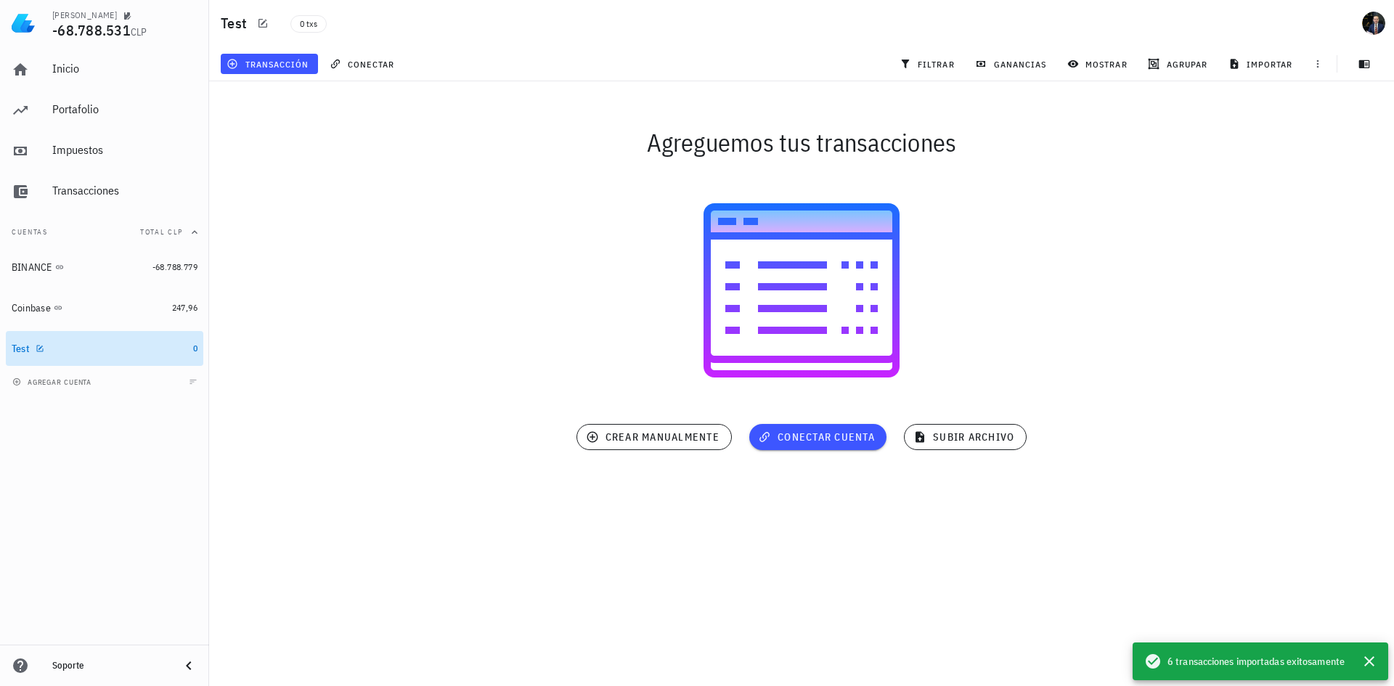
click at [197, 346] on link "Test 0" at bounding box center [104, 348] width 197 height 35
drag, startPoint x: 132, startPoint y: 345, endPoint x: 34, endPoint y: 352, distance: 98.2
click at [34, 352] on div at bounding box center [37, 348] width 15 height 12
click at [38, 346] on icon "button" at bounding box center [40, 348] width 9 height 9
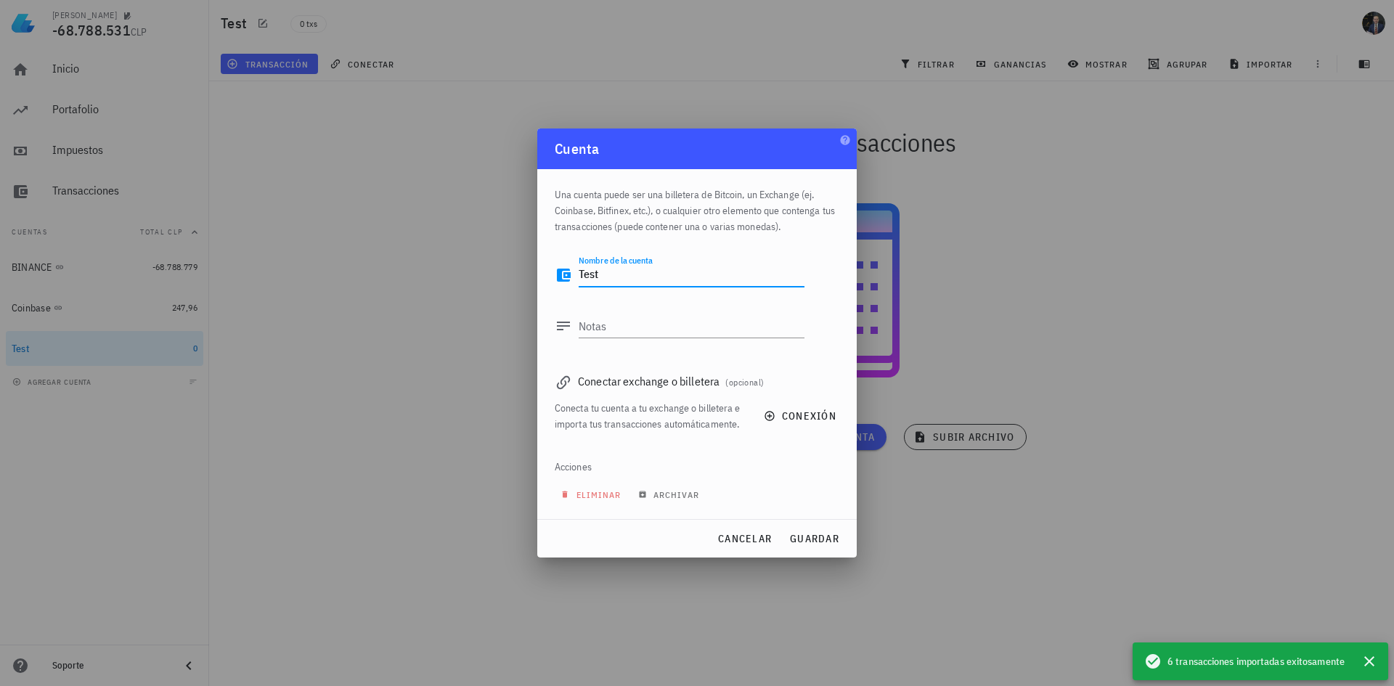
click at [676, 279] on textarea "Test" at bounding box center [691, 274] width 226 height 23
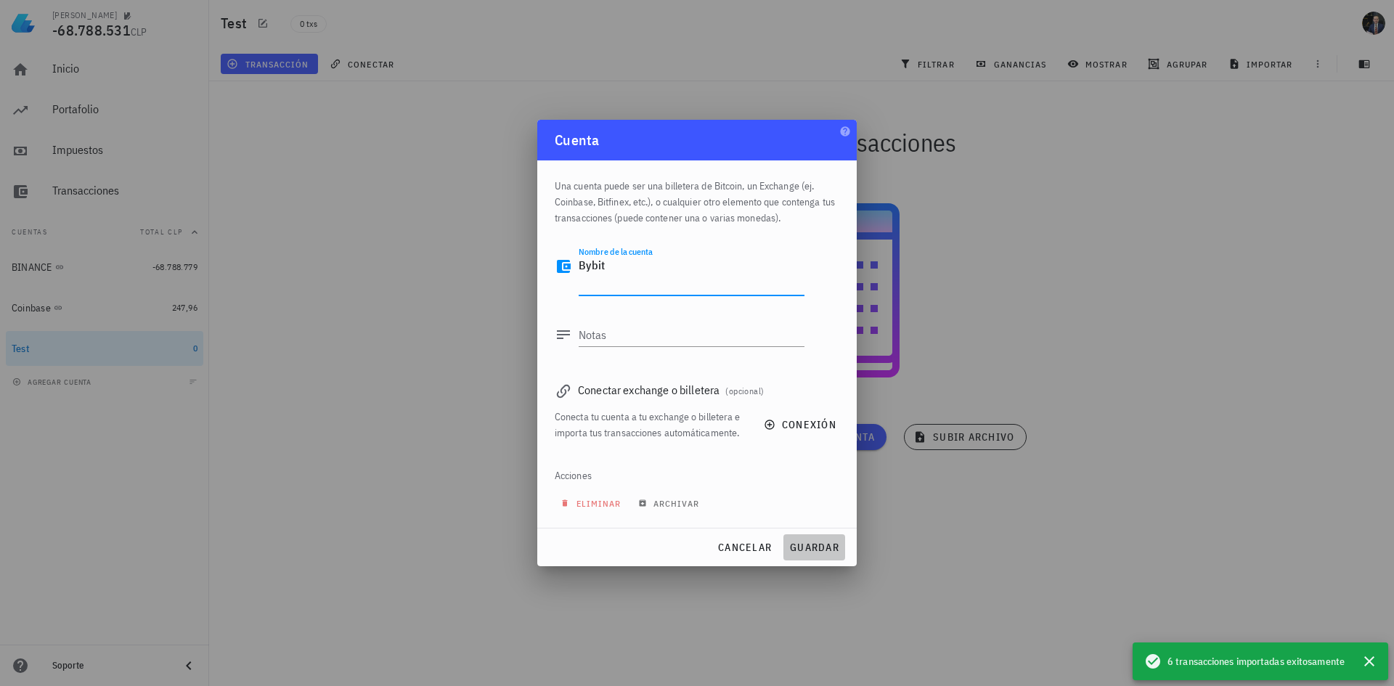
click at [824, 546] on span "guardar" at bounding box center [814, 547] width 50 height 13
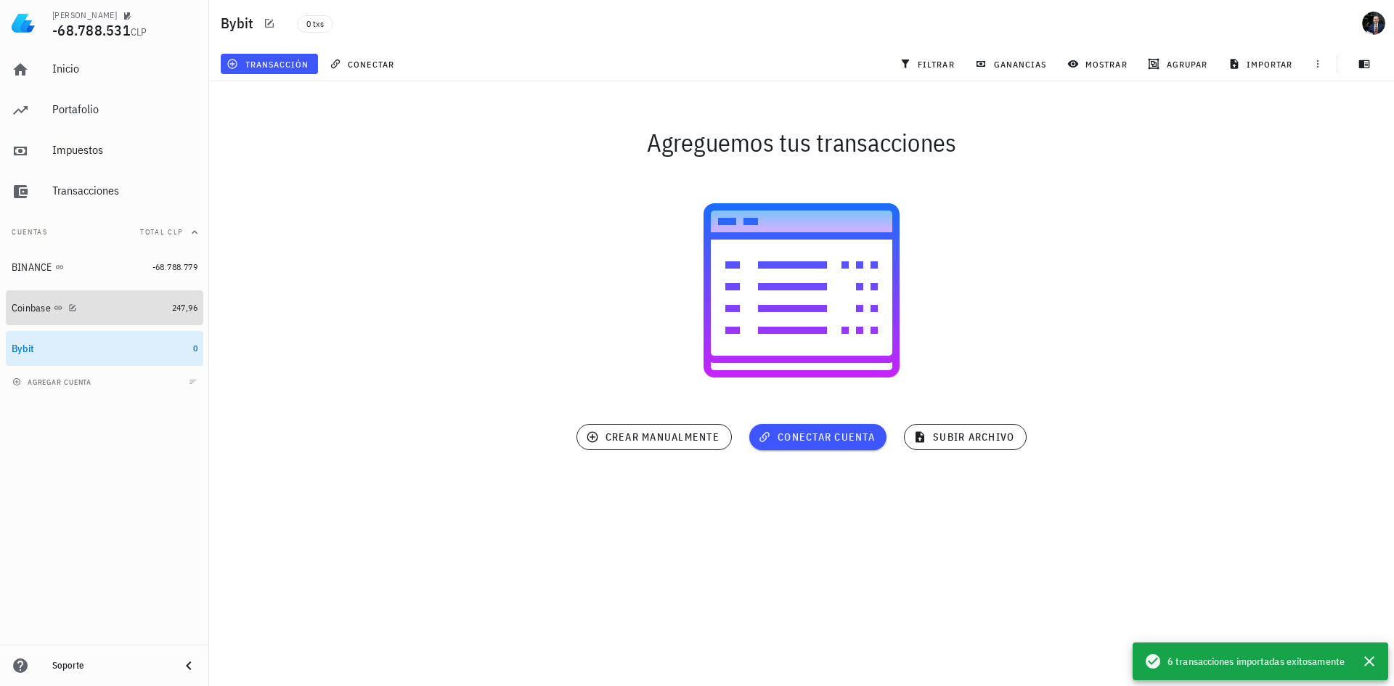
click at [102, 310] on div "Coinbase" at bounding box center [89, 308] width 155 height 14
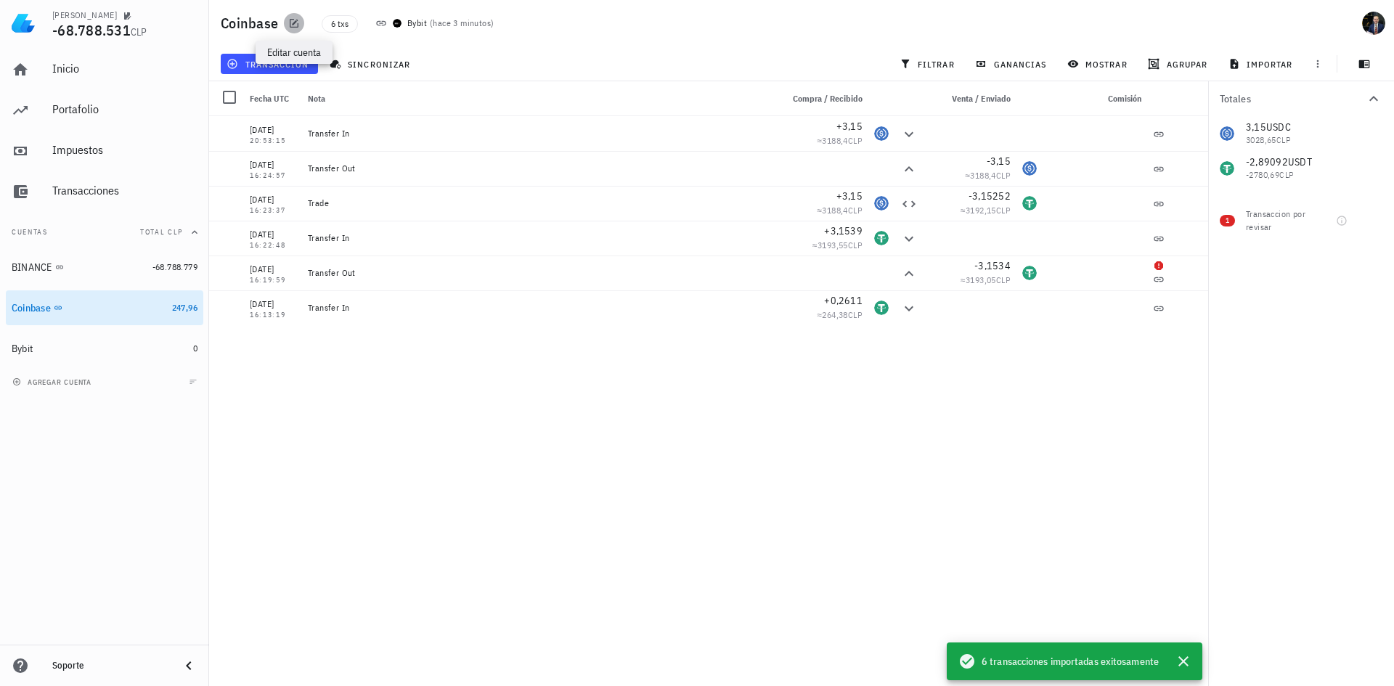
click at [293, 25] on icon "button" at bounding box center [294, 23] width 9 height 9
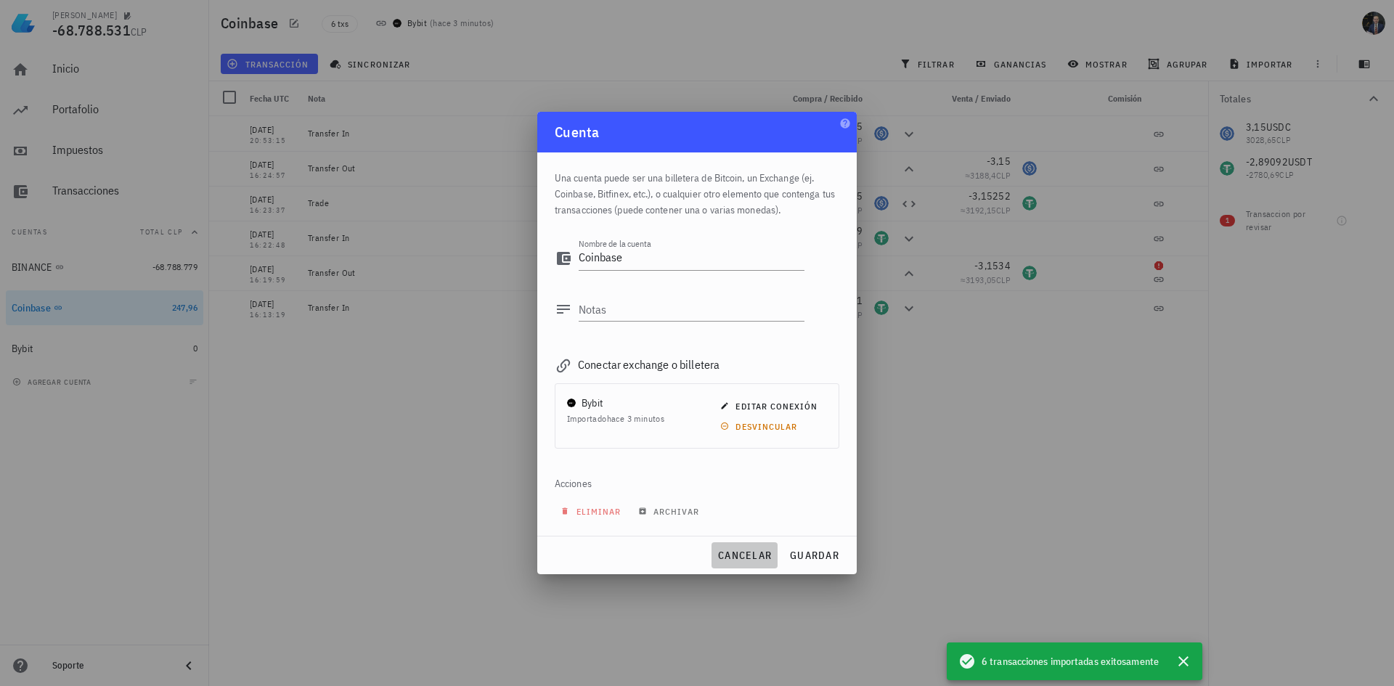
click at [754, 545] on button "cancelar" at bounding box center [744, 555] width 66 height 26
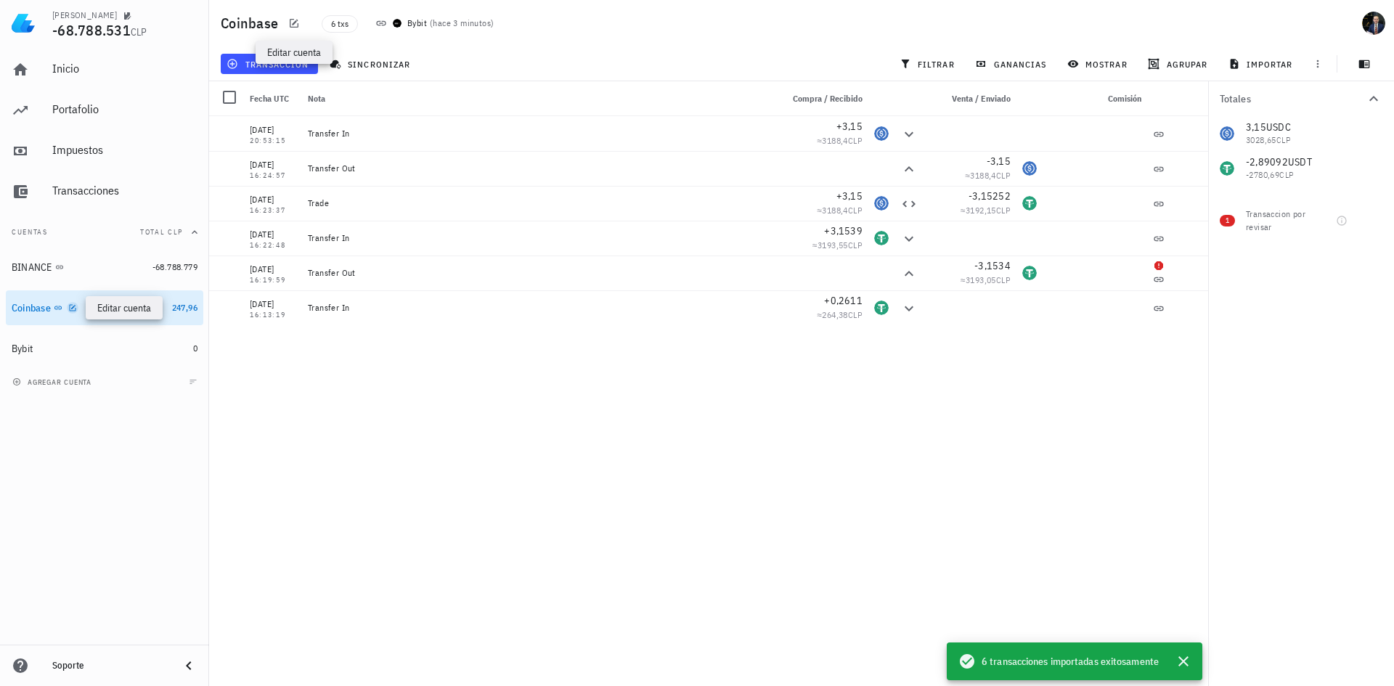
click at [71, 305] on icon "button" at bounding box center [72, 307] width 9 height 9
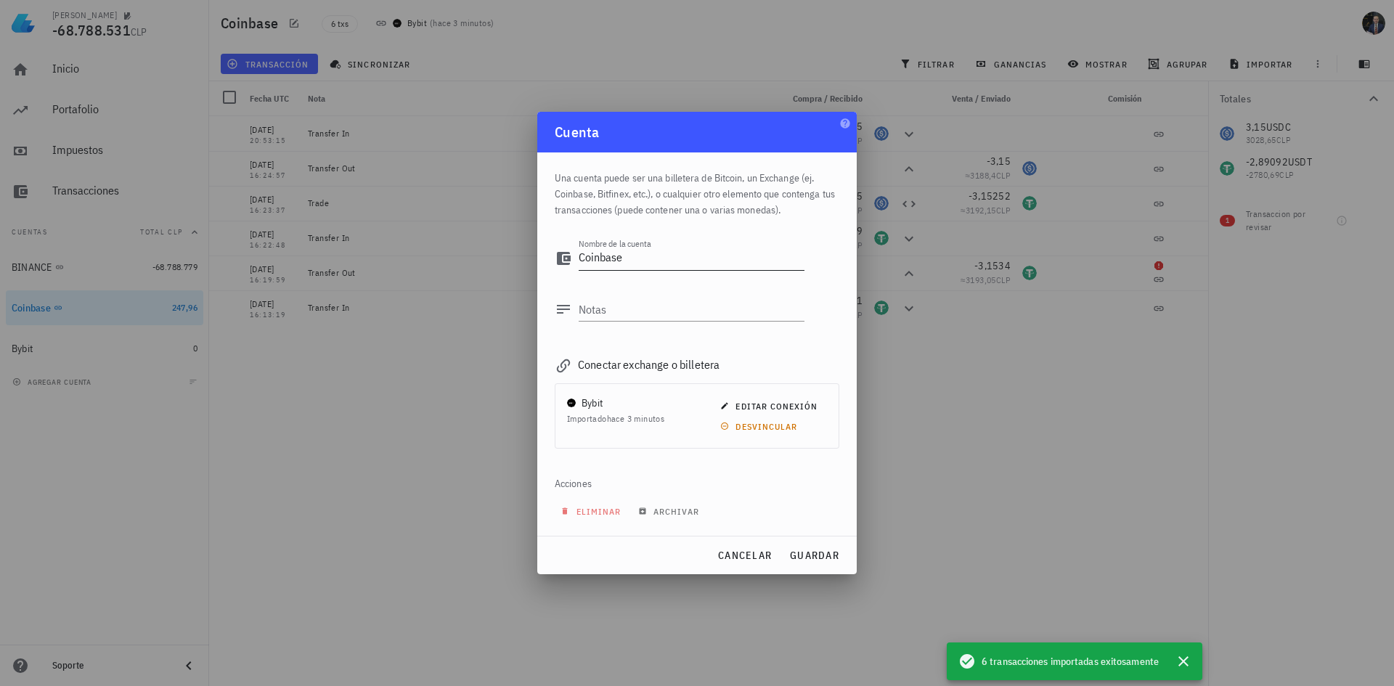
click at [646, 256] on textarea "Coinbase" at bounding box center [691, 258] width 226 height 23
type textarea "Bybit"
click at [815, 552] on span "guardar" at bounding box center [814, 555] width 50 height 13
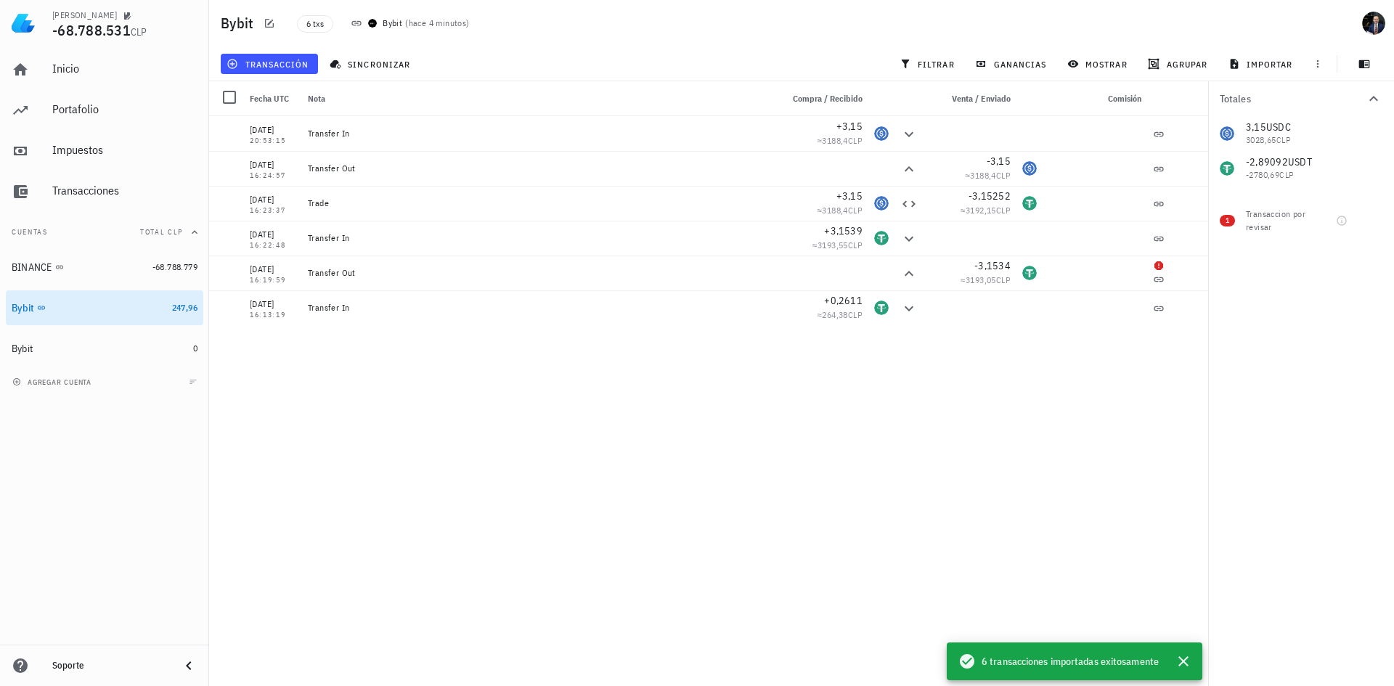
click at [139, 383] on div "agregar cuenta" at bounding box center [104, 382] width 209 height 32
click at [73, 381] on span "agregar cuenta" at bounding box center [53, 381] width 76 height 9
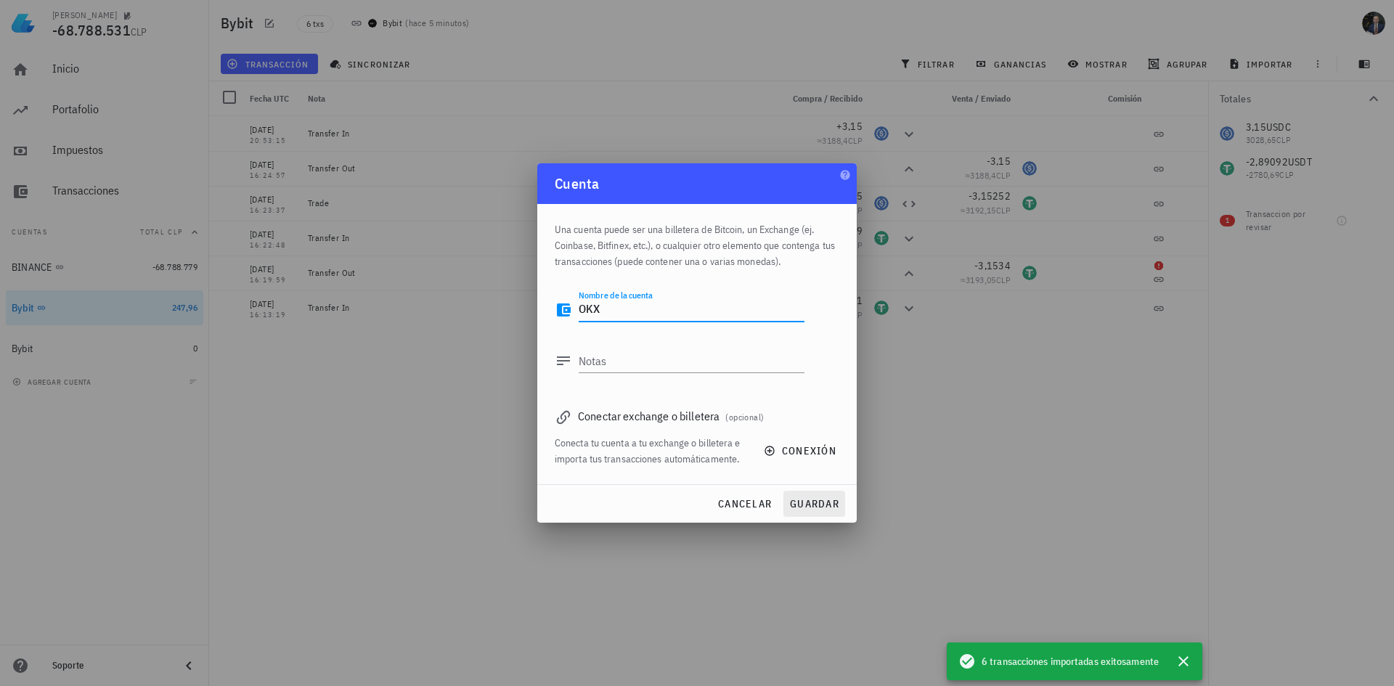
type textarea "OKX"
click at [797, 502] on span "guardar" at bounding box center [814, 503] width 50 height 13
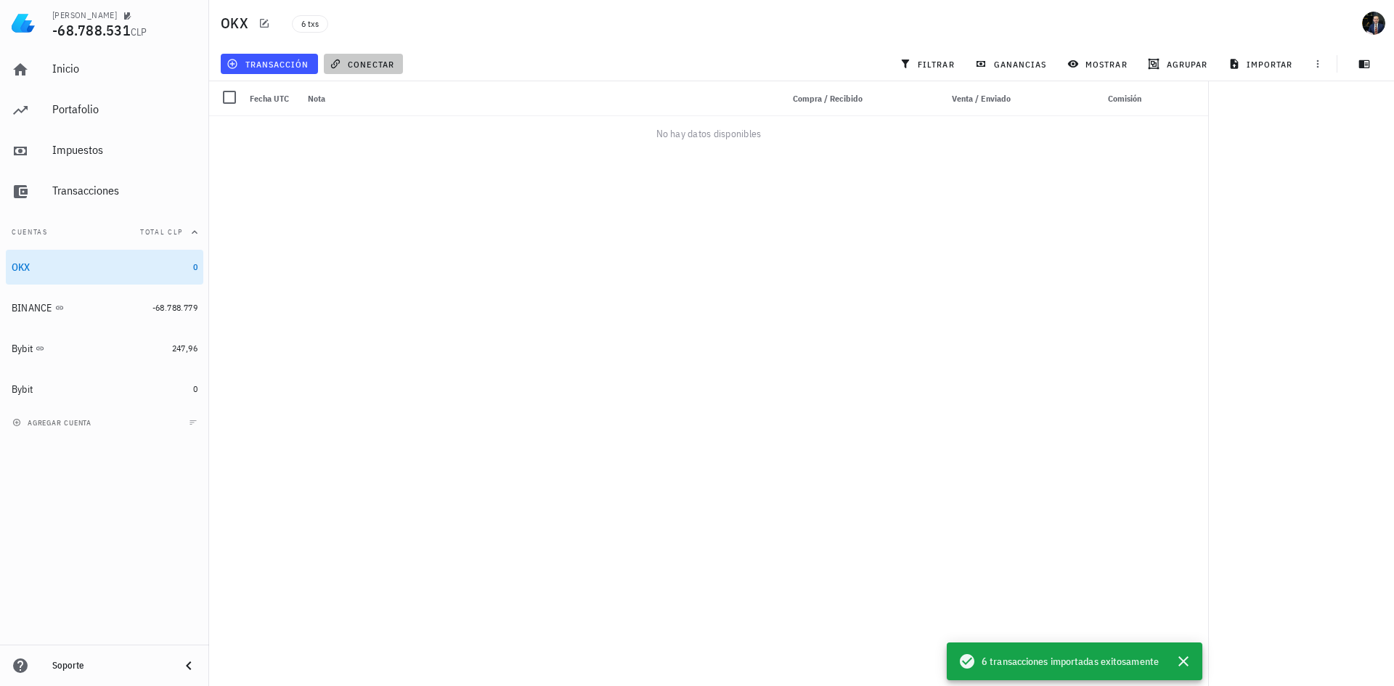
click at [357, 55] on button "conectar" at bounding box center [364, 64] width 80 height 20
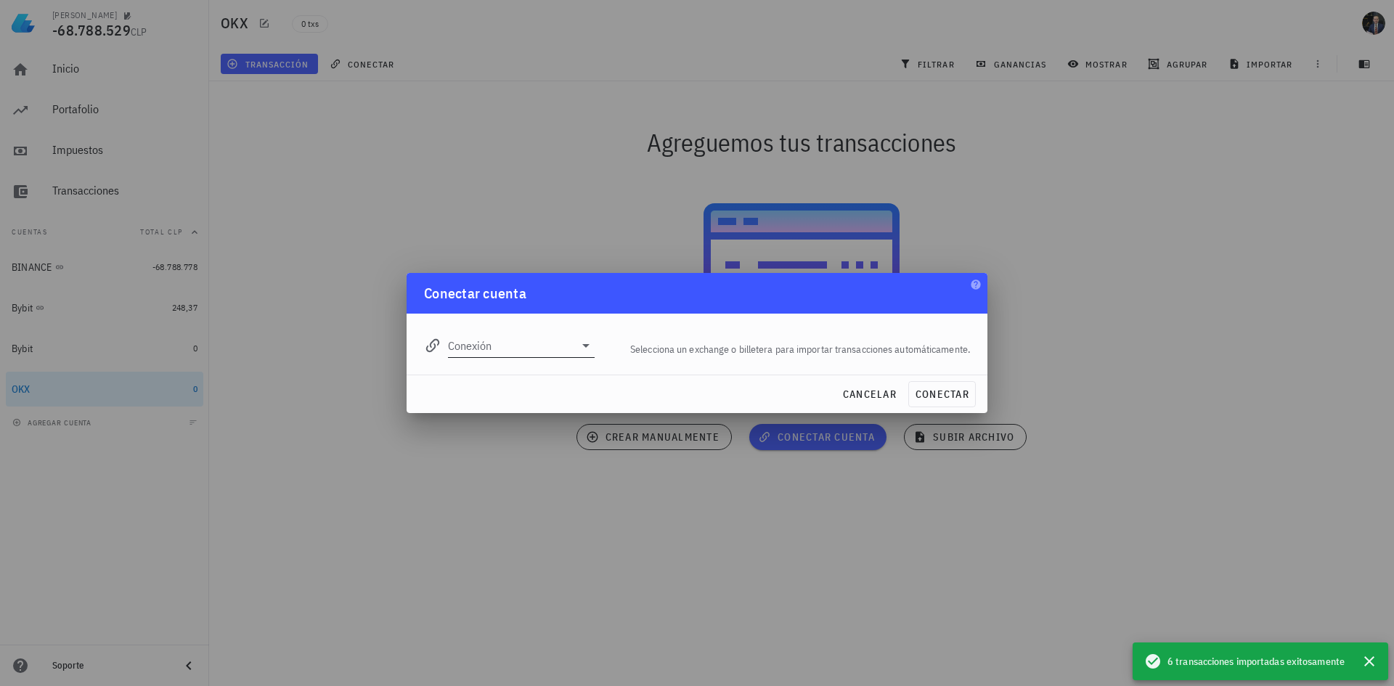
click at [588, 344] on icon at bounding box center [585, 345] width 17 height 17
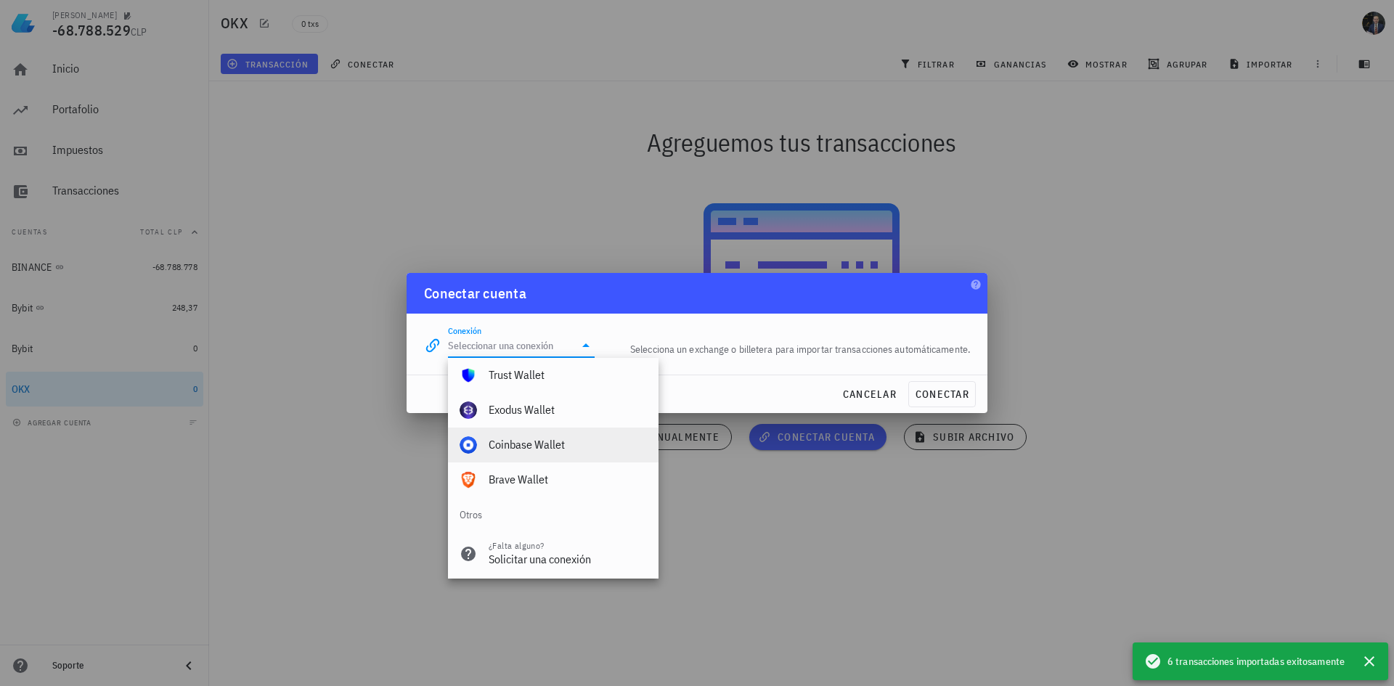
scroll to position [1019, 0]
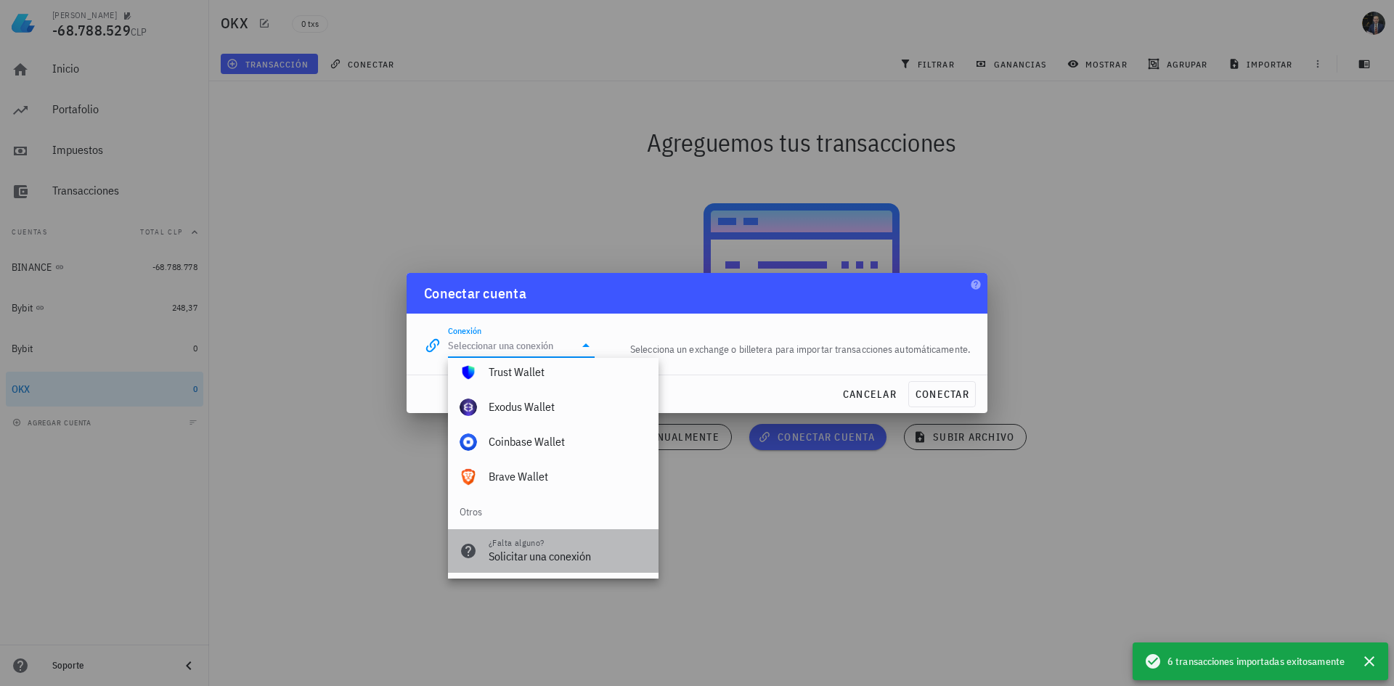
click at [603, 554] on div "Solicitar una conexión" at bounding box center [567, 556] width 158 height 14
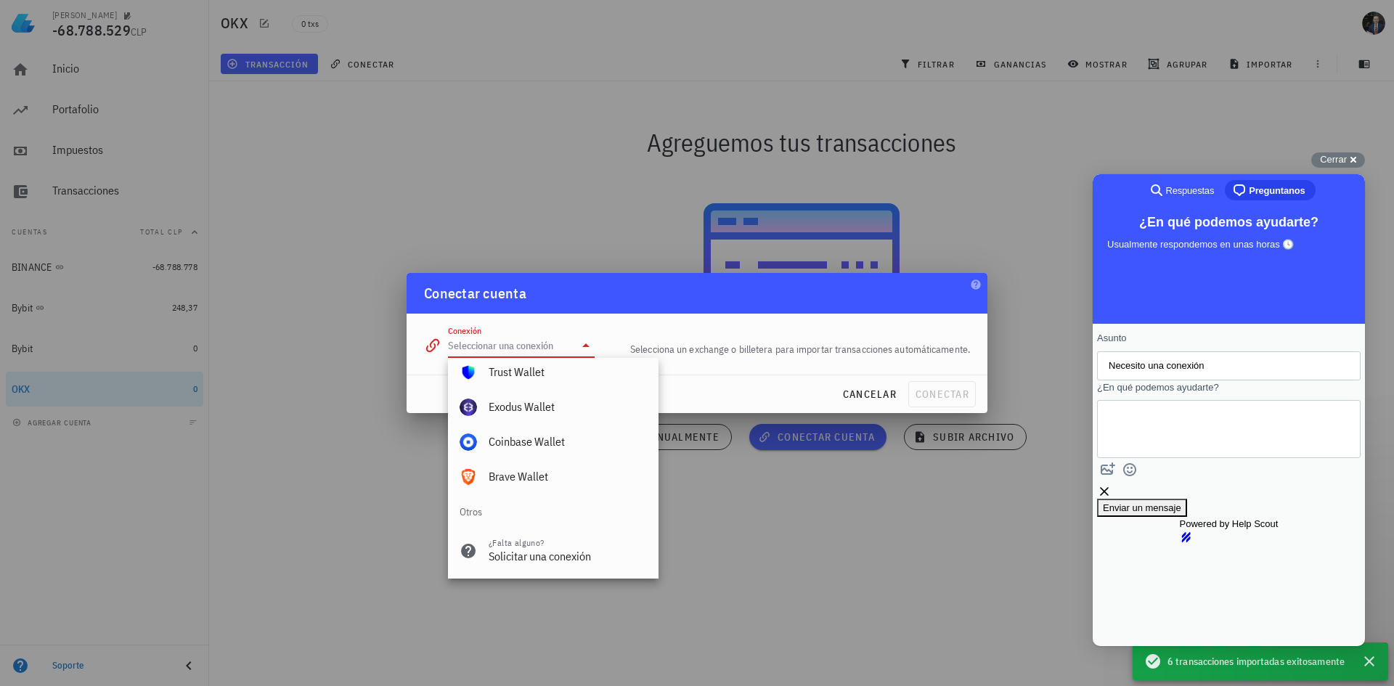
click at [1249, 366] on input "Necesito una conexión" at bounding box center [1228, 366] width 240 height 26
click at [1228, 435] on textarea "¿En qué podemos ayudarte?" at bounding box center [1173, 429] width 131 height 56
type textarea "OKX"
click at [1181, 520] on span "Enviar un mensaje" at bounding box center [1142, 521] width 78 height 11
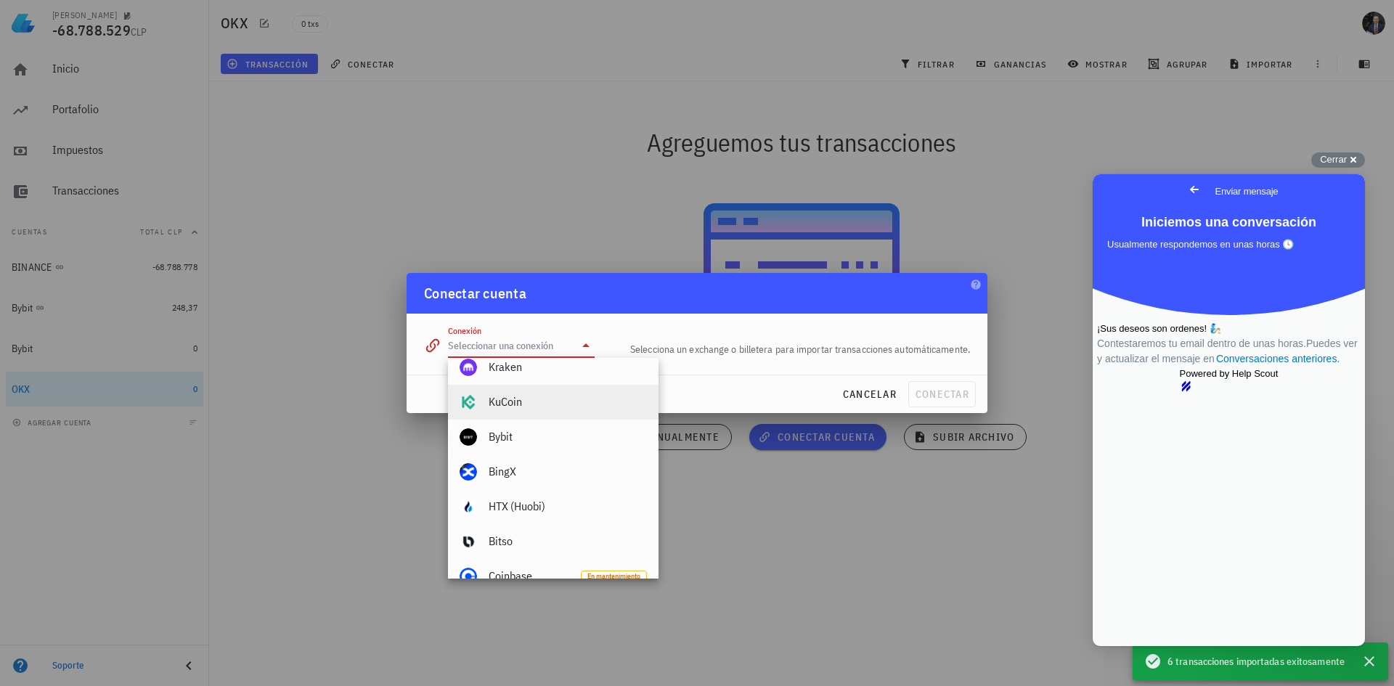
scroll to position [290, 0]
